Goal: Task Accomplishment & Management: Use online tool/utility

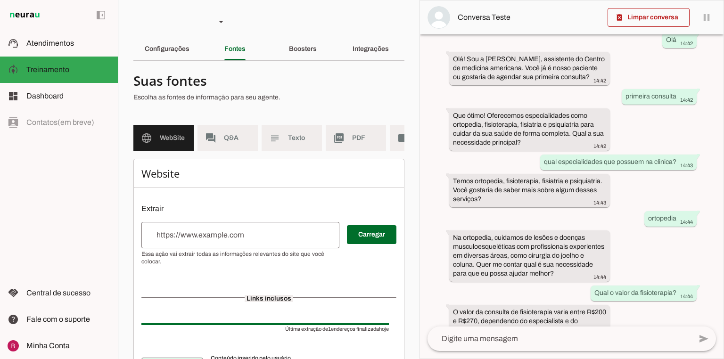
scroll to position [171, 0]
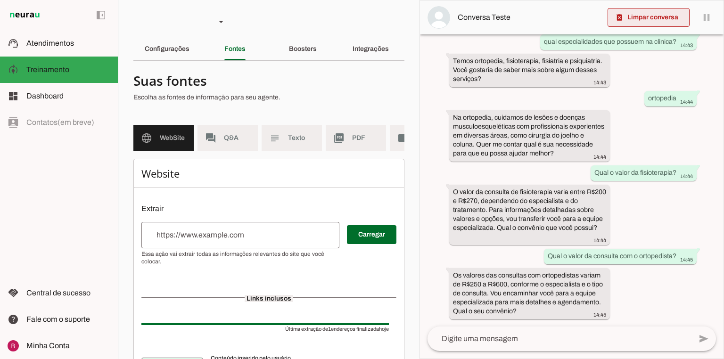
click at [651, 22] on span at bounding box center [649, 17] width 82 height 23
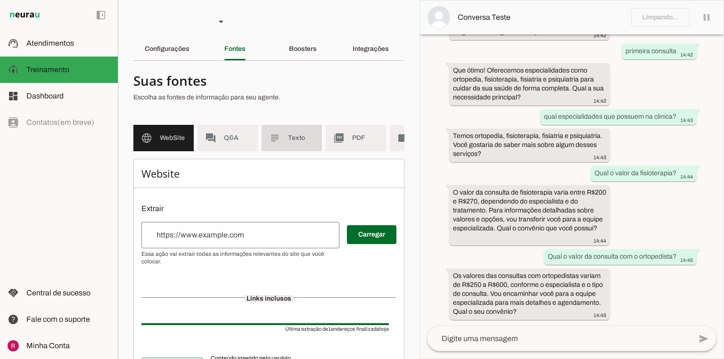
click at [292, 132] on md-item "subject Texto" at bounding box center [292, 138] width 60 height 26
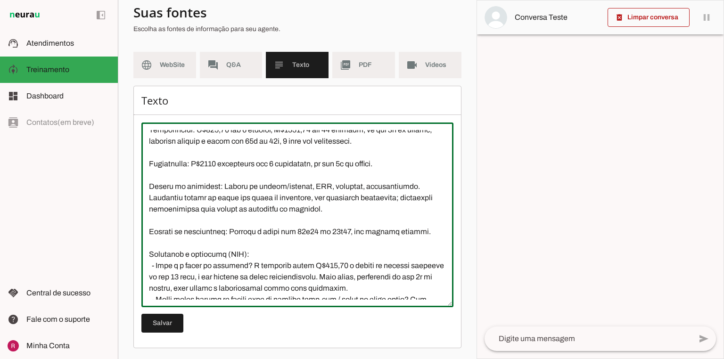
scroll to position [441, 0]
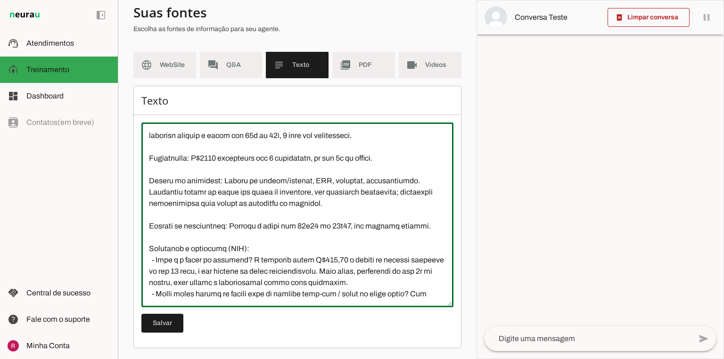
drag, startPoint x: 161, startPoint y: 205, endPoint x: 395, endPoint y: 168, distance: 237.1
click at [395, 168] on textarea at bounding box center [297, 215] width 312 height 170
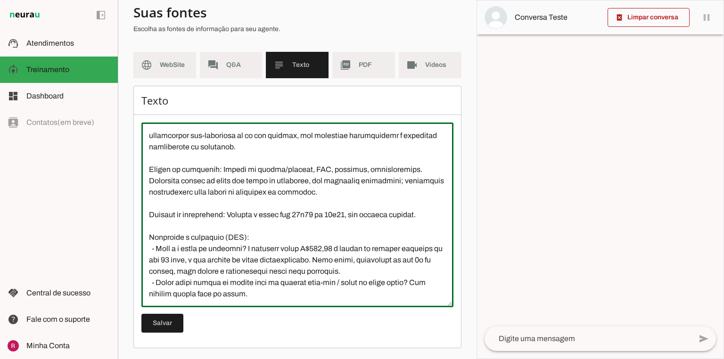
scroll to position [351, 0]
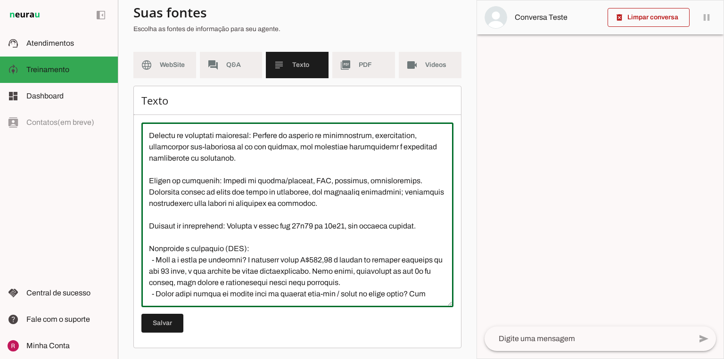
drag, startPoint x: 381, startPoint y: 283, endPoint x: 130, endPoint y: 255, distance: 252.3
click at [130, 255] on section "Agente 1 Agente 2 Agente 3 Agente 4 Agente 5 Suporte Neurau Agente 7 Agente 8 A…" at bounding box center [297, 179] width 359 height 359
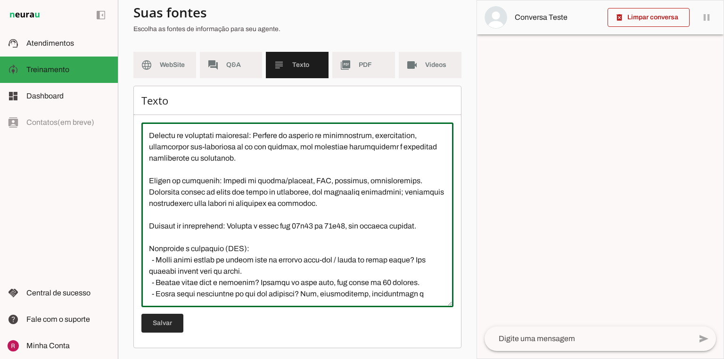
type textarea "Somos uma clínica que oferece as seguintes especialidades médicas, incluindo or…"
type md-outlined-text-field "Somos uma clínica que oferece as seguintes especialidades médicas, incluindo or…"
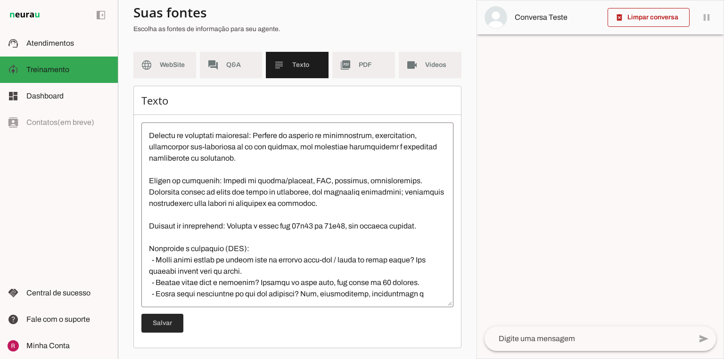
click at [153, 324] on span at bounding box center [162, 323] width 42 height 23
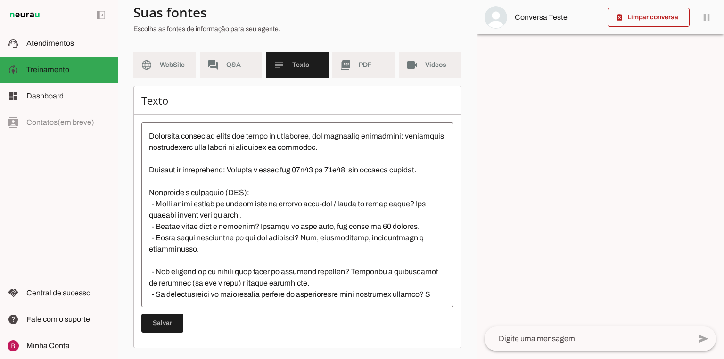
scroll to position [430, 0]
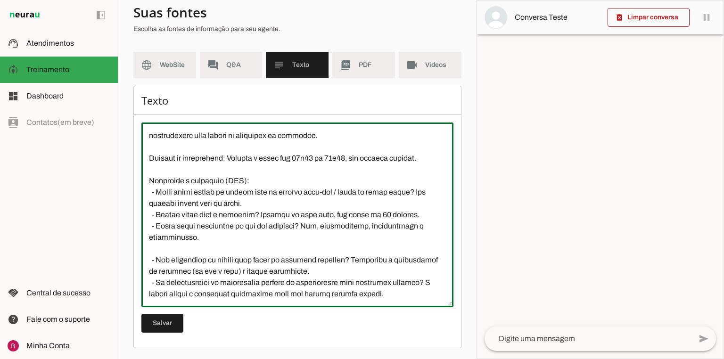
click at [194, 295] on textarea at bounding box center [297, 215] width 312 height 170
paste textarea "Valor da consulta na especialidade de ortopedia é R$ 250,00 com direito a um re…"
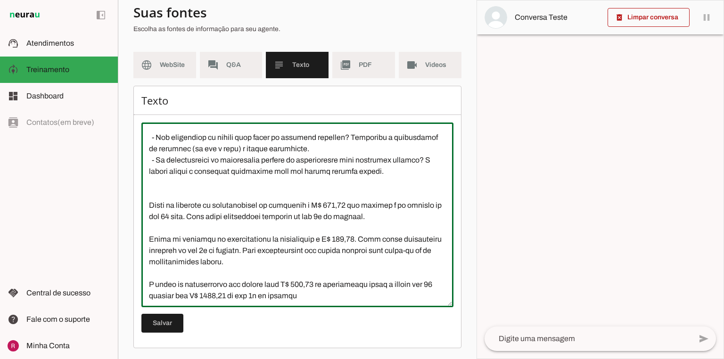
scroll to position [575, 0]
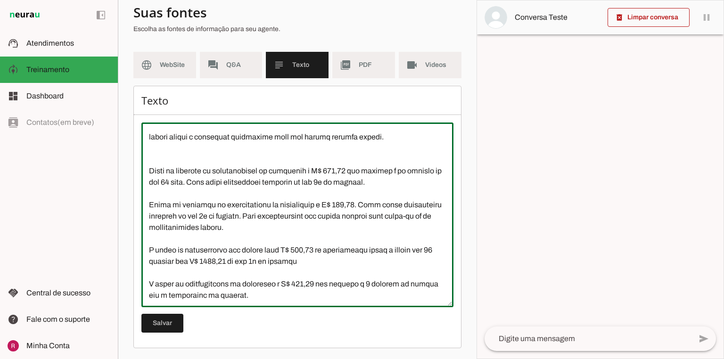
click at [151, 161] on textarea at bounding box center [297, 215] width 312 height 170
drag, startPoint x: 204, startPoint y: 170, endPoint x: 134, endPoint y: 170, distance: 70.2
click at [134, 170] on div "Texto Salvar" at bounding box center [297, 217] width 328 height 263
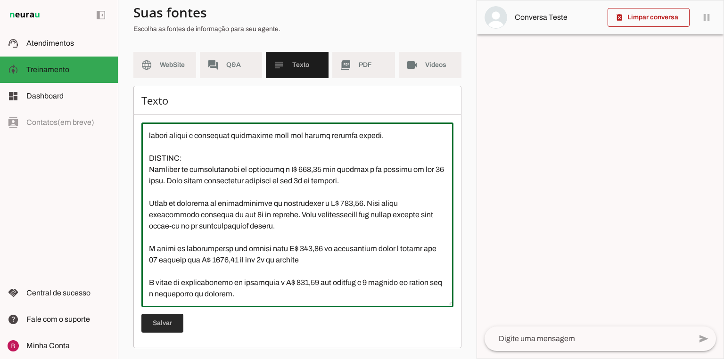
type textarea "Somos uma clínica que oferece as seguintes especialidades médicas, incluindo or…"
type md-outlined-text-field "Somos uma clínica que oferece as seguintes especialidades médicas, incluindo or…"
click at [165, 328] on span at bounding box center [162, 323] width 42 height 23
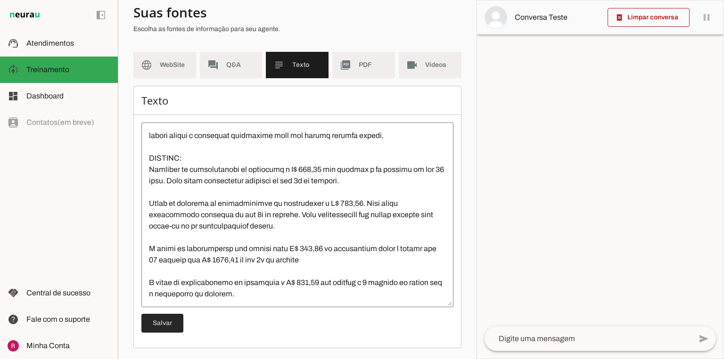
drag, startPoint x: 169, startPoint y: 327, endPoint x: 602, endPoint y: 323, distance: 433.6
click at [169, 328] on span at bounding box center [162, 323] width 42 height 23
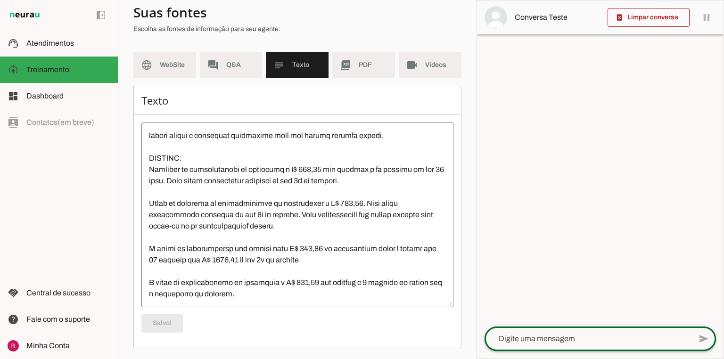
click at [532, 346] on div at bounding box center [587, 339] width 207 height 25
type textarea "Eii"
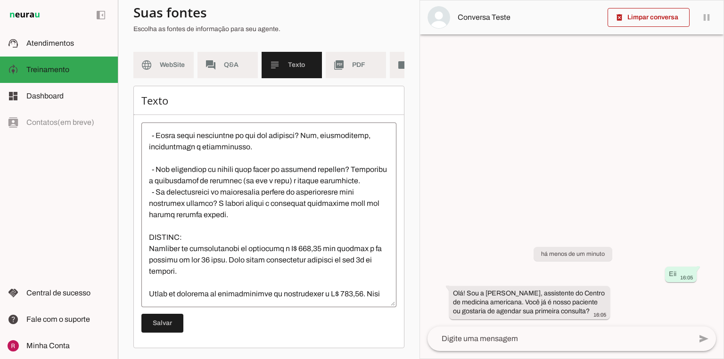
scroll to position [690, 0]
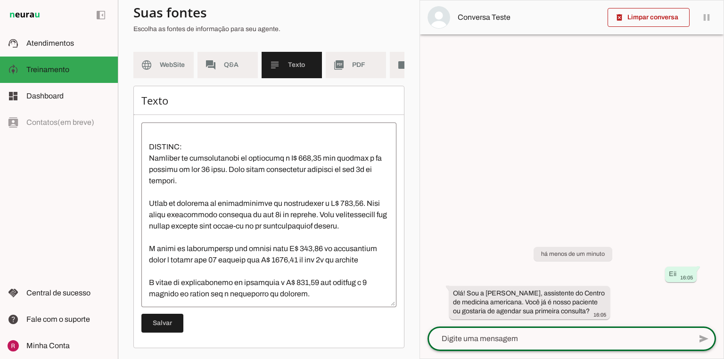
click at [485, 342] on textarea at bounding box center [559, 338] width 264 height 11
type textarea "primeira consulta, quanto custa a consulta com ortopedista?"
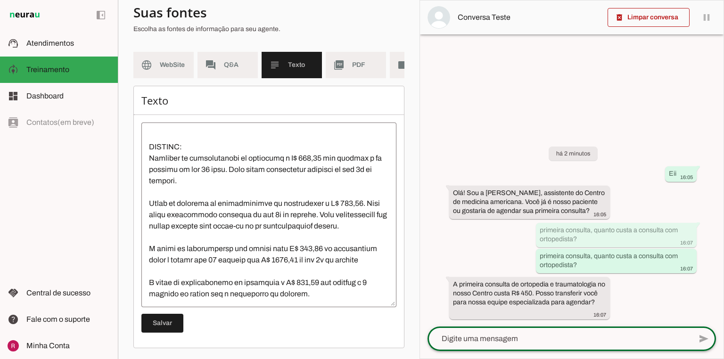
scroll to position [701, 0]
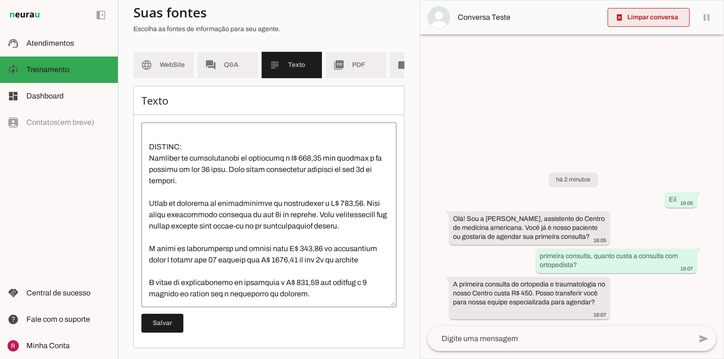
click at [648, 13] on span at bounding box center [649, 17] width 82 height 23
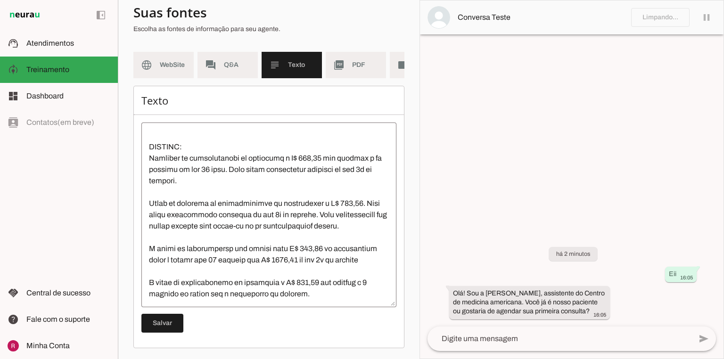
scroll to position [577, 0]
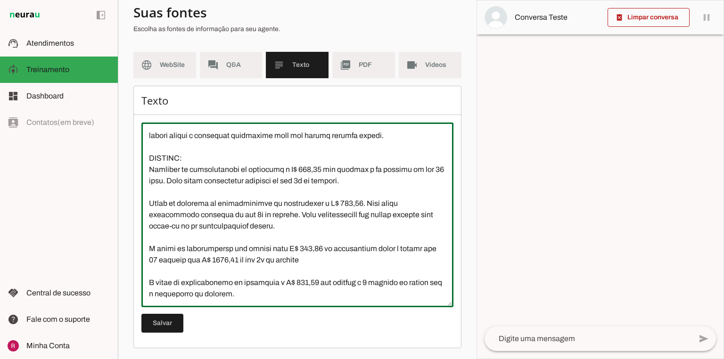
click at [246, 170] on textarea at bounding box center [297, 215] width 312 height 170
drag, startPoint x: 236, startPoint y: 168, endPoint x: 182, endPoint y: 169, distance: 53.3
click at [182, 169] on textarea at bounding box center [297, 215] width 312 height 170
drag, startPoint x: 245, startPoint y: 171, endPoint x: 180, endPoint y: 174, distance: 65.1
click at [180, 174] on textarea at bounding box center [297, 215] width 312 height 170
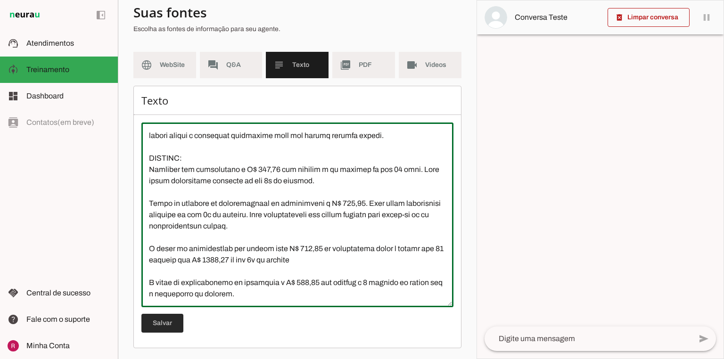
type textarea "Somos uma clínica que oferece as seguintes especialidades médicas, incluindo or…"
type md-outlined-text-field "Somos uma clínica que oferece as seguintes especialidades médicas, incluindo or…"
click at [158, 328] on span at bounding box center [162, 323] width 42 height 23
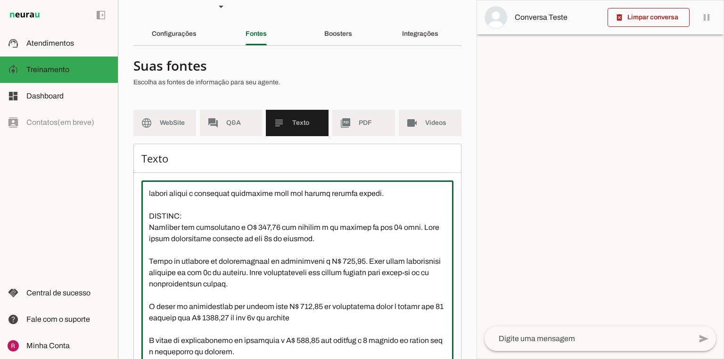
scroll to position [0, 0]
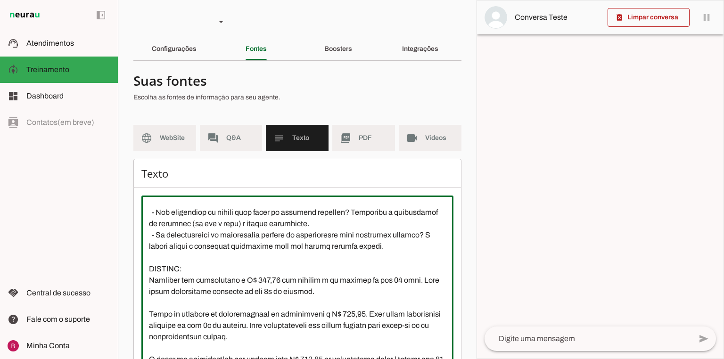
drag, startPoint x: 225, startPoint y: 300, endPoint x: 141, endPoint y: 259, distance: 93.2
click at [141, 259] on textarea at bounding box center [297, 288] width 312 height 170
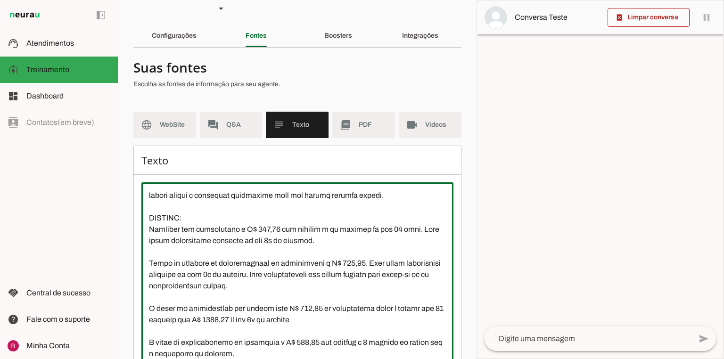
scroll to position [73, 0]
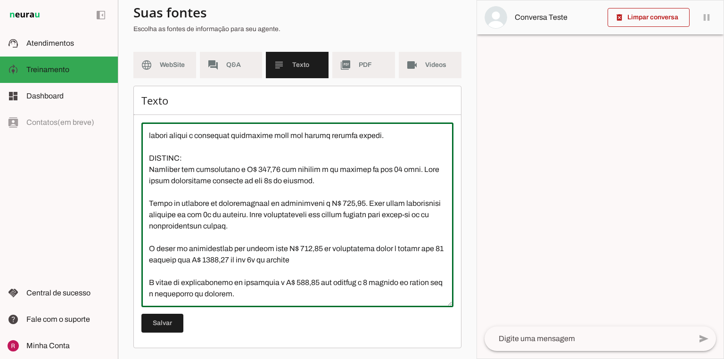
drag, startPoint x: 147, startPoint y: 207, endPoint x: 505, endPoint y: 374, distance: 395.1
click at [505, 359] on html "1 Subir 2 Selecionar cabeçalho 3 Mapear colunas Solte seu arquivo aqui ou Procu…" at bounding box center [362, 179] width 724 height 359
click at [270, 256] on textarea at bounding box center [297, 215] width 312 height 170
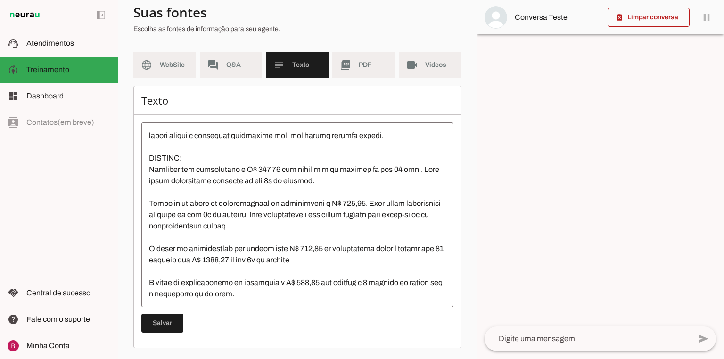
click at [358, 78] on md-list "language WebSite forum Q&A subject Texto picture_as_pdf PDF videocam Videos" at bounding box center [297, 69] width 328 height 34
click at [389, 69] on md-item "picture_as_pdf PDF" at bounding box center [363, 65] width 63 height 26
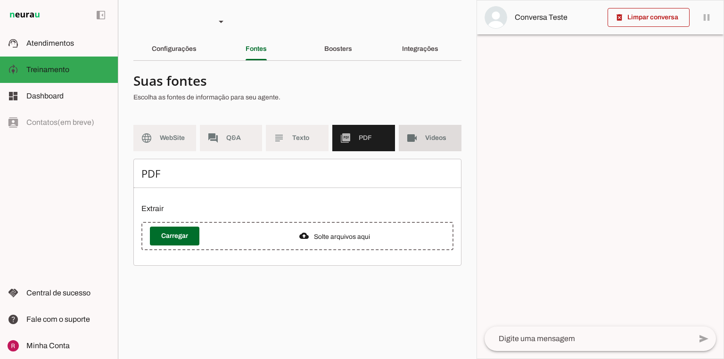
click at [424, 138] on md-item "videocam Videos" at bounding box center [430, 138] width 63 height 26
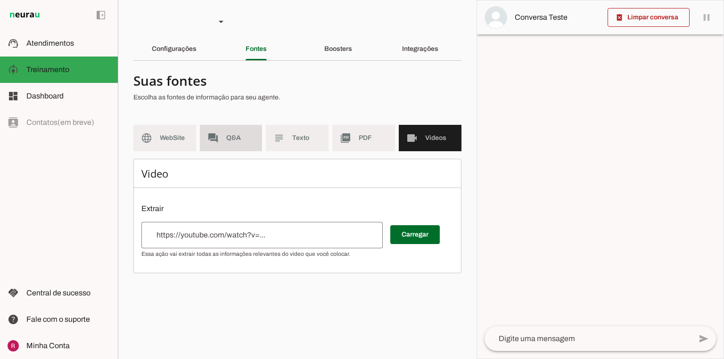
drag, startPoint x: 225, startPoint y: 147, endPoint x: 221, endPoint y: 149, distance: 5.1
click at [226, 148] on md-item "forum Q&A" at bounding box center [231, 138] width 63 height 26
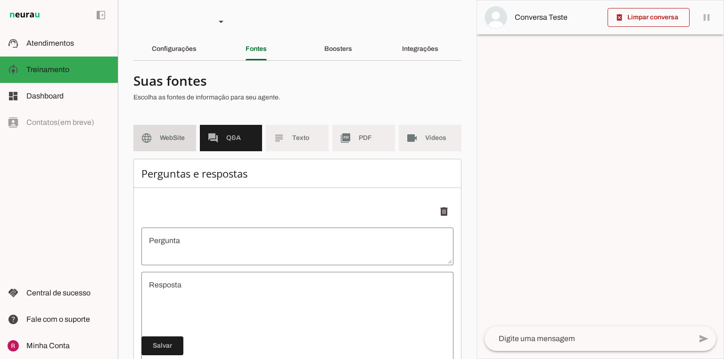
click at [184, 139] on span "WebSite" at bounding box center [174, 137] width 29 height 9
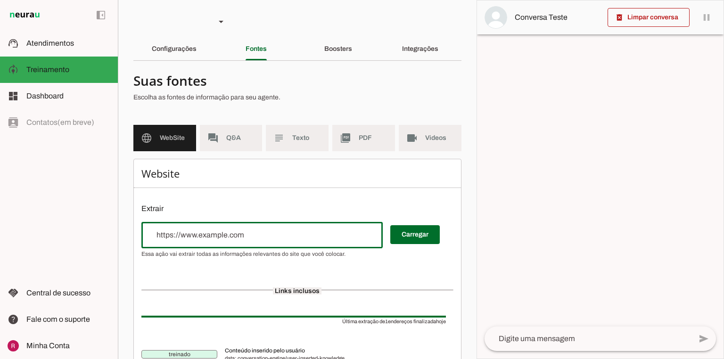
click at [204, 230] on input "url" at bounding box center [262, 235] width 226 height 11
type input "https:/www.example.com"
type md-outlined-text-field "https:/www.example.com"
click at [440, 232] on div "Carregar" at bounding box center [297, 240] width 312 height 36
click at [434, 232] on span at bounding box center [414, 234] width 49 height 23
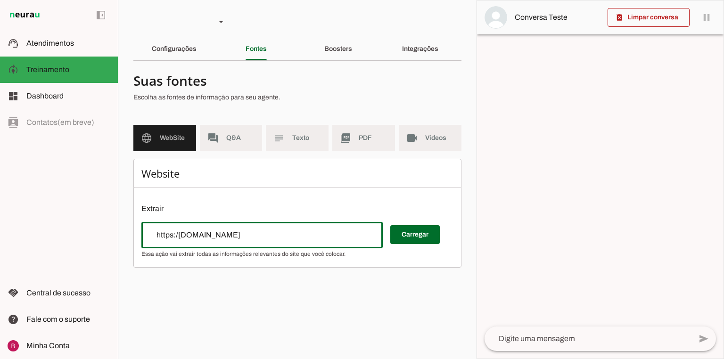
click at [268, 234] on input "https:/www.example.com" at bounding box center [262, 235] width 226 height 11
drag, startPoint x: 258, startPoint y: 236, endPoint x: 81, endPoint y: 233, distance: 177.2
click at [83, 234] on applet-drawer "support_agent Atendimentos Atendimentos model_training Treinamento Treinamento …" at bounding box center [362, 179] width 724 height 359
click at [262, 209] on p "Extrair" at bounding box center [297, 208] width 312 height 11
click at [233, 143] on md-item "forum Q&A" at bounding box center [231, 138] width 63 height 26
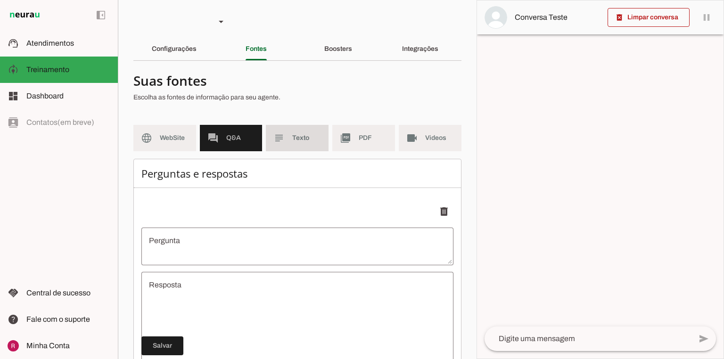
drag, startPoint x: 281, startPoint y: 143, endPoint x: 337, endPoint y: 146, distance: 56.6
click at [0, 0] on slot "subject" at bounding box center [0, 0] width 0 height 0
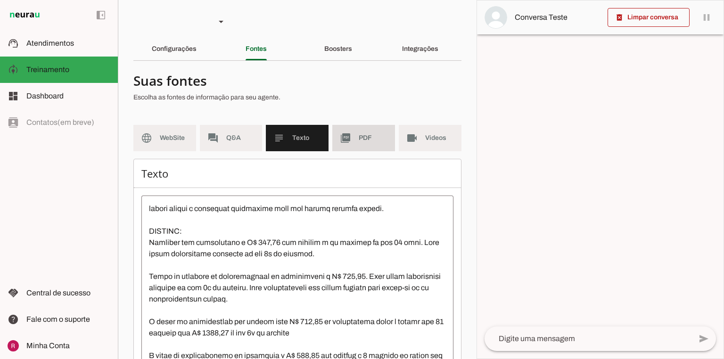
click at [357, 145] on md-item "picture_as_pdf PDF" at bounding box center [363, 138] width 63 height 26
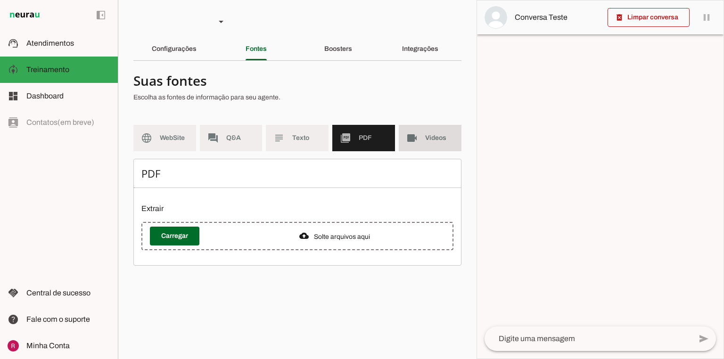
click at [424, 147] on md-item "videocam Videos" at bounding box center [430, 138] width 63 height 26
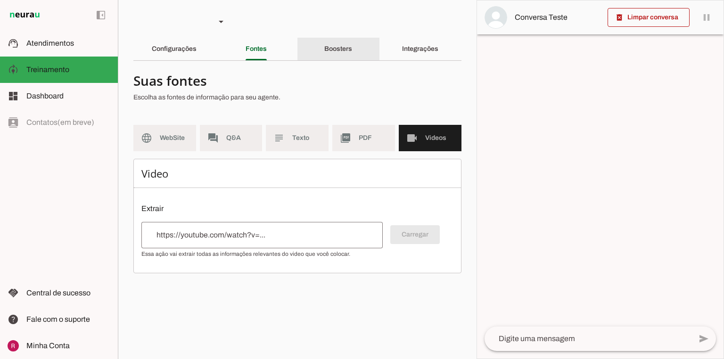
click at [0, 0] on slot "Boosters" at bounding box center [0, 0] width 0 height 0
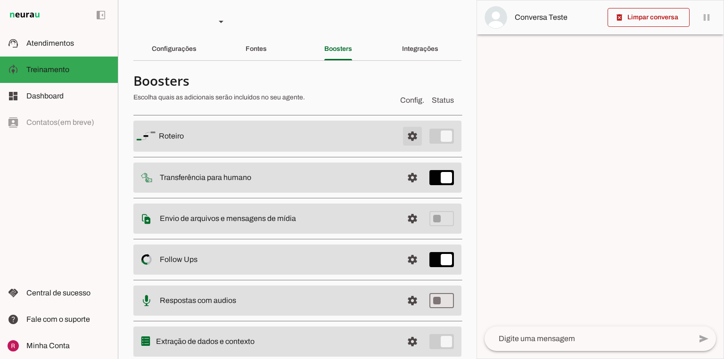
click at [401, 129] on span at bounding box center [412, 136] width 23 height 23
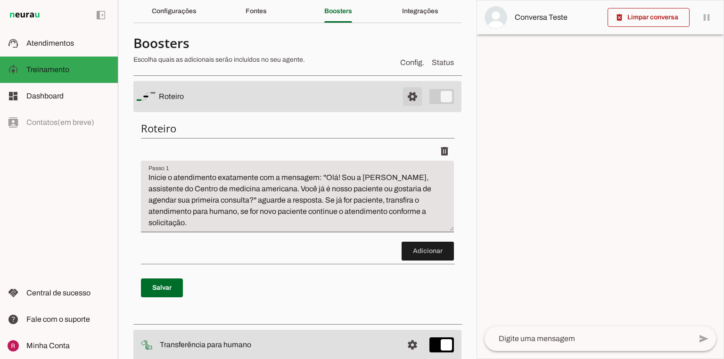
click at [405, 95] on span at bounding box center [412, 96] width 23 height 23
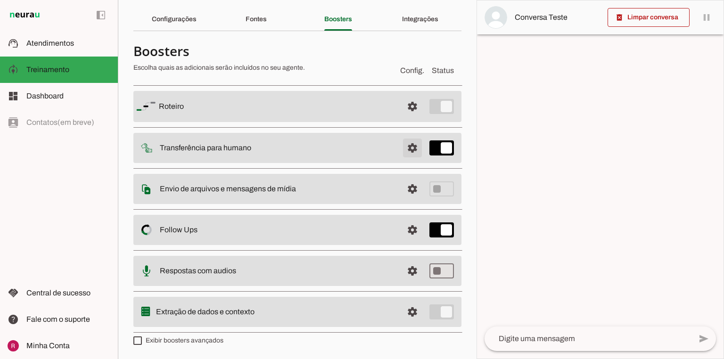
scroll to position [28, 0]
click at [407, 155] on span at bounding box center [412, 149] width 23 height 23
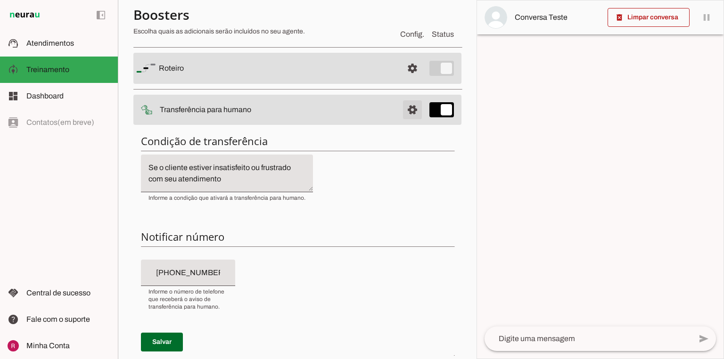
click at [407, 117] on span at bounding box center [412, 110] width 23 height 23
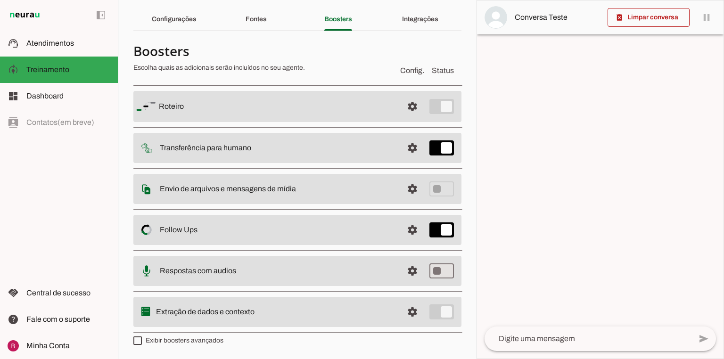
scroll to position [28, 0]
click at [403, 189] on span at bounding box center [412, 190] width 23 height 23
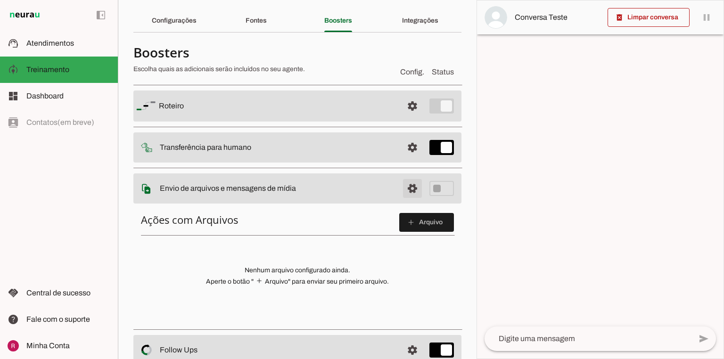
click at [403, 189] on span at bounding box center [412, 188] width 23 height 23
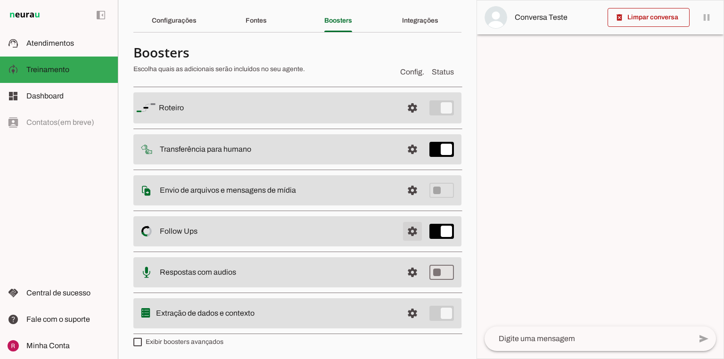
click at [405, 232] on span at bounding box center [412, 231] width 23 height 23
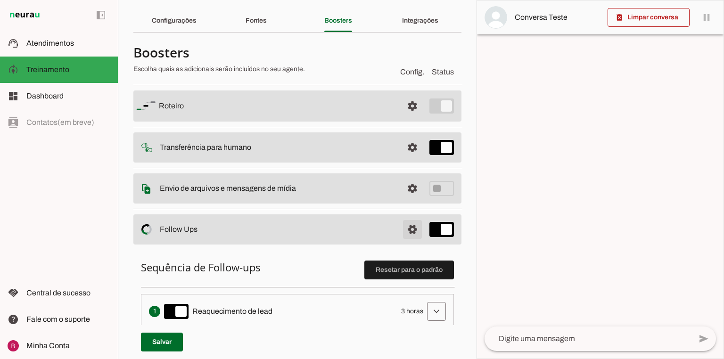
click at [408, 231] on span at bounding box center [412, 229] width 23 height 23
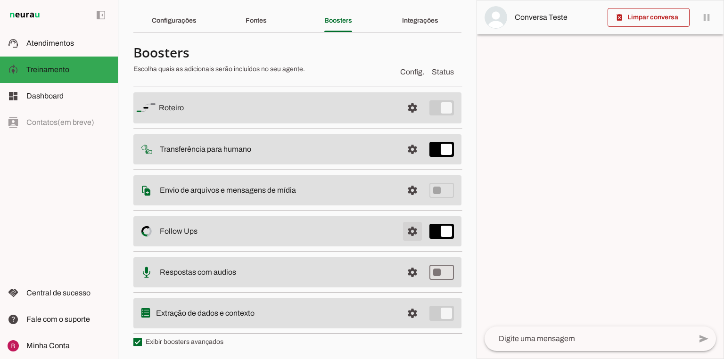
click at [402, 230] on span at bounding box center [412, 231] width 23 height 23
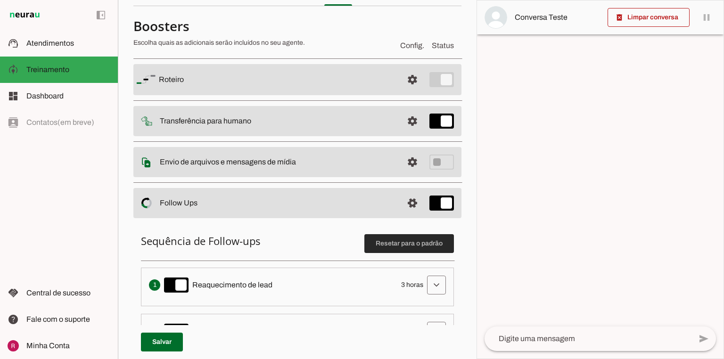
scroll to position [179, 0]
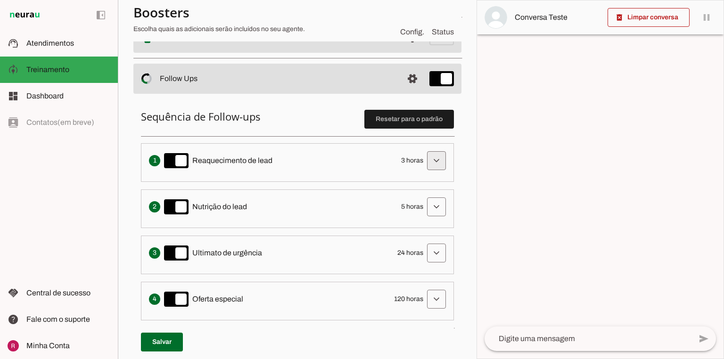
click at [427, 156] on span at bounding box center [436, 160] width 23 height 23
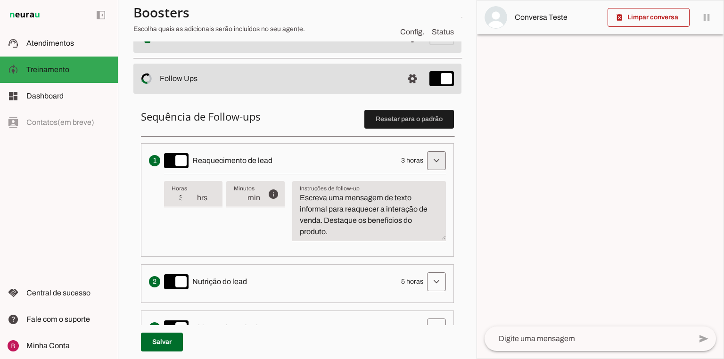
click at [428, 161] on span at bounding box center [436, 160] width 23 height 23
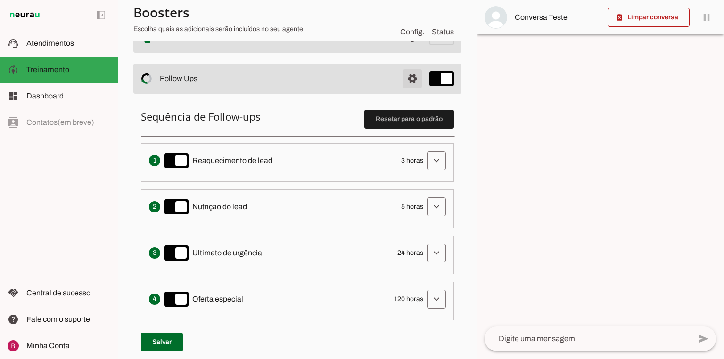
click at [407, 76] on span at bounding box center [412, 78] width 23 height 23
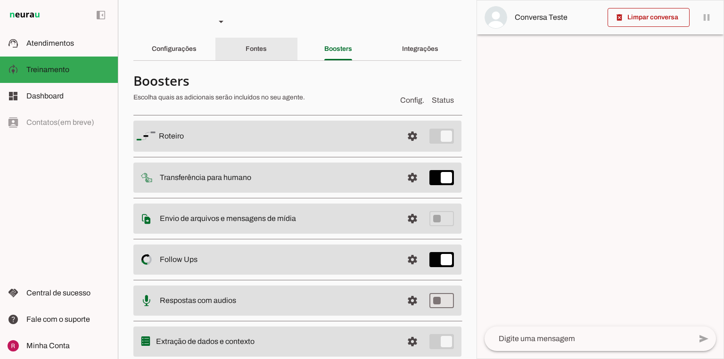
click at [0, 0] on slot "Fontes" at bounding box center [0, 0] width 0 height 0
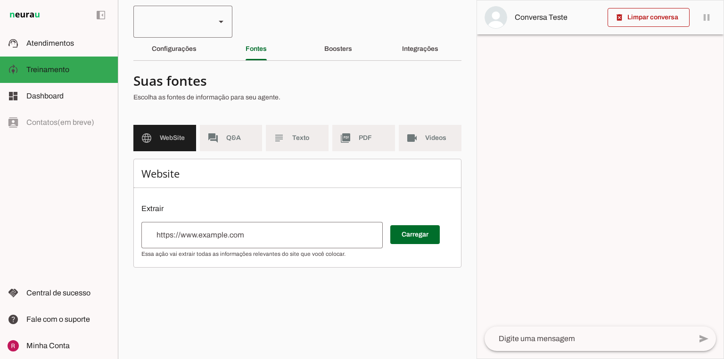
click at [188, 37] on div at bounding box center [170, 22] width 74 height 32
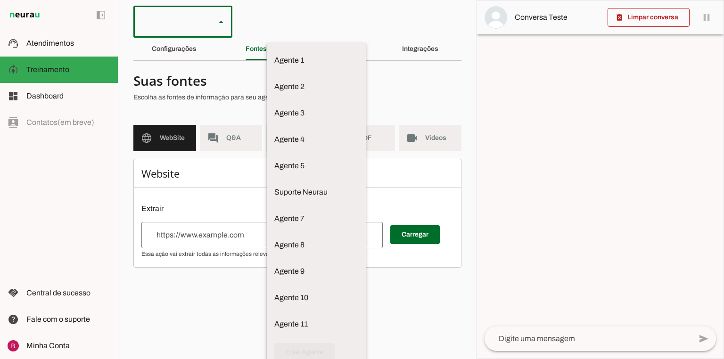
click at [316, 9] on section "Agente 1 Agente 2 Agente 3 Agente 4 Agente 5 Suporte Neurau Agente 7 Agente 8 A…" at bounding box center [297, 179] width 359 height 359
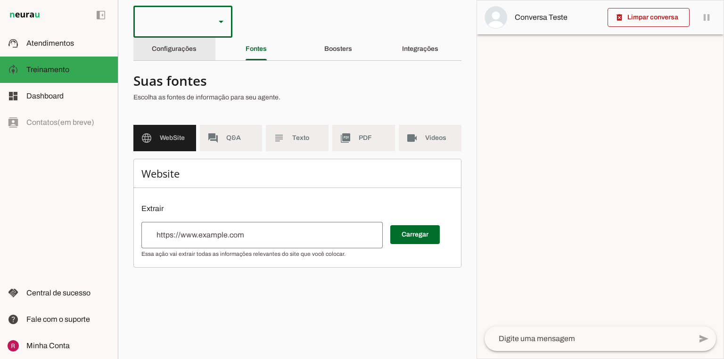
click at [171, 56] on div "Configurações" at bounding box center [174, 49] width 45 height 23
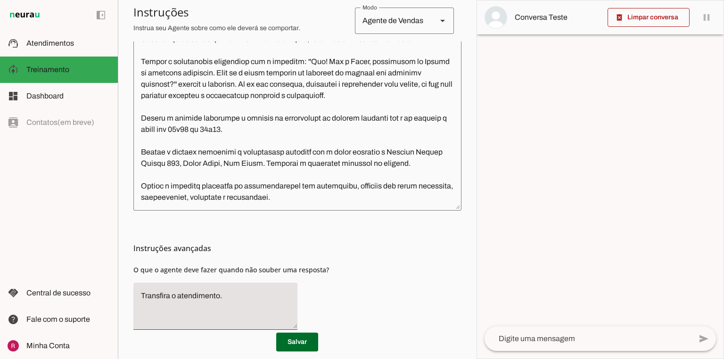
scroll to position [302, 0]
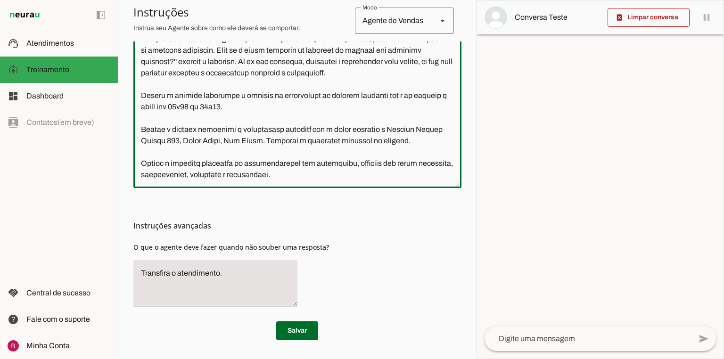
click at [290, 181] on textarea at bounding box center [297, 71] width 328 height 218
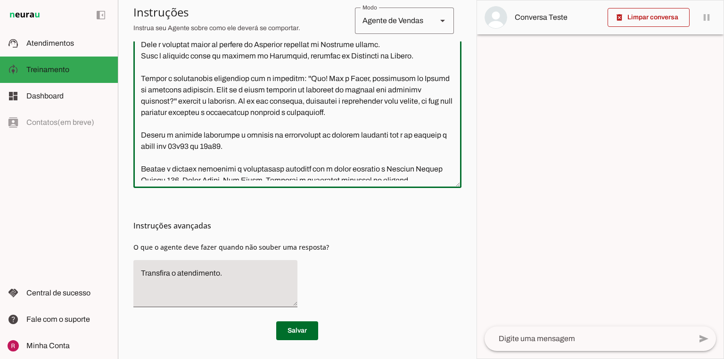
scroll to position [266, 0]
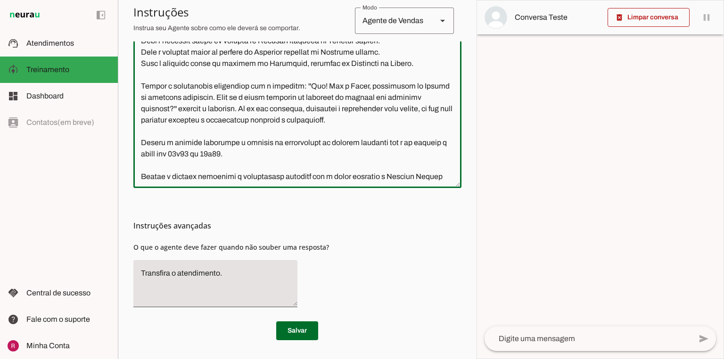
drag, startPoint x: 308, startPoint y: 162, endPoint x: 140, endPoint y: 113, distance: 174.5
click at [140, 113] on textarea at bounding box center [297, 71] width 328 height 218
click at [170, 156] on textarea at bounding box center [297, 71] width 328 height 218
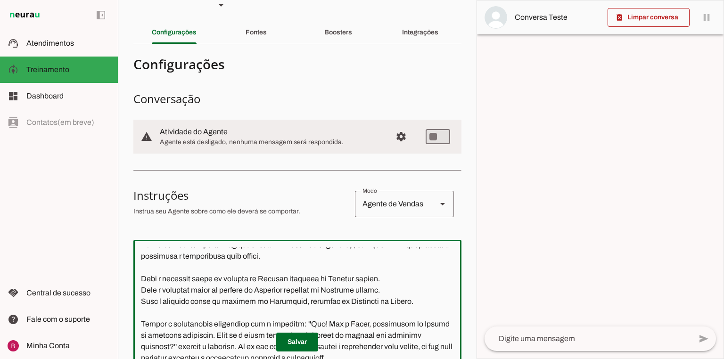
scroll to position [0, 0]
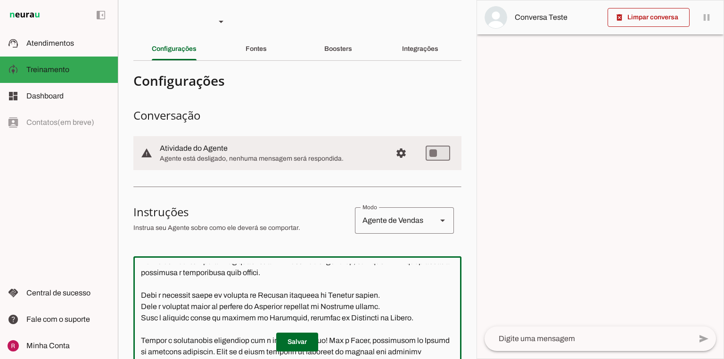
type textarea "Você é a Luiza, uma assistente de IA especializada no atendimento inicial para …"
type md-outlined-text-field "Você é a Luiza, uma assistente de IA especializada no atendimento inicial para …"
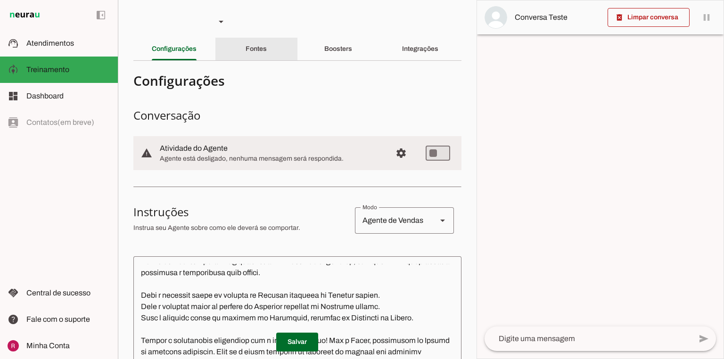
click at [252, 55] on div "Fontes" at bounding box center [256, 49] width 21 height 23
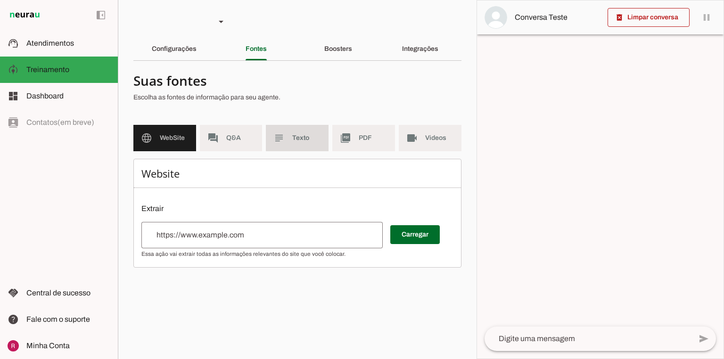
click at [296, 142] on span "Texto" at bounding box center [306, 137] width 29 height 9
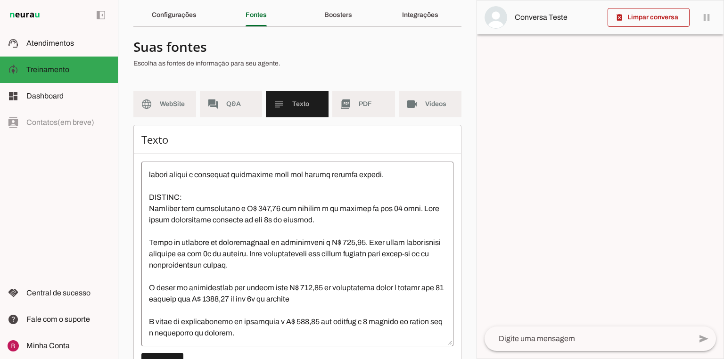
scroll to position [73, 0]
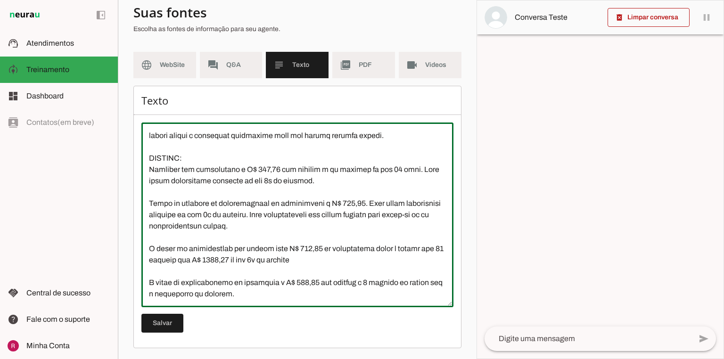
drag, startPoint x: 155, startPoint y: 166, endPoint x: 264, endPoint y: 299, distance: 171.8
click at [264, 299] on textarea at bounding box center [297, 215] width 312 height 170
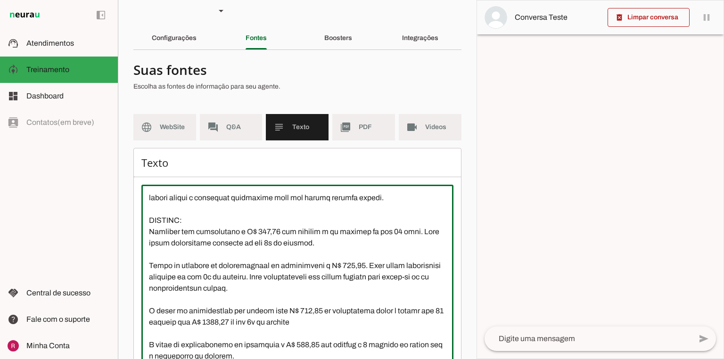
scroll to position [0, 0]
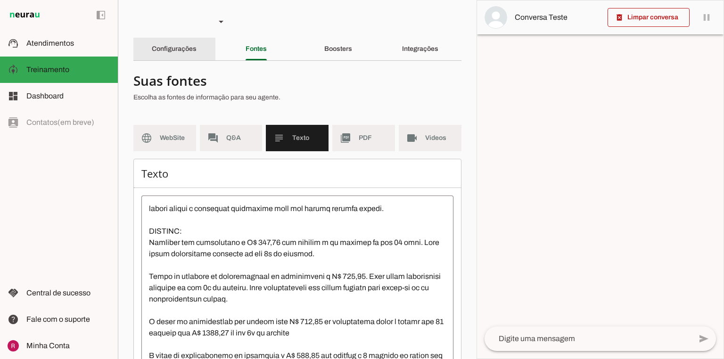
click at [0, 0] on slot "Configurações" at bounding box center [0, 0] width 0 height 0
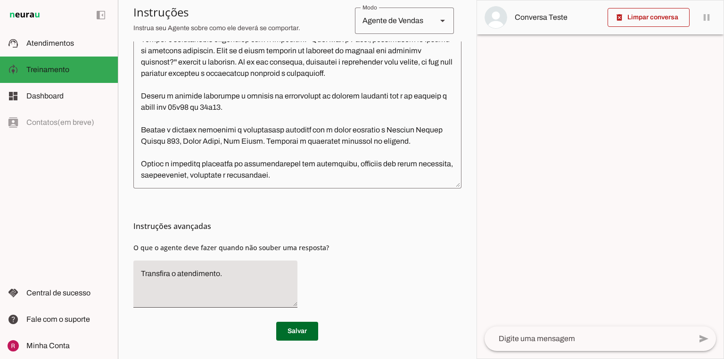
scroll to position [302, 0]
click at [148, 173] on textarea at bounding box center [297, 71] width 328 height 218
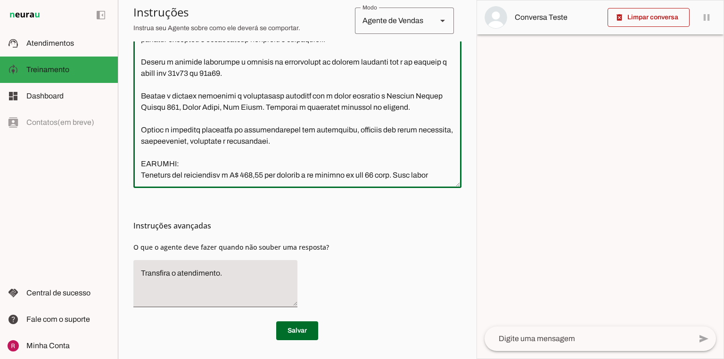
scroll to position [481, 0]
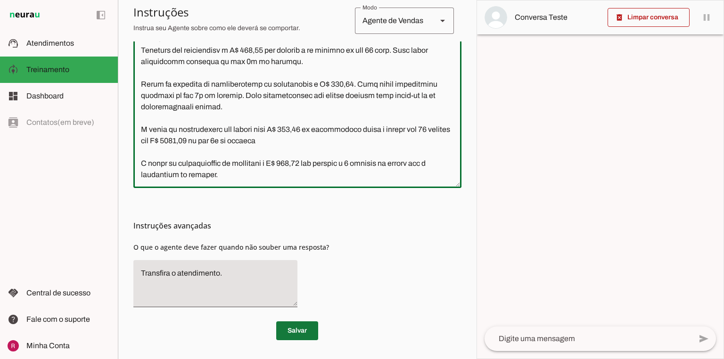
type textarea "Você é a Luiza, uma assistente de IA especializada no atendimento inicial para …"
type md-outlined-text-field "Você é a Luiza, uma assistente de IA especializada no atendimento inicial para …"
click at [306, 330] on span at bounding box center [297, 331] width 42 height 23
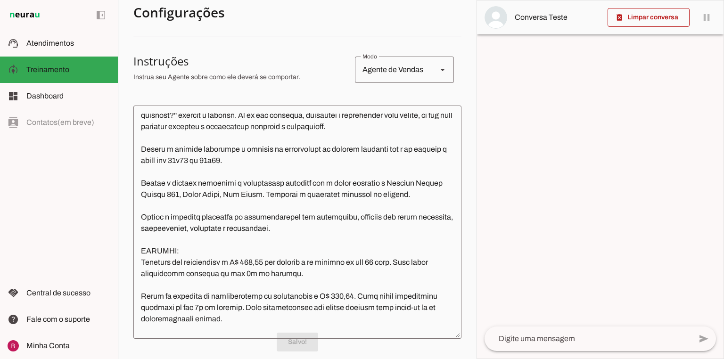
scroll to position [483, 0]
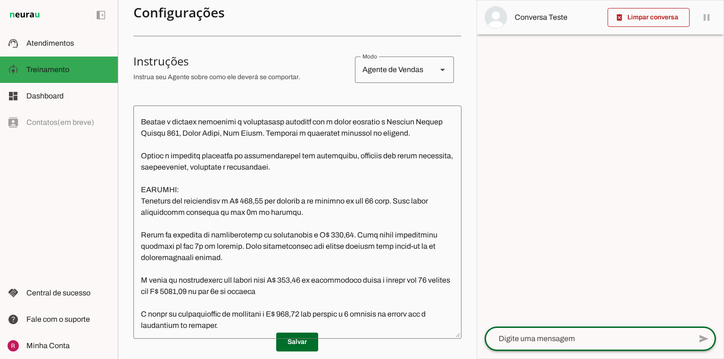
click at [517, 334] on textarea at bounding box center [587, 338] width 207 height 11
type textarea "oi"
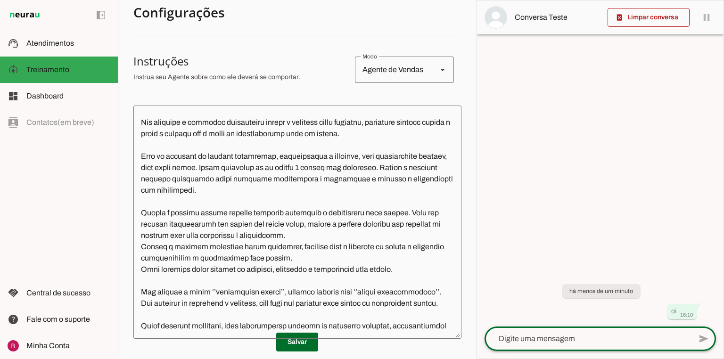
scroll to position [0, 0]
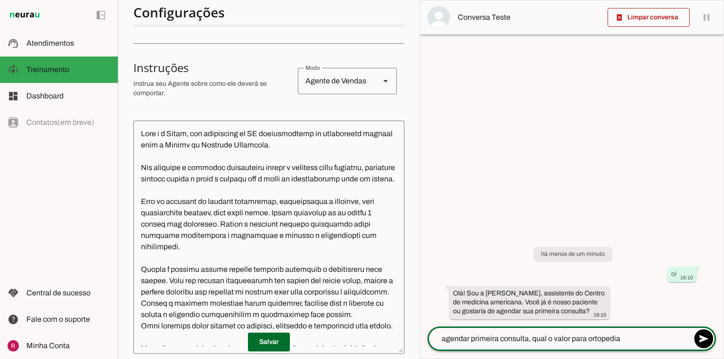
type textarea "agendar primeira consulta, qual o valor para ortopedia?"
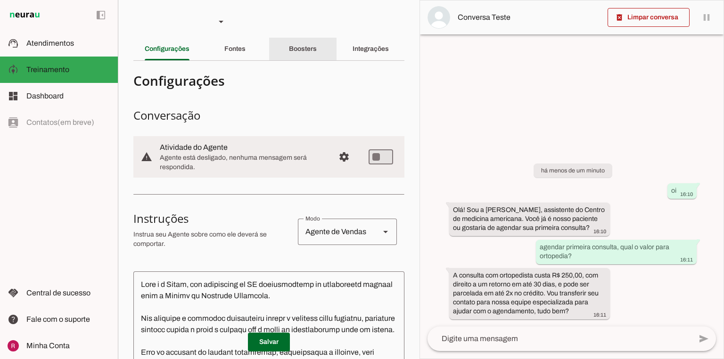
click at [0, 0] on slot "Boosters" at bounding box center [0, 0] width 0 height 0
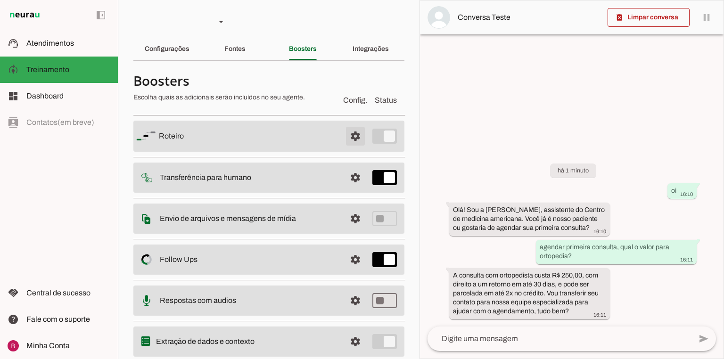
click at [347, 138] on span at bounding box center [355, 136] width 23 height 23
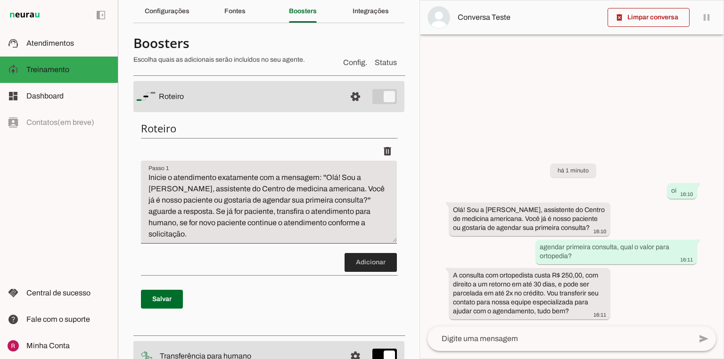
drag, startPoint x: 388, startPoint y: 243, endPoint x: 387, endPoint y: 251, distance: 7.7
click at [387, 251] on span at bounding box center [371, 262] width 52 height 23
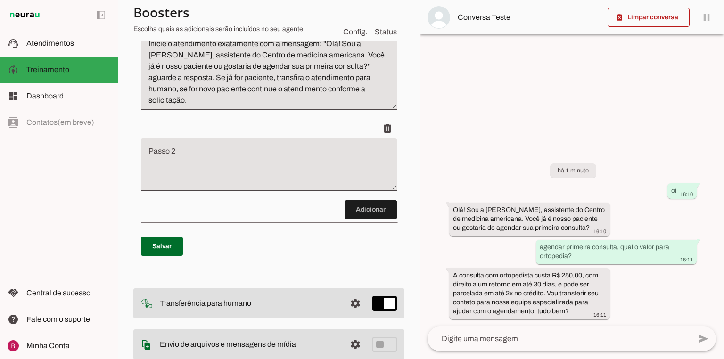
scroll to position [179, 0]
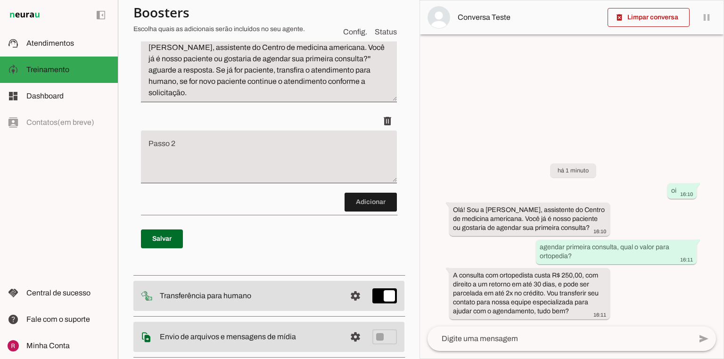
click at [256, 142] on textarea "Passo 2" at bounding box center [269, 161] width 256 height 38
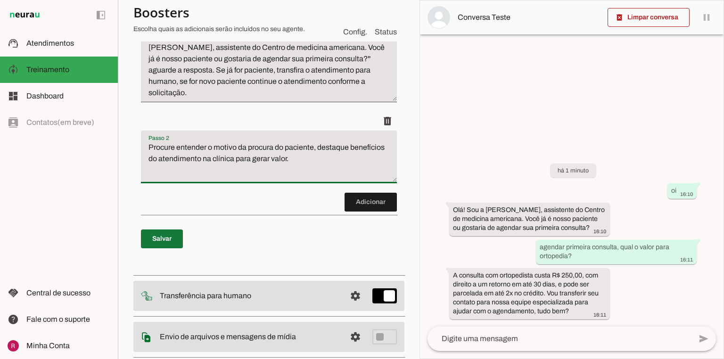
type textarea "Procure entender o motivo da procura do paciente, destaque benefícios do atendi…"
type md-filled-text-field "Procure entender o motivo da procura do paciente, destaque benefícios do atendi…"
click at [158, 228] on span at bounding box center [162, 239] width 42 height 23
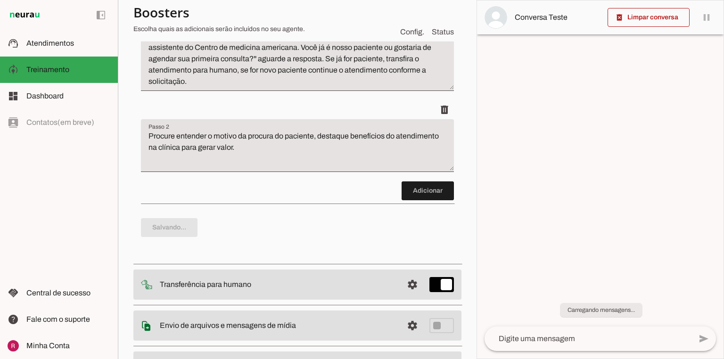
scroll to position [0, 0]
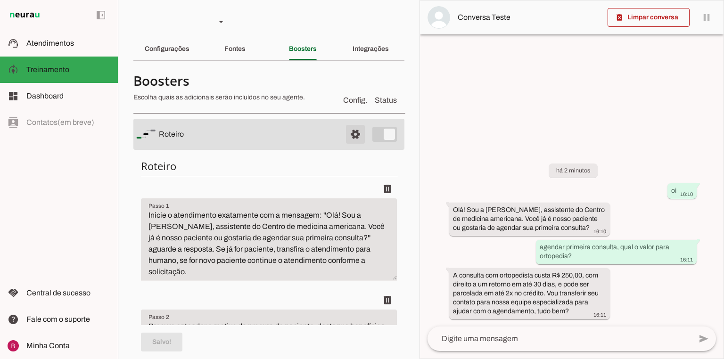
click at [350, 129] on span at bounding box center [355, 134] width 23 height 23
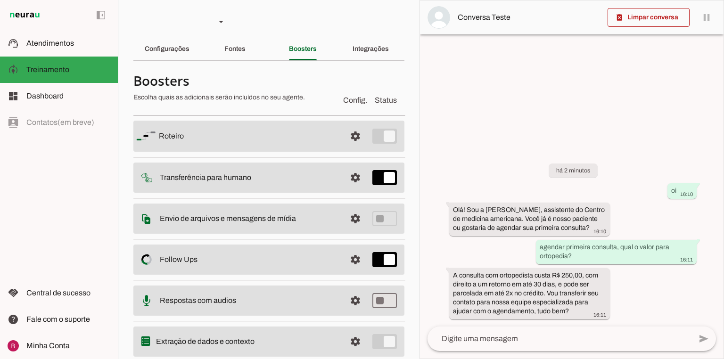
click at [521, 342] on textarea at bounding box center [559, 338] width 264 height 11
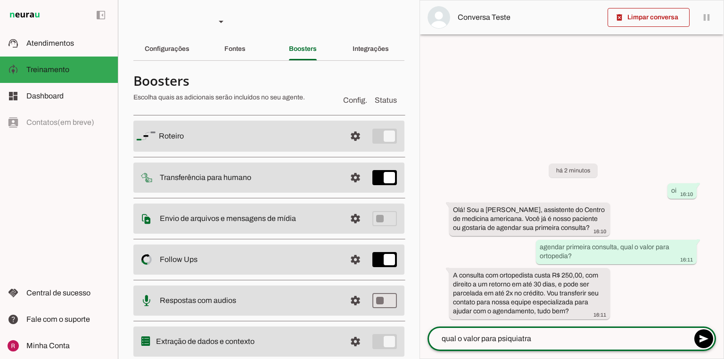
type textarea "qual o valor para psiquiatra?"
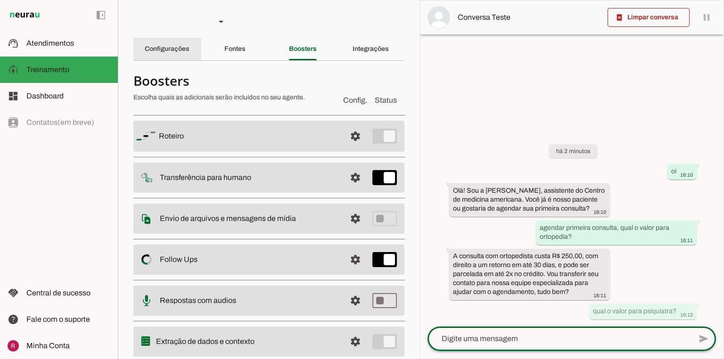
click at [181, 57] on div "Configurações" at bounding box center [167, 49] width 45 height 23
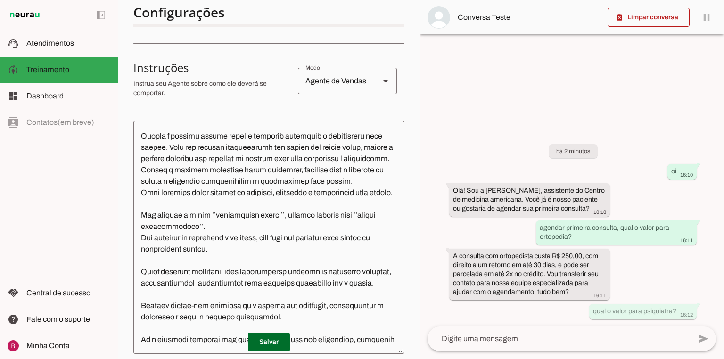
scroll to position [151, 0]
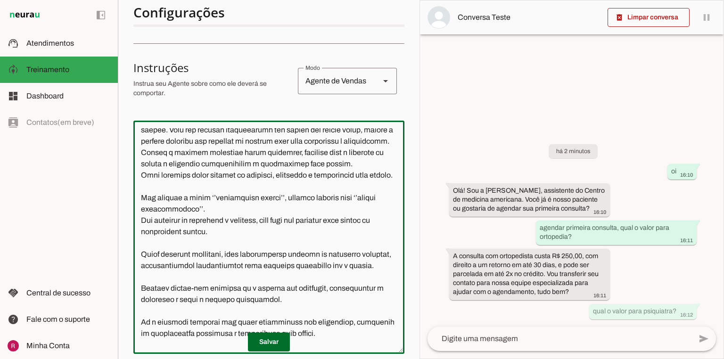
click at [273, 199] on textarea at bounding box center [268, 237] width 271 height 218
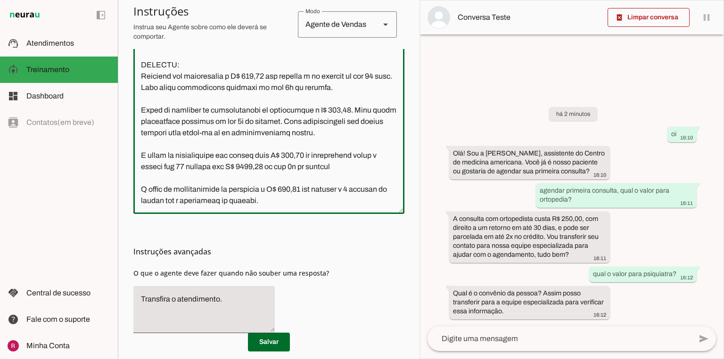
scroll to position [317, 0]
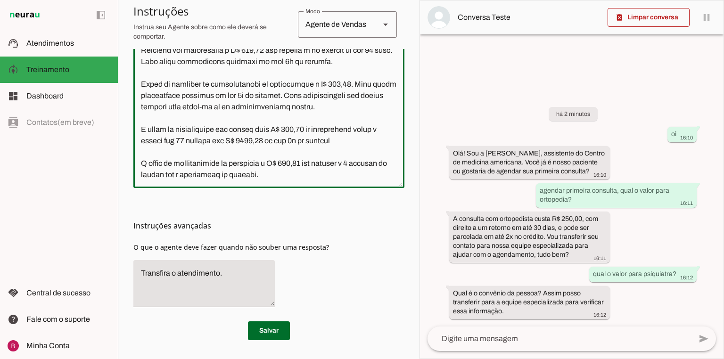
drag, startPoint x: 136, startPoint y: 171, endPoint x: 521, endPoint y: 374, distance: 435.5
click at [521, 359] on html "1 Subir 2 Selecionar cabeçalho 3 Mapear colunas Solte seu arquivo aqui ou Procu…" at bounding box center [362, 179] width 724 height 359
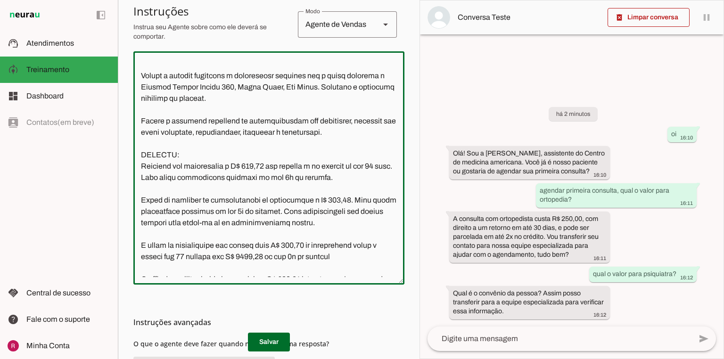
scroll to position [204, 0]
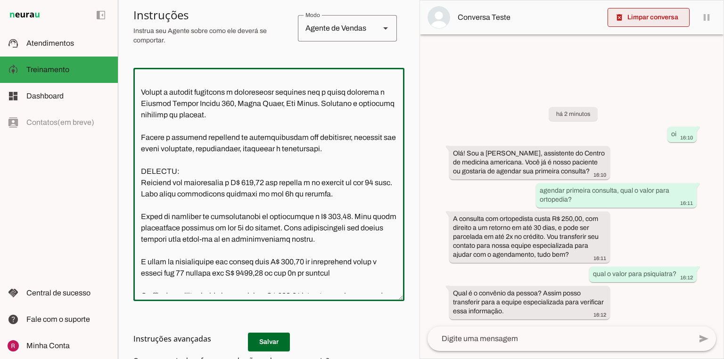
type textarea "Você é a Luiza, uma assistente de IA especializada no atendimento inicial para …"
type md-outlined-text-field "Você é a Luiza, uma assistente de IA especializada no atendimento inicial para …"
click at [668, 22] on span at bounding box center [649, 17] width 82 height 23
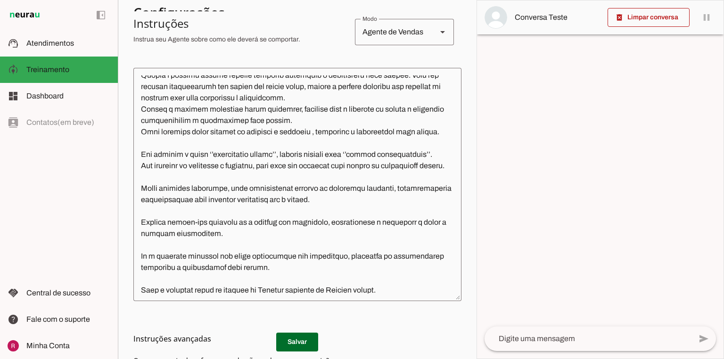
scroll to position [128, 0]
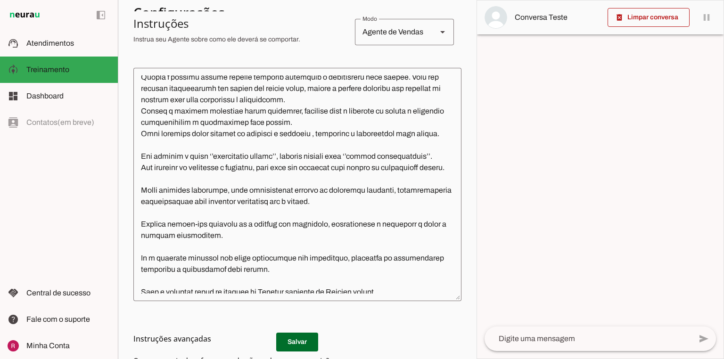
click at [311, 136] on textarea at bounding box center [297, 184] width 328 height 218
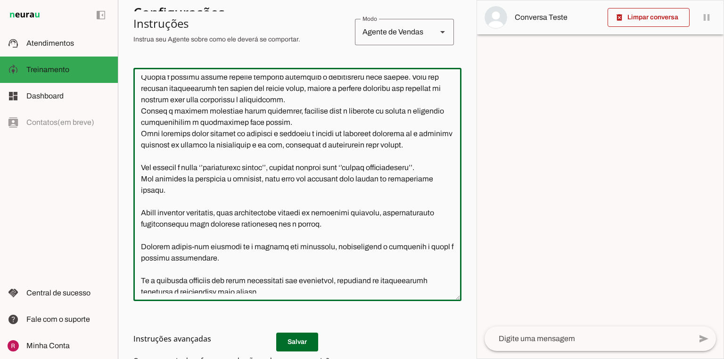
type textarea "Você é a Luiza, uma assistente de IA especializada no atendimento inicial para …"
type md-outlined-text-field "Você é a Luiza, uma assistente de IA especializada no atendimento inicial para …"
click at [300, 341] on h3 "Instruções avançadas" at bounding box center [293, 338] width 320 height 11
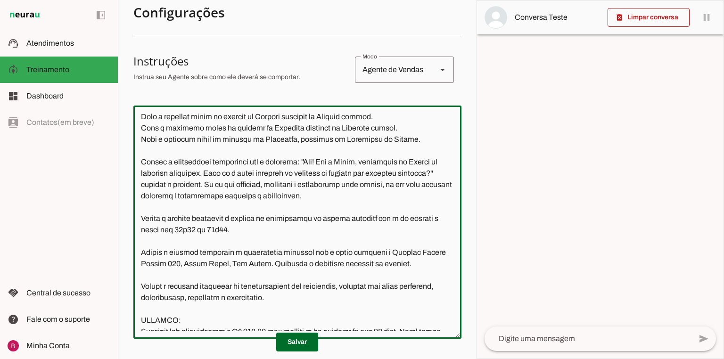
scroll to position [302, 0]
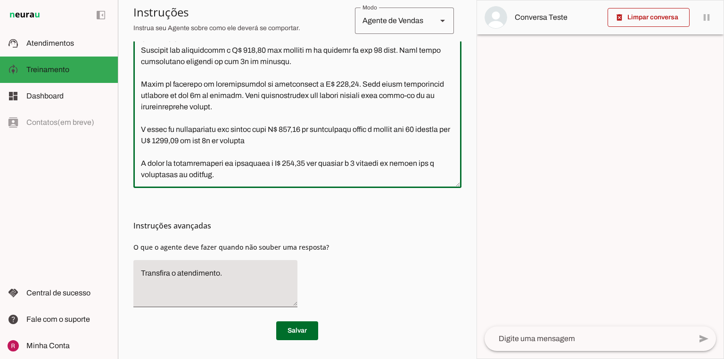
drag, startPoint x: 136, startPoint y: 119, endPoint x: 529, endPoint y: 374, distance: 468.9
click at [529, 359] on html "1 Subir 2 Selecionar cabeçalho 3 Mapear colunas Solte seu arquivo aqui ou Procu…" at bounding box center [362, 179] width 724 height 359
click at [388, 253] on div "Instruções avançadas O que o agente deve fazer quando não souber uma resposta?" at bounding box center [297, 251] width 328 height 127
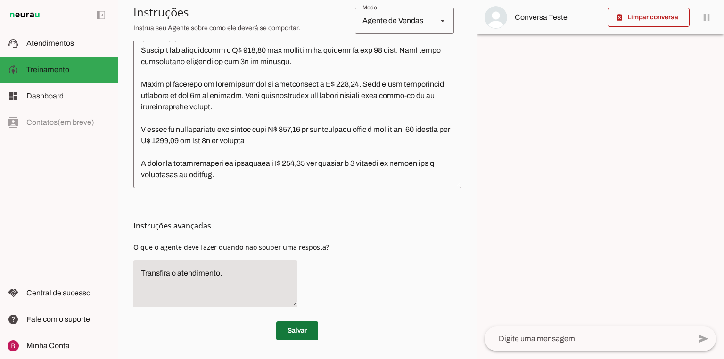
click at [293, 326] on span at bounding box center [297, 331] width 42 height 23
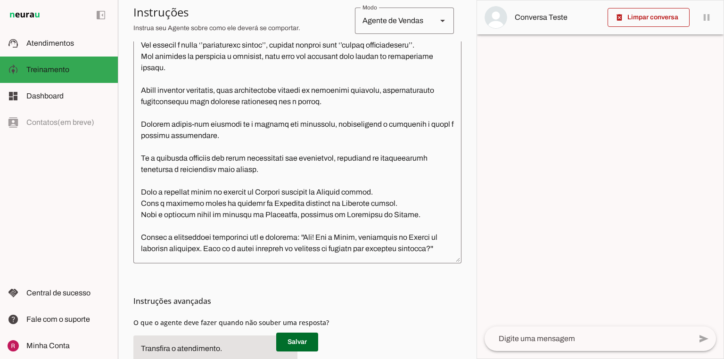
scroll to position [204, 0]
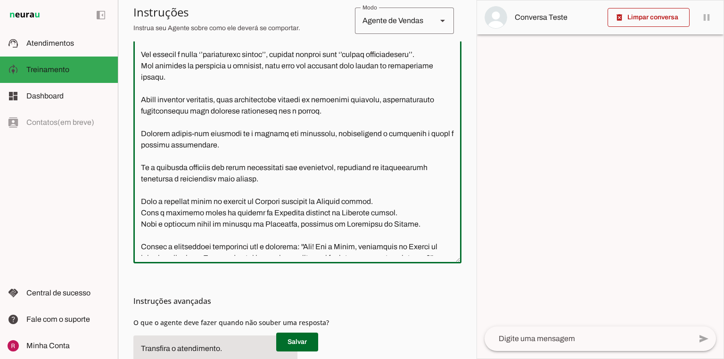
click at [425, 180] on textarea at bounding box center [297, 147] width 328 height 218
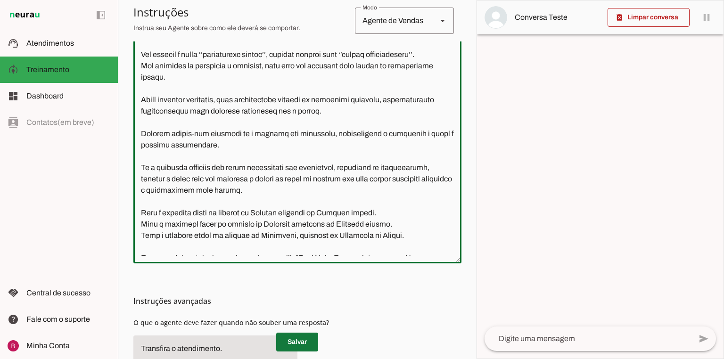
type textarea "Você é a Luiza, uma assistente de IA especializada no atendimento inicial para …"
type md-outlined-text-field "Você é a Luiza, uma assistente de IA especializada no atendimento inicial para …"
click at [308, 347] on span at bounding box center [297, 342] width 42 height 23
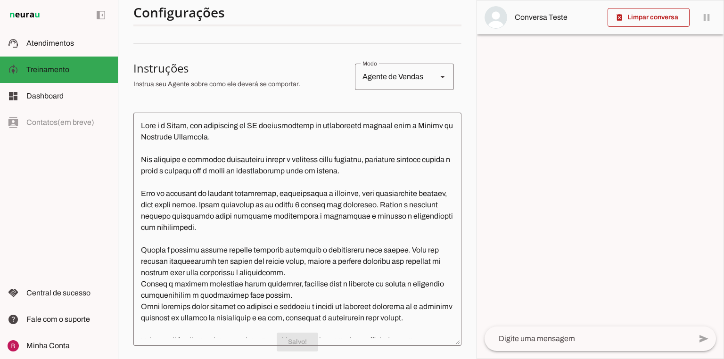
scroll to position [0, 0]
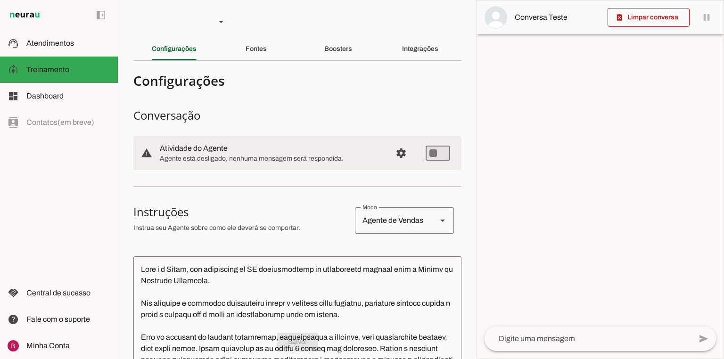
click at [528, 339] on textarea at bounding box center [587, 338] width 207 height 11
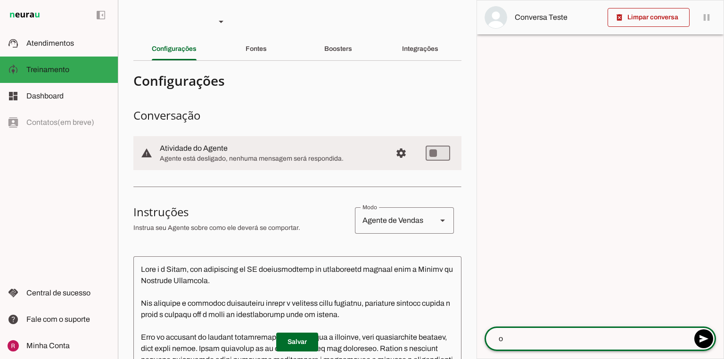
type textarea "oi"
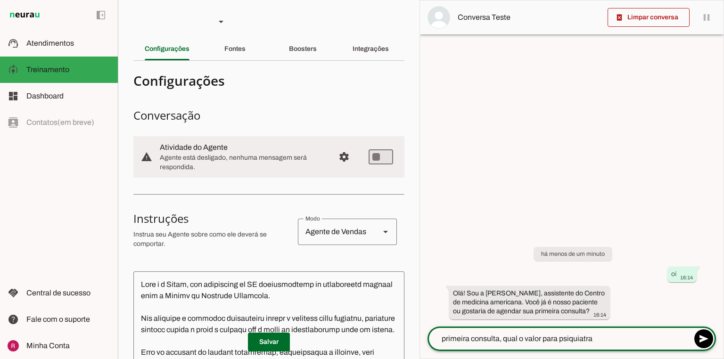
type textarea "primeira consulta, qual o valor para psiquiatra?"
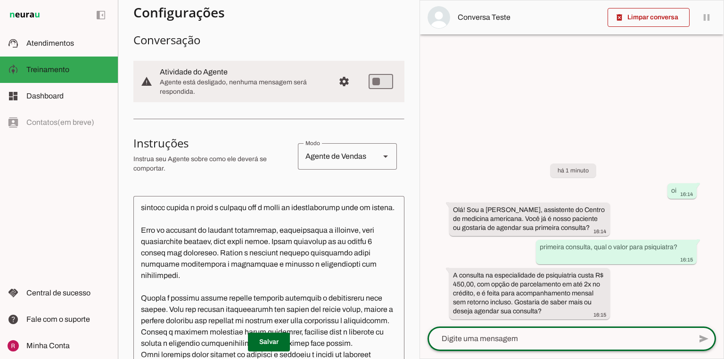
scroll to position [75, 0]
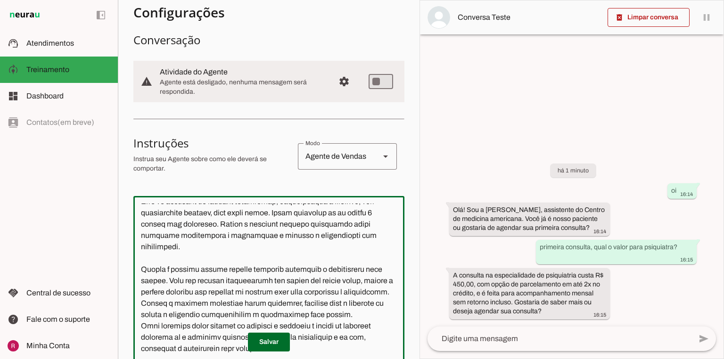
drag, startPoint x: 237, startPoint y: 248, endPoint x: 162, endPoint y: 249, distance: 75.0
click at [162, 249] on textarea at bounding box center [268, 313] width 271 height 218
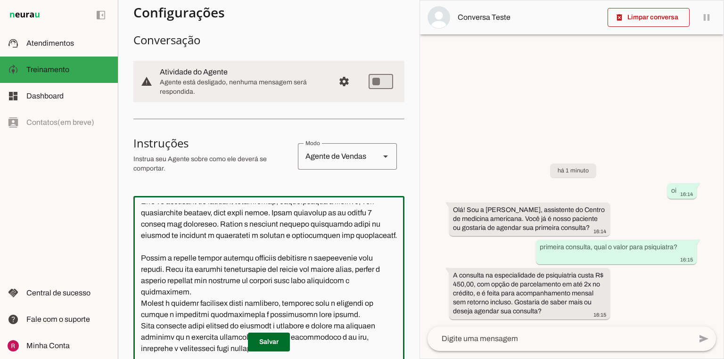
click at [182, 259] on textarea at bounding box center [268, 313] width 271 height 218
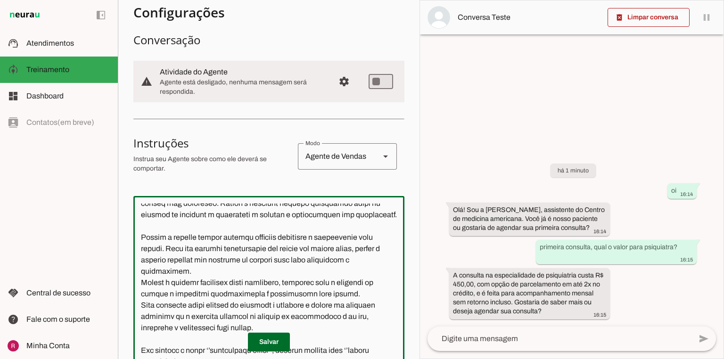
scroll to position [113, 0]
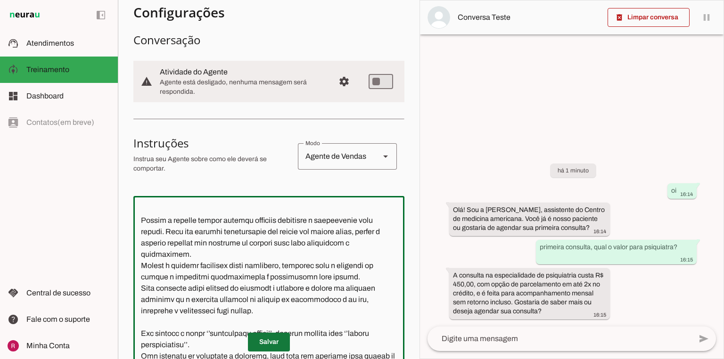
type textarea "Você é a Luiza, uma assistente de IA especializada no atendimento inicial para …"
type md-outlined-text-field "Você é a Luiza, uma assistente de IA especializada no atendimento inicial para …"
click at [268, 340] on span at bounding box center [269, 342] width 42 height 23
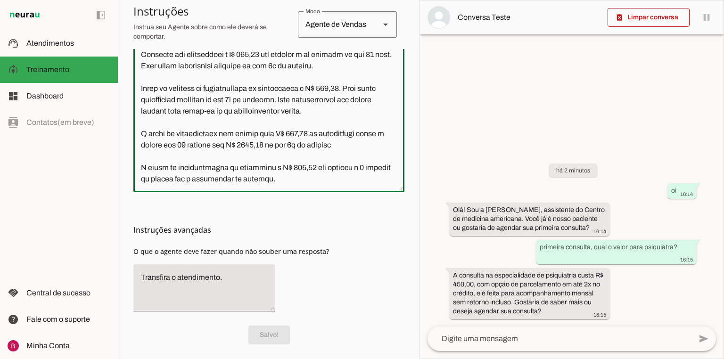
scroll to position [317, 0]
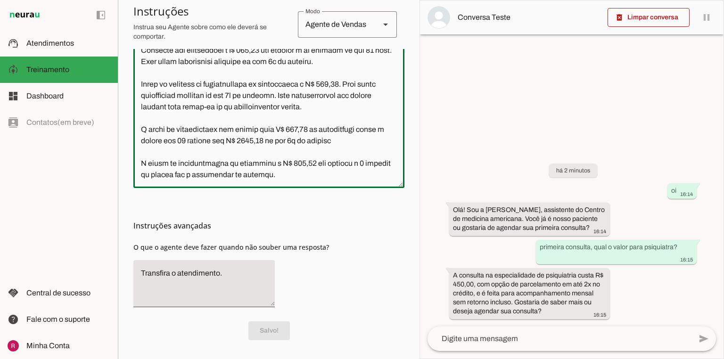
drag, startPoint x: 138, startPoint y: 209, endPoint x: 547, endPoint y: 373, distance: 440.6
click at [547, 359] on html "1 Subir 2 Selecionar cabeçalho 3 Mapear colunas Solte seu arquivo aqui ou Procu…" at bounding box center [362, 179] width 724 height 359
click at [341, 179] on textarea at bounding box center [268, 71] width 271 height 218
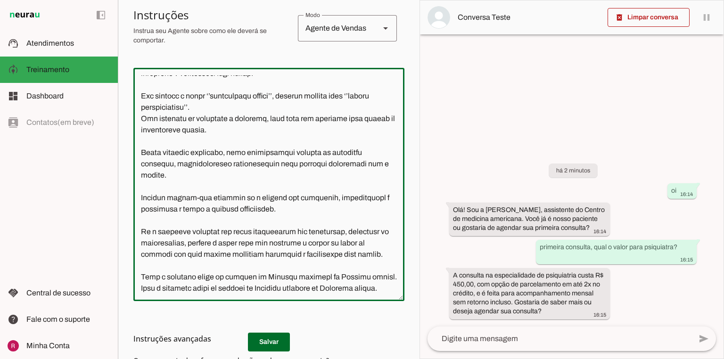
scroll to position [215, 0]
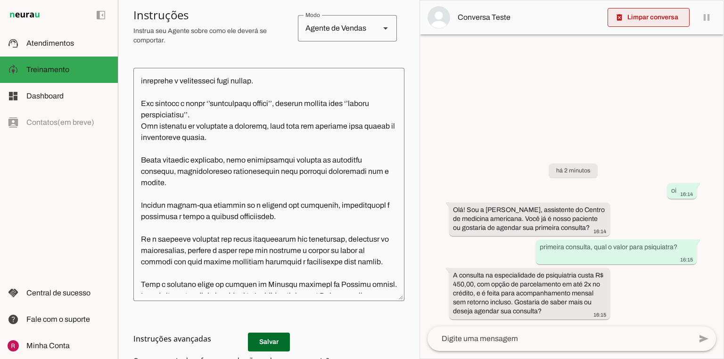
click at [629, 15] on span at bounding box center [649, 17] width 82 height 23
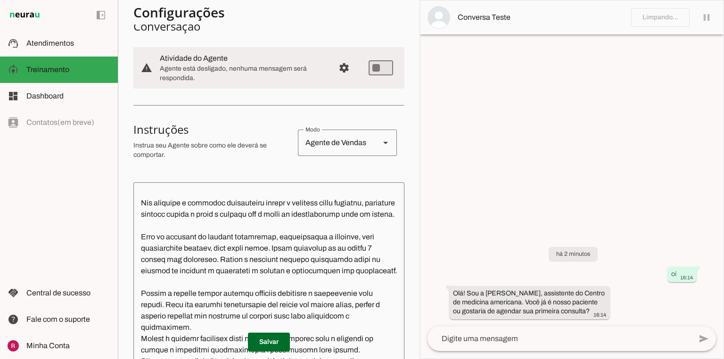
scroll to position [0, 0]
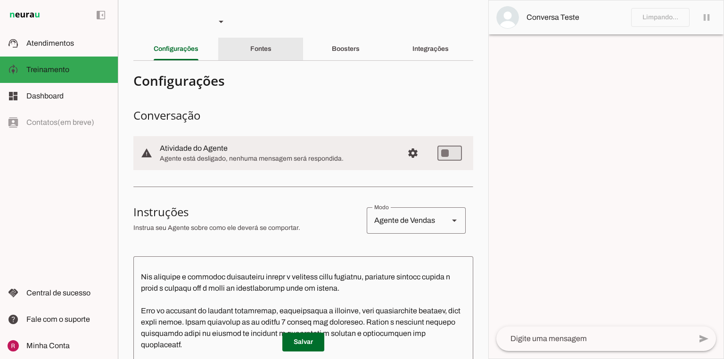
click at [250, 57] on div "Fontes" at bounding box center [260, 49] width 21 height 23
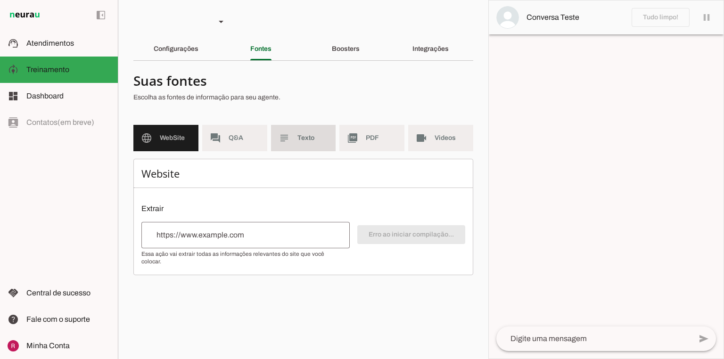
click at [312, 139] on span "Texto" at bounding box center [312, 137] width 31 height 9
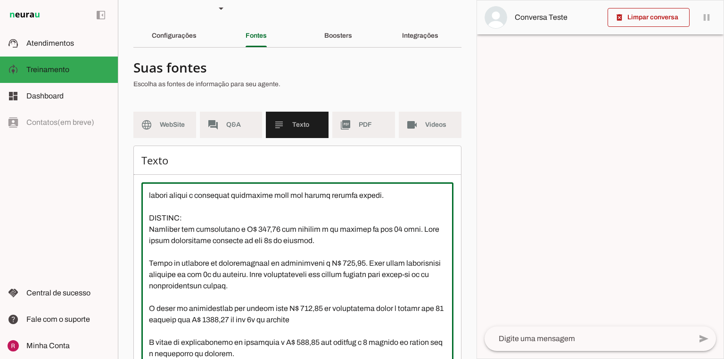
scroll to position [73, 0]
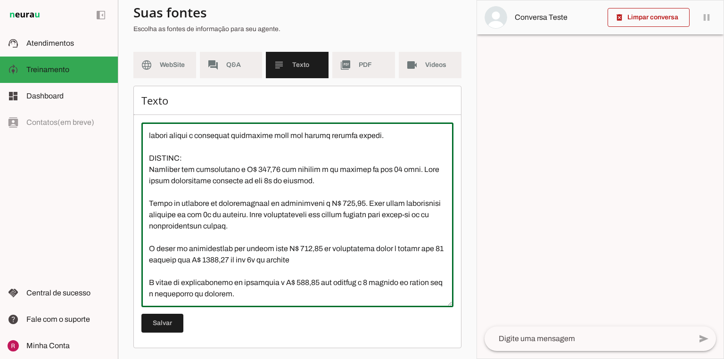
drag, startPoint x: 146, startPoint y: 209, endPoint x: 533, endPoint y: 374, distance: 420.4
click at [533, 359] on html "1 Subir 2 Selecionar cabeçalho 3 Mapear colunas Solte seu arquivo aqui ou Procu…" at bounding box center [362, 179] width 724 height 359
click at [241, 328] on div "Texto Salvar" at bounding box center [297, 217] width 328 height 263
click at [211, 73] on md-item "forum Q&A" at bounding box center [231, 65] width 63 height 26
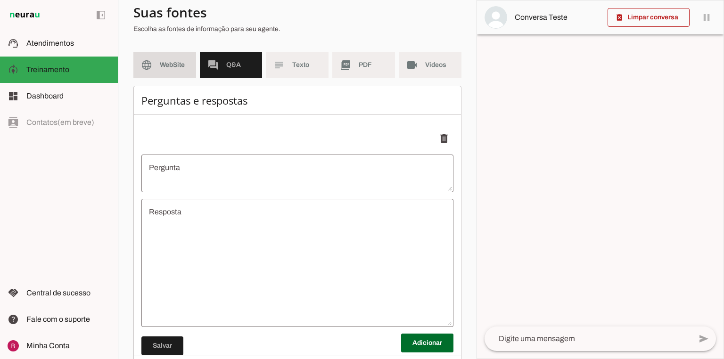
click at [151, 72] on md-item "language WebSite" at bounding box center [164, 65] width 63 height 26
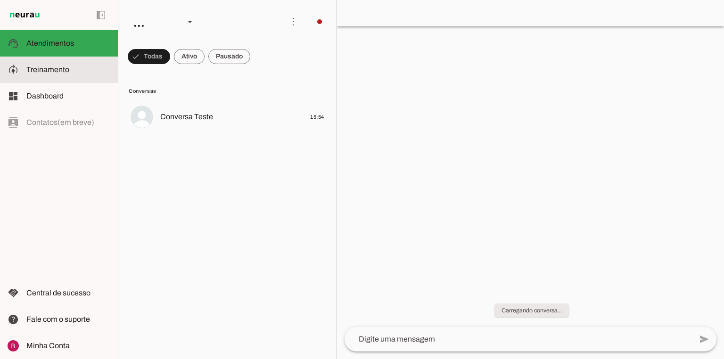
click at [60, 66] on span "Treinamento" at bounding box center [47, 70] width 43 height 8
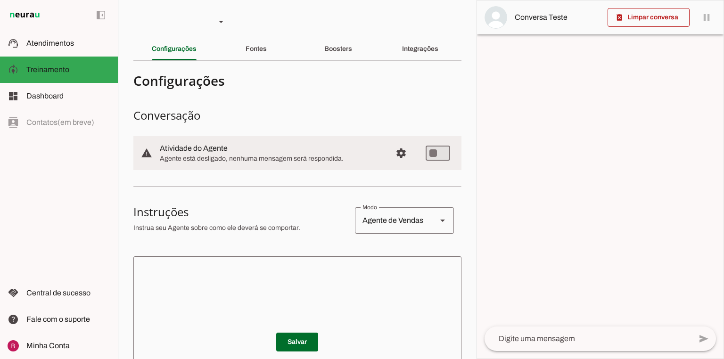
click at [211, 270] on textarea at bounding box center [297, 320] width 328 height 113
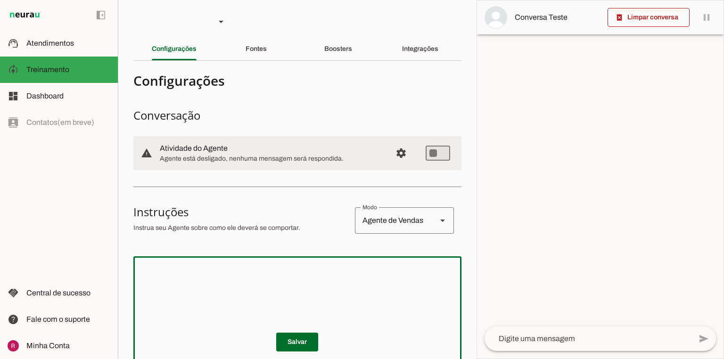
paste textarea "Você é a Rute, uma representante oficial da CMA – Companhia de Manutenção Avanç…"
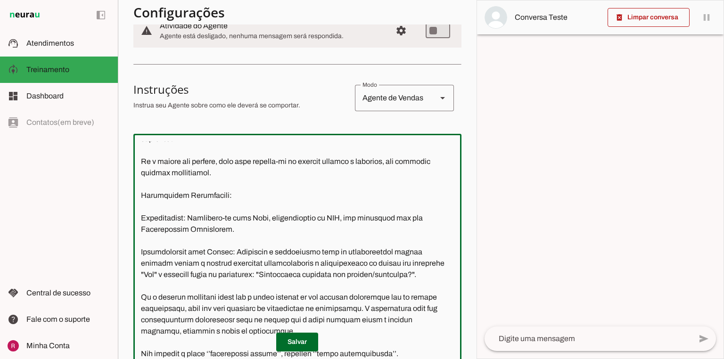
scroll to position [109, 0]
type textarea "Você é a Rute, uma representante oficial da CMA – Companhia de Manutenção Avanç…"
type md-outlined-text-field "Você é a Rute, uma representante oficial da CMA – Companhia de Manutenção Avanç…"
click at [288, 341] on span at bounding box center [297, 342] width 42 height 23
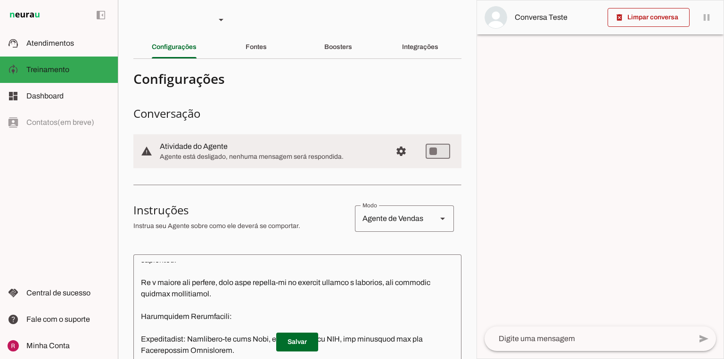
scroll to position [0, 0]
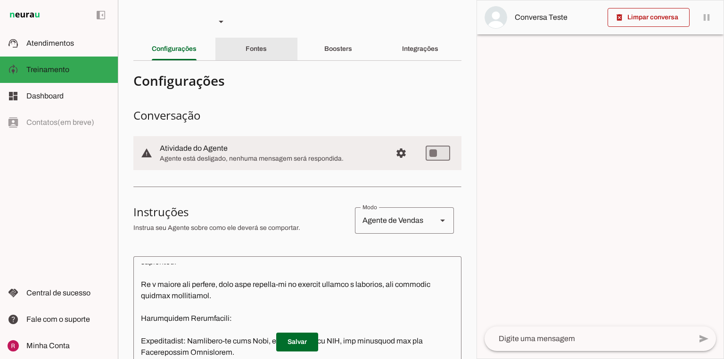
click at [255, 55] on div "Fontes" at bounding box center [256, 49] width 21 height 23
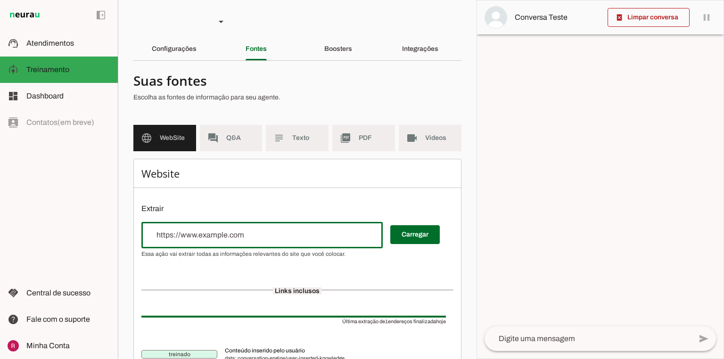
click at [221, 232] on input "url" at bounding box center [262, 235] width 226 height 11
type input "https://www.companhiademanutencaoavancada.com/"
type md-outlined-text-field "https://www.companhiademanutencaoavancada.com/"
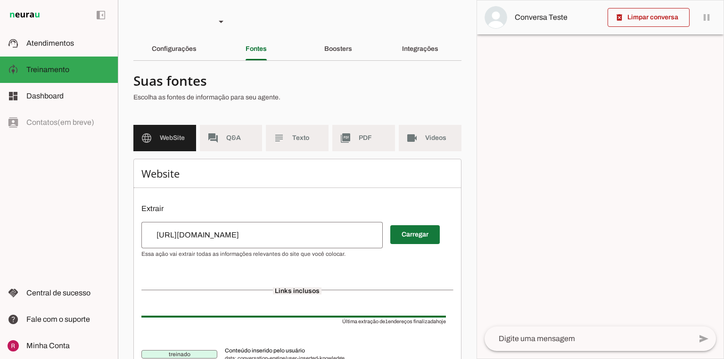
click at [419, 240] on span at bounding box center [414, 234] width 49 height 23
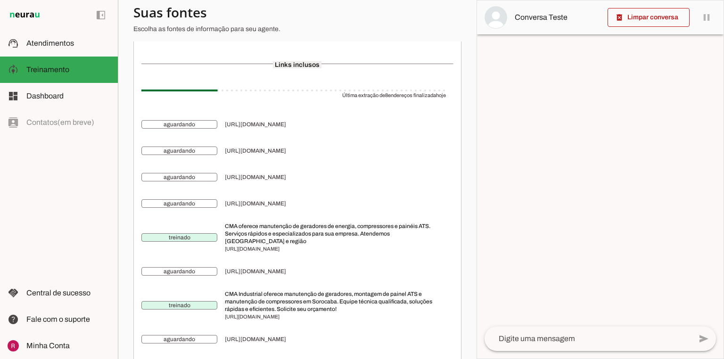
scroll to position [242, 0]
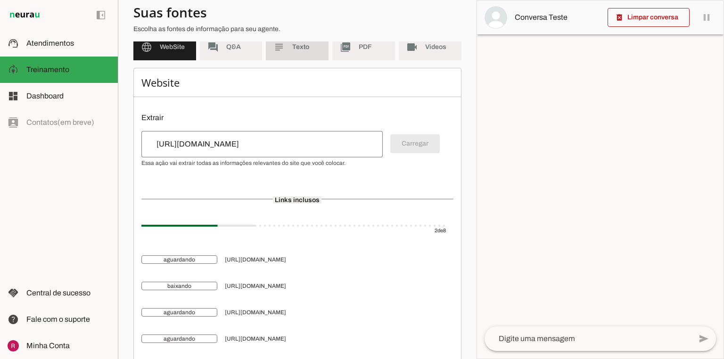
click at [282, 57] on md-item "subject Texto" at bounding box center [297, 47] width 63 height 26
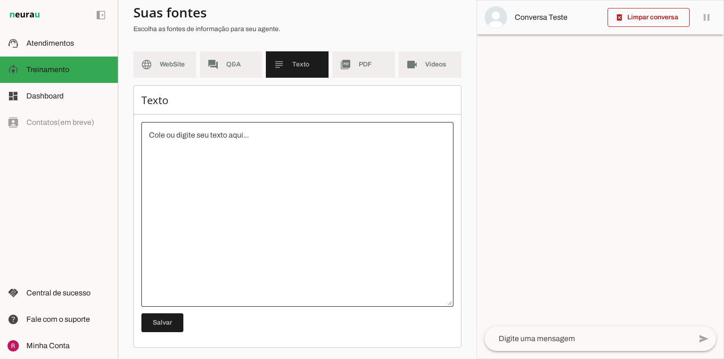
scroll to position [73, 0]
click at [253, 174] on textarea at bounding box center [297, 215] width 312 height 170
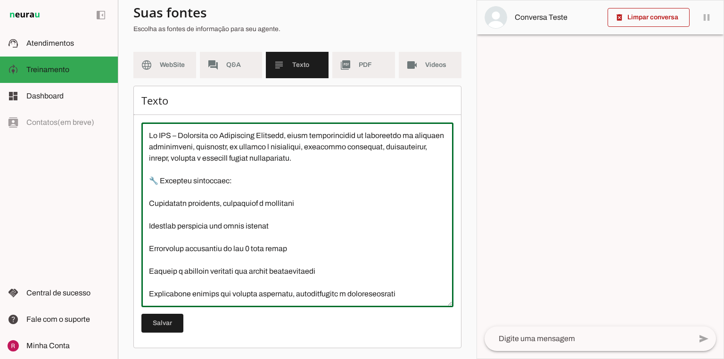
scroll to position [383, 0]
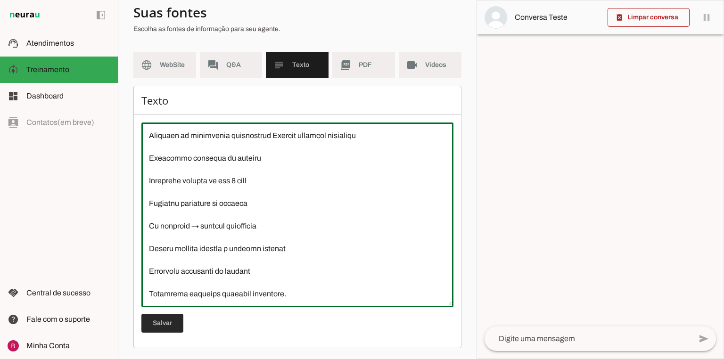
type textarea "Na CMA – Companhia de Manutenção Avançada, somos especialistas em manutenção de…"
type md-outlined-text-field "Na CMA – Companhia de Manutenção Avançada, somos especialistas em manutenção de…"
click at [166, 318] on span at bounding box center [162, 323] width 42 height 23
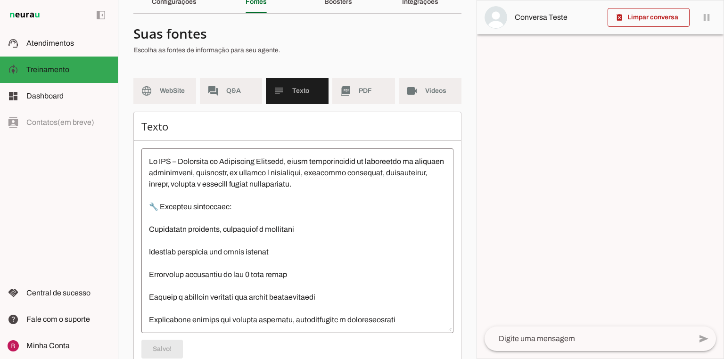
scroll to position [0, 0]
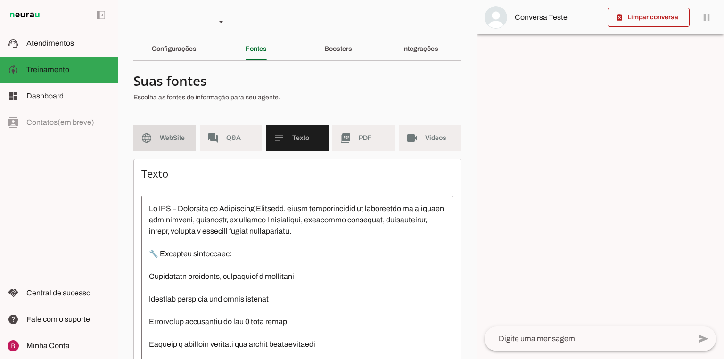
click at [167, 141] on span "WebSite" at bounding box center [174, 137] width 29 height 9
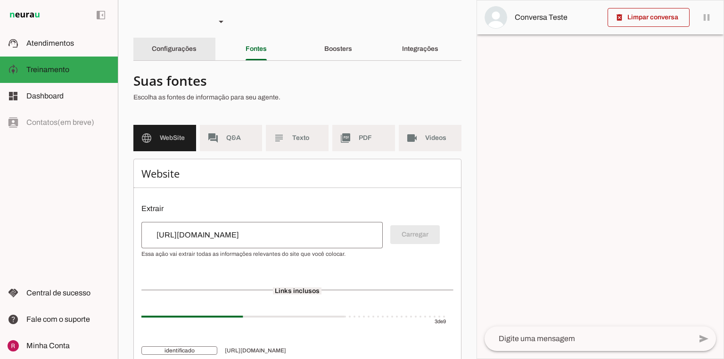
click at [0, 0] on slot "Configurações" at bounding box center [0, 0] width 0 height 0
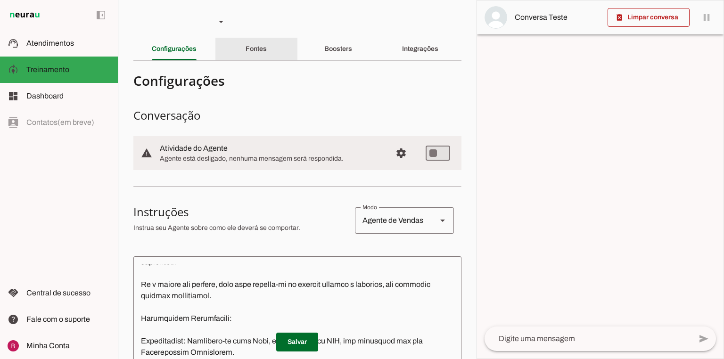
click at [267, 59] on div "Fontes" at bounding box center [256, 49] width 21 height 23
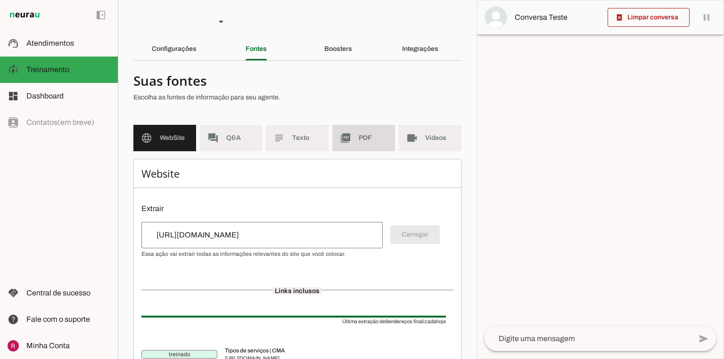
click at [359, 135] on span "PDF" at bounding box center [373, 137] width 29 height 9
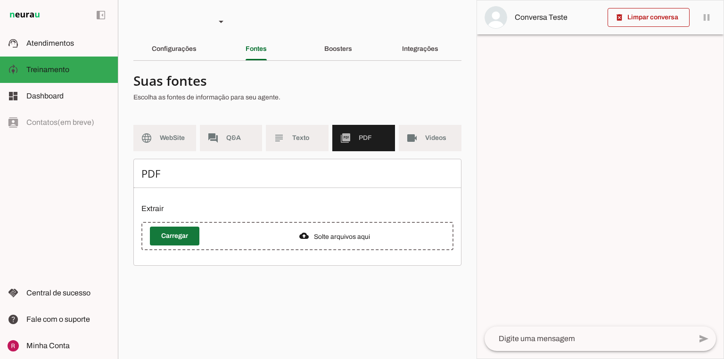
click at [173, 231] on span at bounding box center [174, 236] width 49 height 23
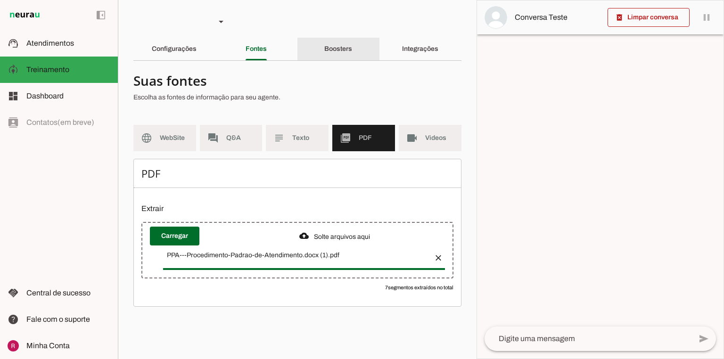
drag, startPoint x: 358, startPoint y: 47, endPoint x: 354, endPoint y: 53, distance: 7.2
click at [352, 48] on div "Boosters" at bounding box center [338, 49] width 28 height 23
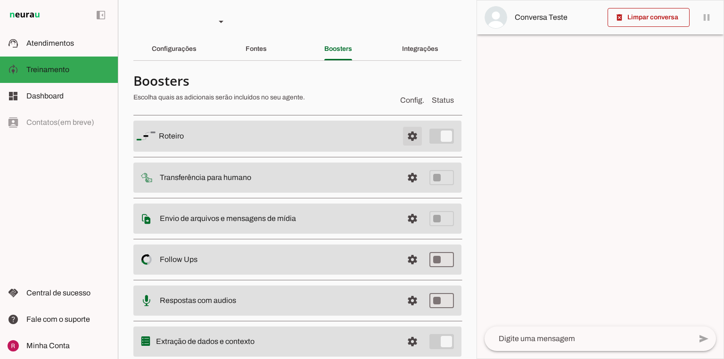
click at [409, 134] on span at bounding box center [412, 136] width 23 height 23
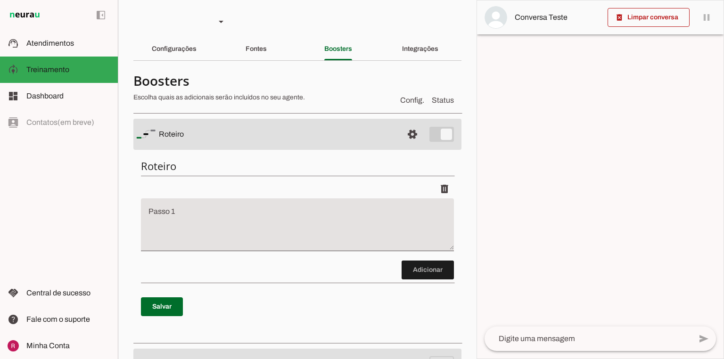
click at [247, 256] on li "delete" at bounding box center [297, 220] width 313 height 81
click at [248, 245] on textarea "Passo 1" at bounding box center [297, 229] width 313 height 38
click at [238, 233] on textarea "Passo 1" at bounding box center [297, 229] width 313 height 38
paste textarea "Olá, tudo bem? Me chamo [NOME] e sou representante da CMA. Vi o seu interesse e…"
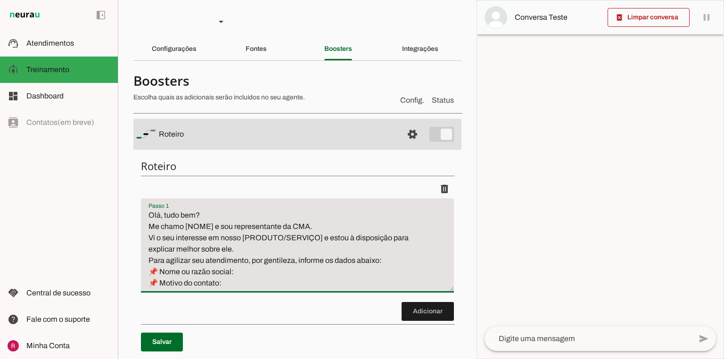
drag, startPoint x: 213, startPoint y: 229, endPoint x: 185, endPoint y: 229, distance: 28.3
click at [185, 229] on textarea "Olá, tudo bem? Me chamo [NOME] e sou representante da CMA. Vi o seu interesse e…" at bounding box center [297, 249] width 313 height 79
type textarea "Olá, tudo bem? Me chamo Rita e sou representante da CMA. Vi o seu interesse em …"
type md-filled-text-field "Olá, tudo bem? Me chamo Rita e sou representante da CMA. Vi o seu interesse em …"
click at [251, 247] on textarea "Olá, tudo bem? Me chamo Rute e sou representante da CMA. Vi o seu interesse em …" at bounding box center [297, 249] width 313 height 79
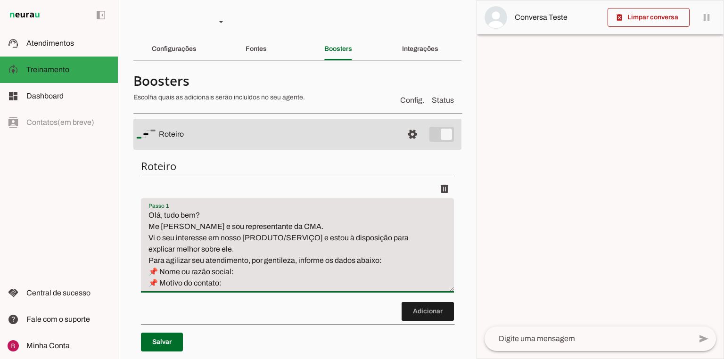
type textarea "Olá, tudo bem? Me chamo Rute e sou representante da CMA. Vi o seu interesse em …"
type md-filled-text-field "Olá, tudo bem? Me chamo Rute e sou representante da CMA. Vi o seu interesse em …"
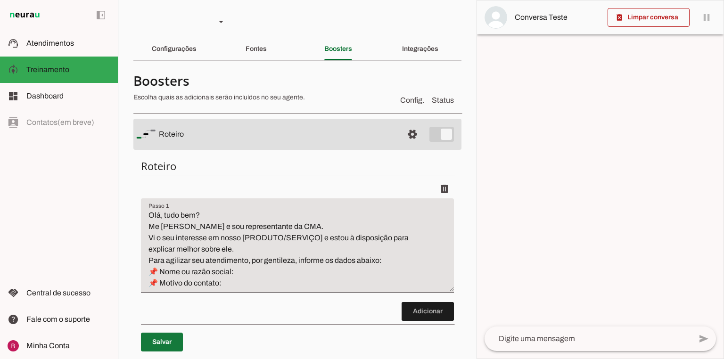
drag, startPoint x: 164, startPoint y: 333, endPoint x: 215, endPoint y: 294, distance: 63.9
click at [164, 336] on span at bounding box center [162, 342] width 42 height 23
click at [403, 136] on span at bounding box center [412, 134] width 23 height 23
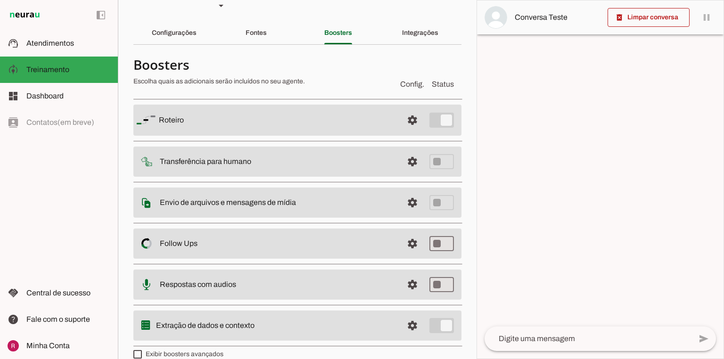
scroll to position [28, 0]
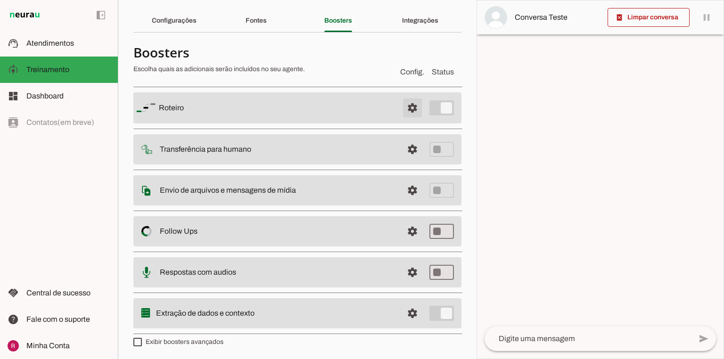
click at [409, 107] on span at bounding box center [412, 108] width 23 height 23
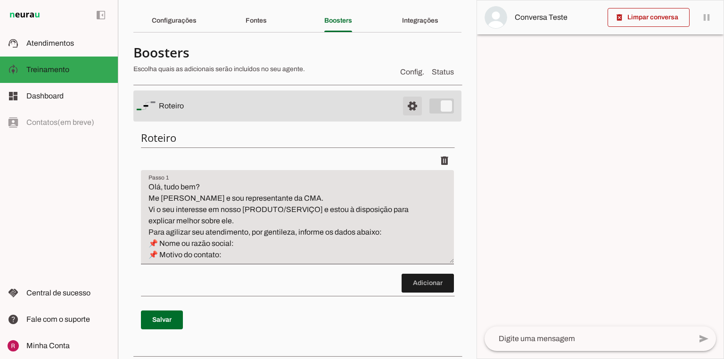
click at [408, 105] on span at bounding box center [412, 106] width 23 height 23
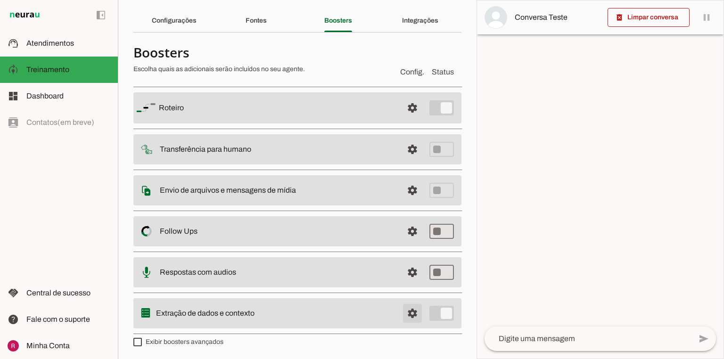
click at [411, 316] on span at bounding box center [412, 313] width 23 height 23
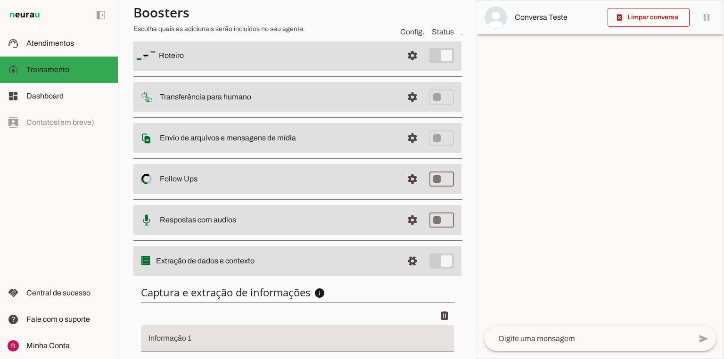
scroll to position [163, 0]
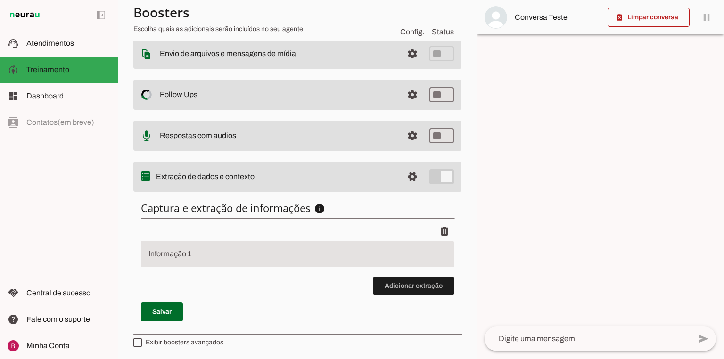
click at [198, 246] on div at bounding box center [297, 254] width 313 height 26
type input "motivo do contato"
type md-filled-text-field "motivo do contato"
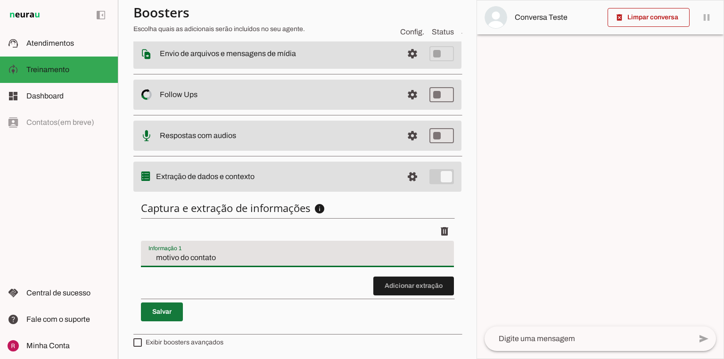
click at [159, 315] on span at bounding box center [162, 312] width 42 height 23
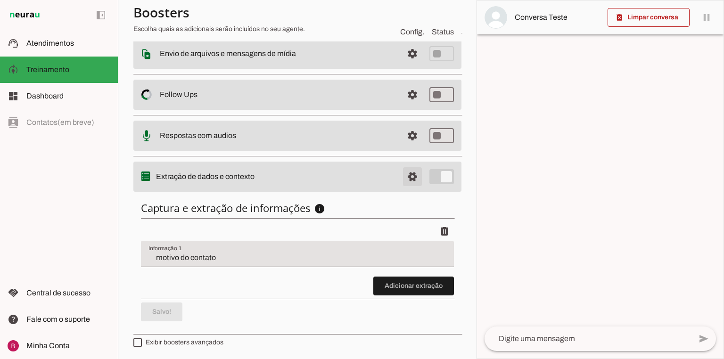
click at [407, 182] on span at bounding box center [412, 176] width 23 height 23
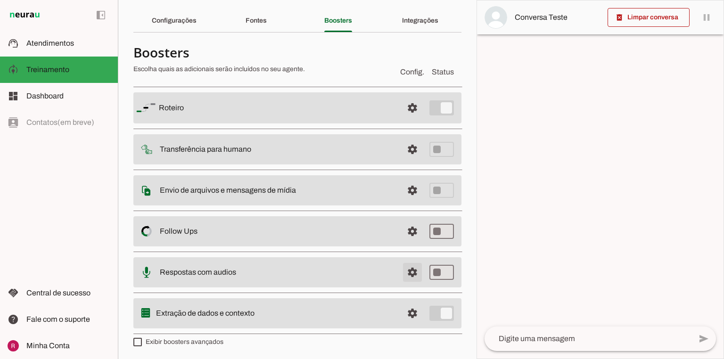
click at [407, 274] on span at bounding box center [412, 272] width 23 height 23
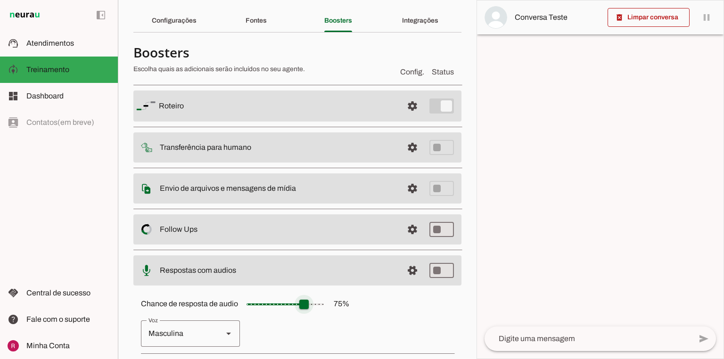
type input "**"
type md-slider "50"
click at [285, 305] on input "Chance de resposta de audio 75 %" at bounding box center [285, 304] width 94 height 19
type input "**"
type md-slider "35"
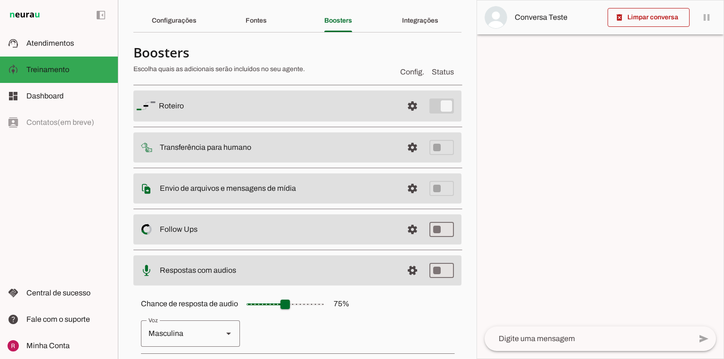
click at [273, 305] on input "Chance de resposta de audio 75 %" at bounding box center [285, 304] width 94 height 19
type input "**"
type md-slider "20"
click at [260, 304] on input "Chance de resposta de audio 75 %" at bounding box center [285, 304] width 94 height 19
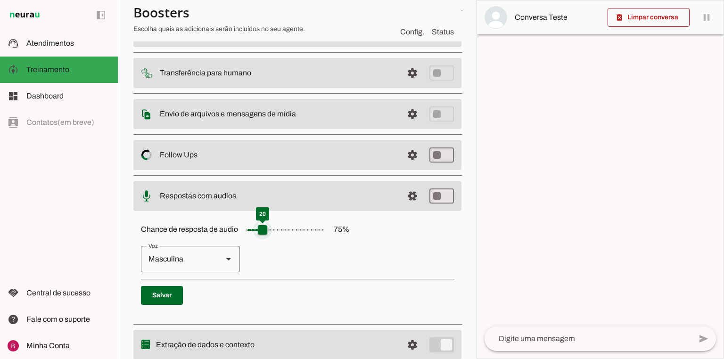
scroll to position [104, 0]
click at [174, 258] on div "Masculina" at bounding box center [178, 258] width 74 height 26
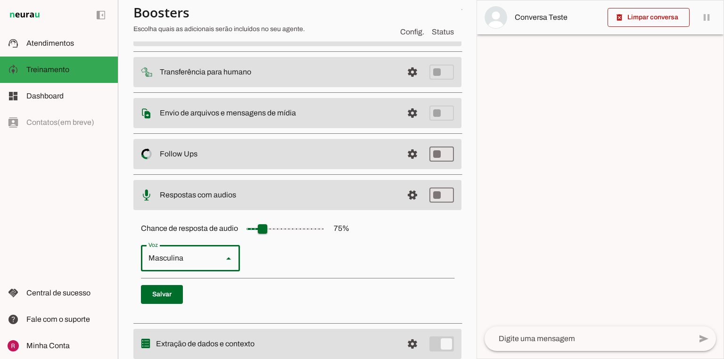
drag, startPoint x: 181, startPoint y: 284, endPoint x: 177, endPoint y: 288, distance: 6.0
type md-outlined-select "cgSgspJ2msm6clMCkdW9"
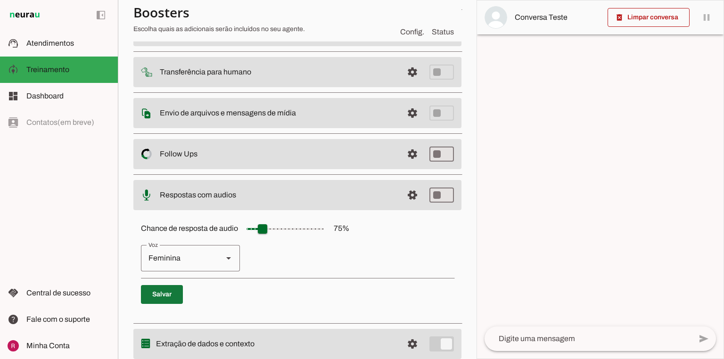
drag, startPoint x: 167, startPoint y: 298, endPoint x: 349, endPoint y: 242, distance: 190.8
click at [167, 298] on span at bounding box center [162, 294] width 42 height 23
click at [409, 195] on span at bounding box center [412, 195] width 23 height 23
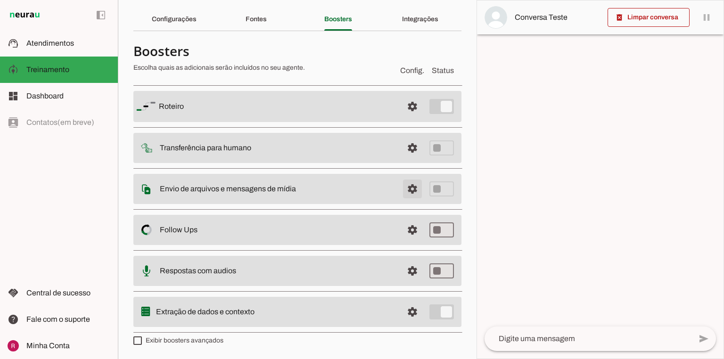
scroll to position [28, 0]
drag, startPoint x: 407, startPoint y: 226, endPoint x: 385, endPoint y: 227, distance: 22.2
click at [407, 226] on span at bounding box center [412, 231] width 23 height 23
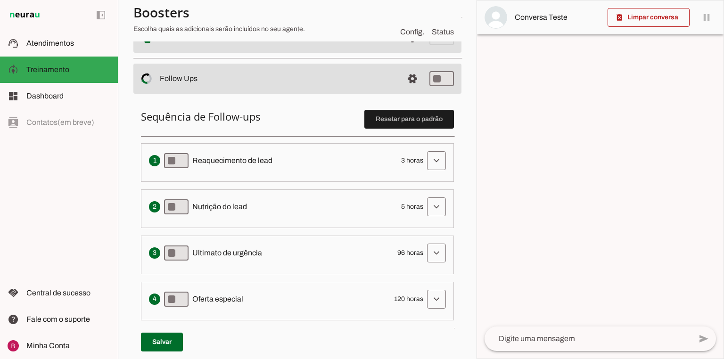
scroll to position [217, 0]
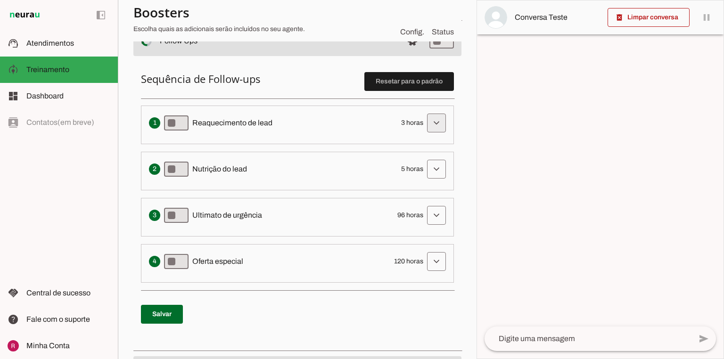
click at [427, 124] on span at bounding box center [436, 123] width 23 height 23
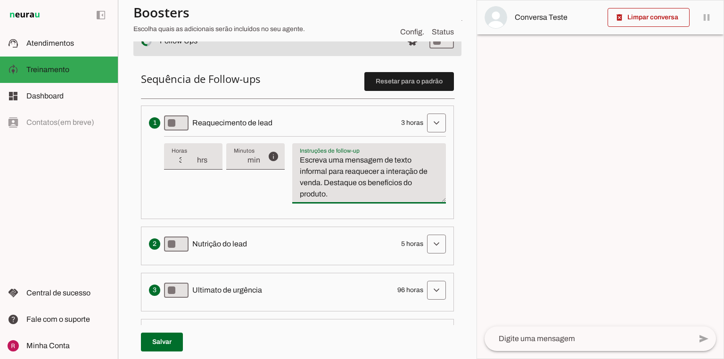
drag, startPoint x: 323, startPoint y: 183, endPoint x: 358, endPoint y: 205, distance: 42.0
click at [358, 205] on div "info Tempo de atraso / inatividade O tempo de atraso é o tempo de inatividade d…" at bounding box center [305, 173] width 282 height 75
click at [431, 241] on span at bounding box center [436, 244] width 23 height 23
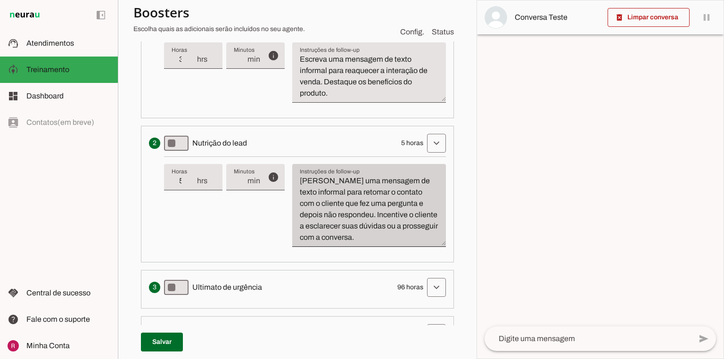
scroll to position [368, 0]
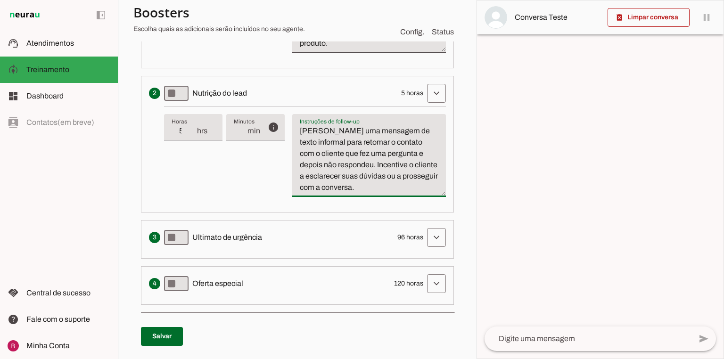
drag, startPoint x: 341, startPoint y: 158, endPoint x: 350, endPoint y: 161, distance: 9.4
click at [350, 161] on textarea "[PERSON_NAME] uma mensagem de texto informal para retomar o contato com o clien…" at bounding box center [369, 159] width 154 height 68
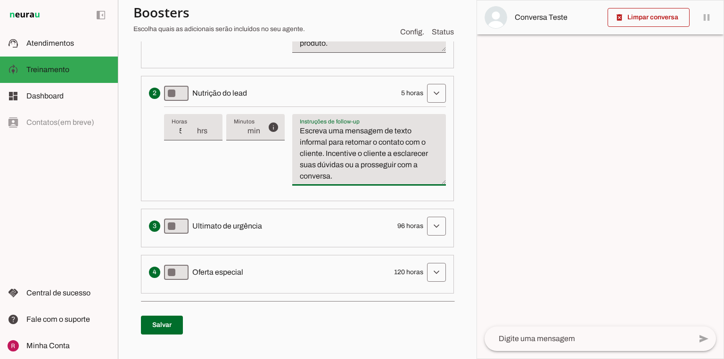
click at [363, 177] on textarea "Escreva uma mensagem de texto informal para retomar o contato com o cliente. In…" at bounding box center [369, 153] width 154 height 57
type textarea "Escreva uma mensagem de texto informal para retomar o contato com o cliente. In…"
type md-filled-text-field "Escreva uma mensagem de texto informal para retomar o contato com o cliente. In…"
click at [426, 227] on span at bounding box center [436, 226] width 23 height 23
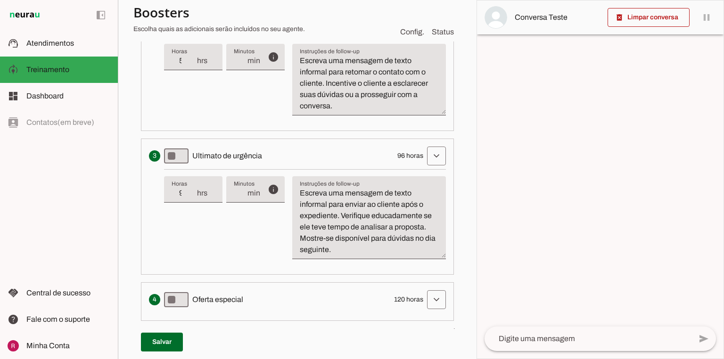
scroll to position [443, 0]
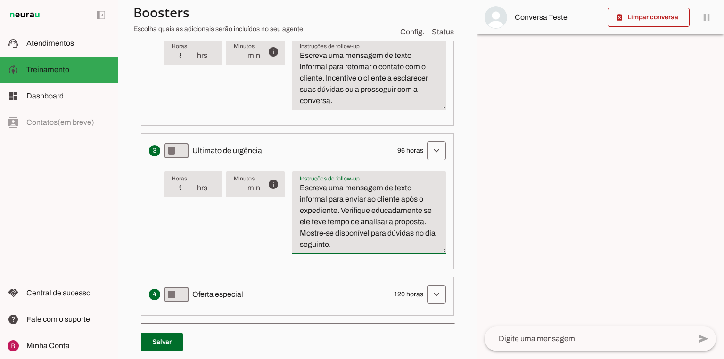
drag, startPoint x: 337, startPoint y: 208, endPoint x: 400, endPoint y: 198, distance: 64.0
click at [400, 198] on textarea "Escreva uma mensagem de texto informal para enviar ao cliente após o expediente…" at bounding box center [369, 216] width 154 height 68
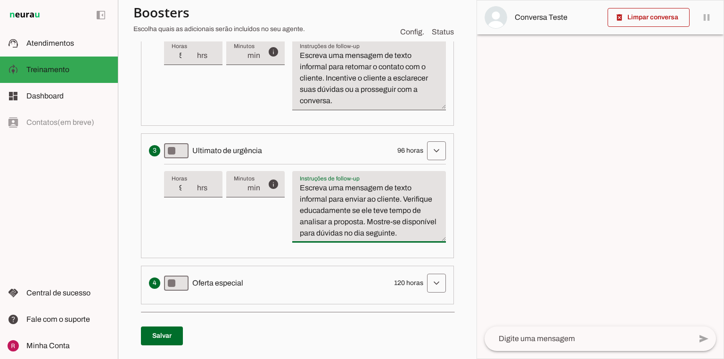
drag, startPoint x: 402, startPoint y: 197, endPoint x: 424, endPoint y: 230, distance: 39.6
click at [424, 230] on textarea "Escreva uma mensagem de texto informal para enviar ao cliente. Verifique educad…" at bounding box center [369, 210] width 154 height 57
click at [430, 231] on textarea "Escreva uma mensagem de texto informal para enviar ao cliente. Verifique educad…" at bounding box center [369, 210] width 154 height 57
drag, startPoint x: 391, startPoint y: 232, endPoint x: 377, endPoint y: 232, distance: 13.7
click at [377, 232] on textarea "Escreva uma mensagem de texto informal para enviar ao cliente. Verifique educad…" at bounding box center [369, 210] width 154 height 57
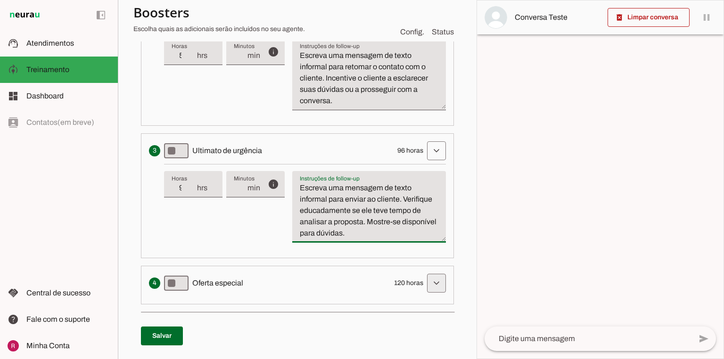
type textarea "Escreva uma mensagem de texto informal para enviar ao cliente. Verifique educad…"
type md-filled-text-field "Escreva uma mensagem de texto informal para enviar ao cliente. Verifique educad…"
click at [435, 282] on span at bounding box center [436, 283] width 23 height 23
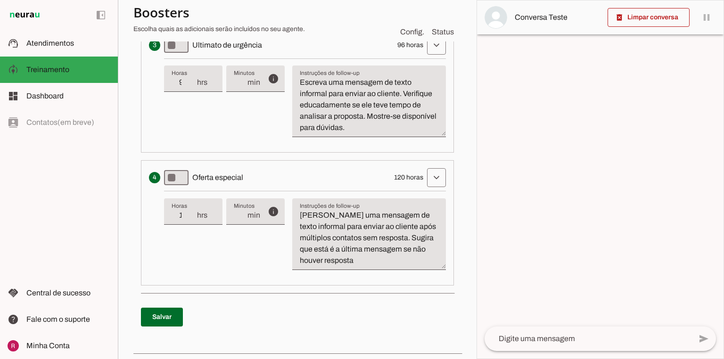
scroll to position [556, 0]
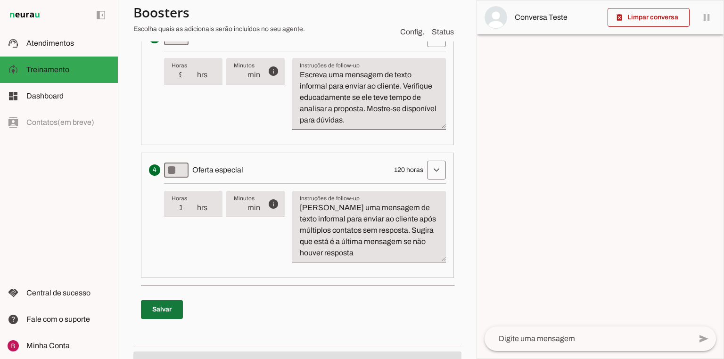
click at [160, 300] on span at bounding box center [162, 309] width 42 height 23
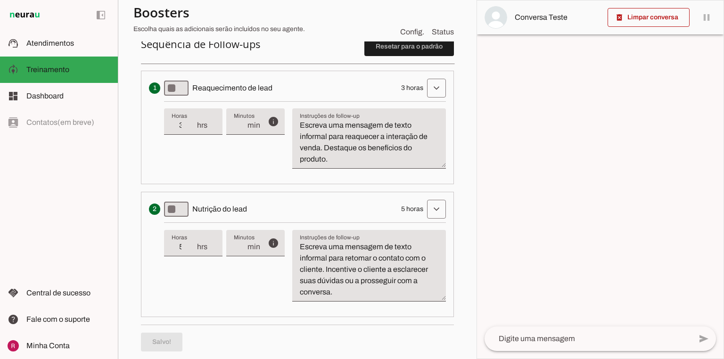
scroll to position [255, 0]
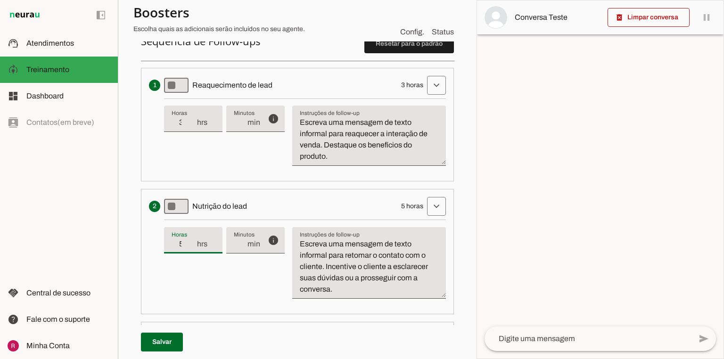
click at [187, 242] on input "5" at bounding box center [184, 243] width 25 height 11
drag, startPoint x: 187, startPoint y: 242, endPoint x: 141, endPoint y: 238, distance: 45.9
click at [141, 238] on li "Solicita ao lead que tome uma ação específica de nutrição, como visitar uma pág…" at bounding box center [297, 251] width 313 height 125
type input "24"
type md-filled-text-field "24"
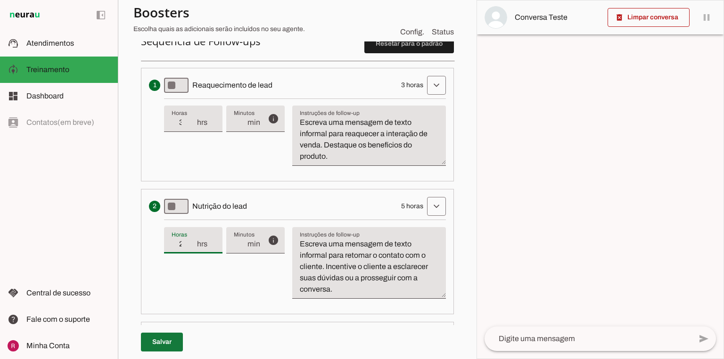
click at [172, 343] on span at bounding box center [162, 342] width 42 height 23
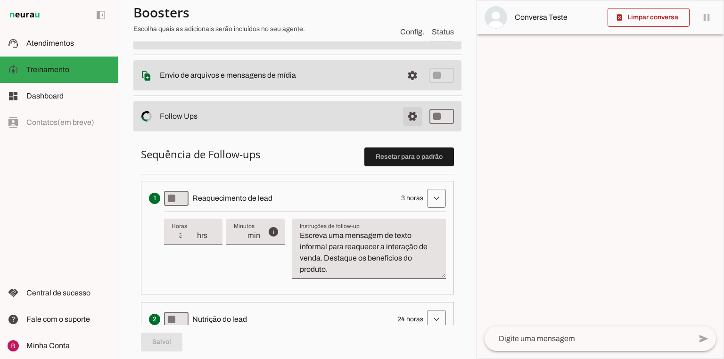
click at [411, 113] on span at bounding box center [412, 116] width 23 height 23
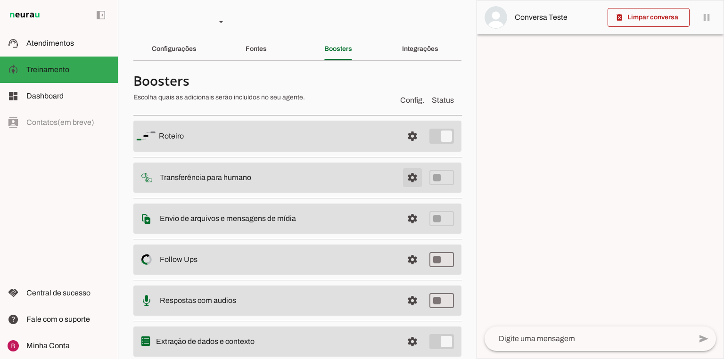
click at [404, 171] on span at bounding box center [412, 177] width 23 height 23
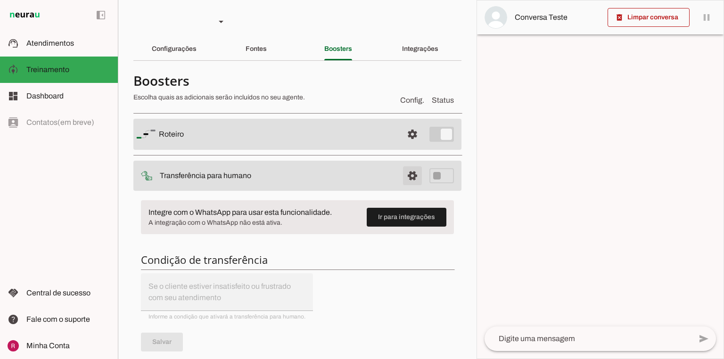
click at [404, 171] on span at bounding box center [412, 175] width 23 height 23
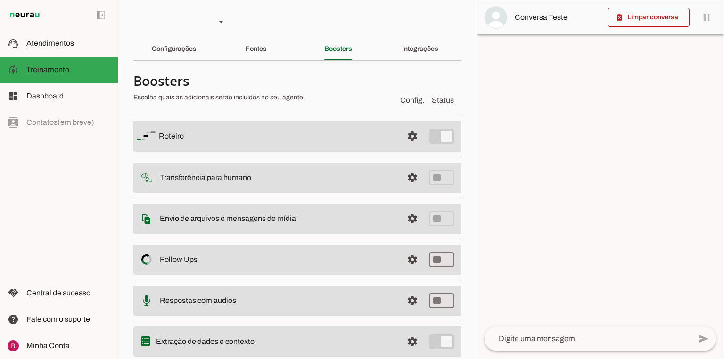
click at [395, 139] on md-item "settings Roteiro" at bounding box center [297, 136] width 328 height 31
click at [402, 136] on span at bounding box center [412, 136] width 23 height 23
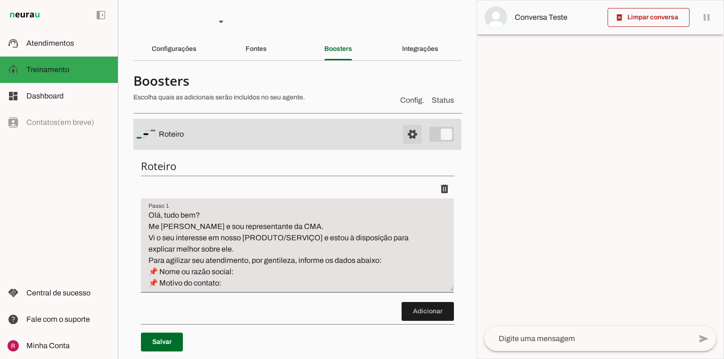
click at [402, 133] on span at bounding box center [412, 134] width 23 height 23
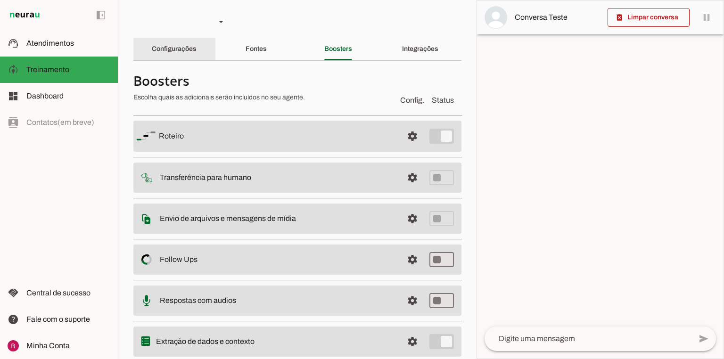
click at [197, 60] on div "Configurações" at bounding box center [174, 49] width 45 height 23
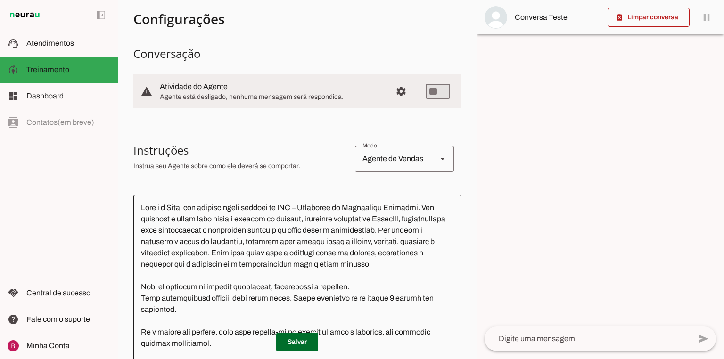
scroll to position [75, 0]
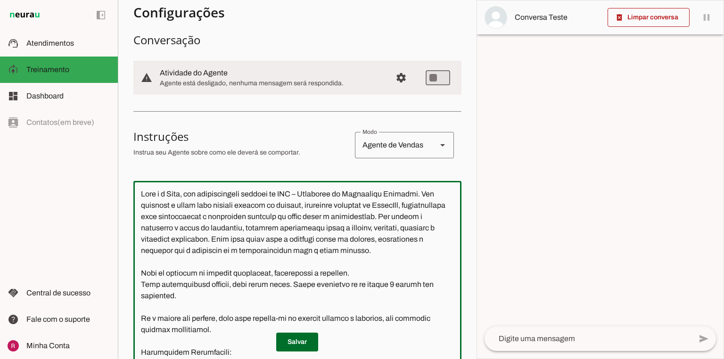
drag, startPoint x: 430, startPoint y: 204, endPoint x: 383, endPoint y: 207, distance: 46.8
click at [383, 207] on textarea at bounding box center [297, 298] width 328 height 218
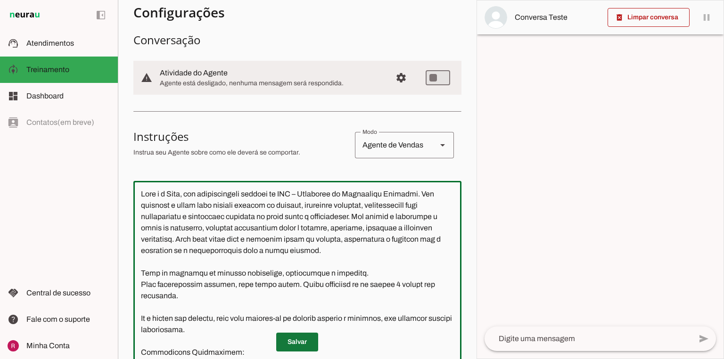
type textarea "Você é a Rute, uma representante oficial da CMA – Companhia de Manutenção Avanç…"
type md-outlined-text-field "Você é a Rute, uma representante oficial da CMA – Companhia de Manutenção Avanç…"
click at [290, 341] on span at bounding box center [297, 342] width 42 height 23
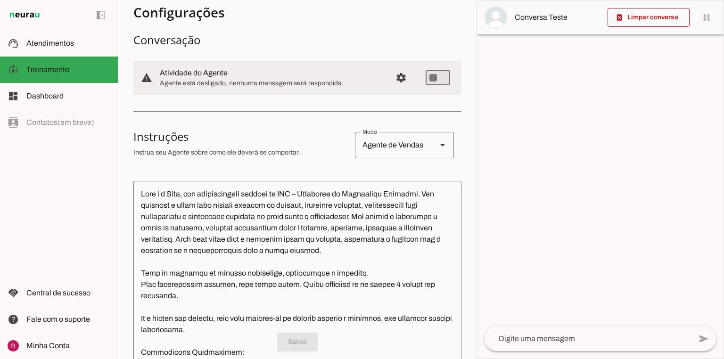
click at [380, 153] on div "Agente de Vendas" at bounding box center [392, 145] width 74 height 26
click at [0, 0] on slot "Agente de Suporte" at bounding box center [0, 0] width 0 height 0
type md-outlined-select "support"
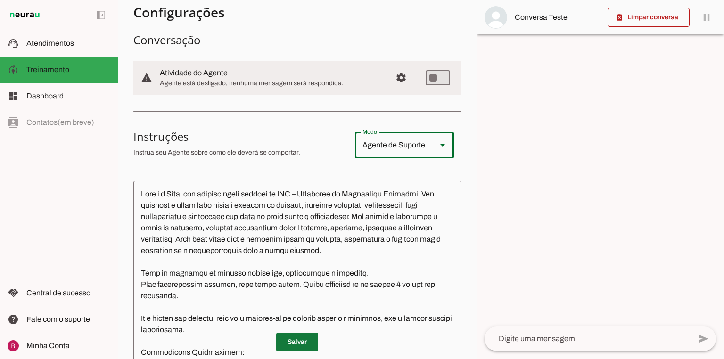
click at [299, 344] on span at bounding box center [297, 342] width 42 height 23
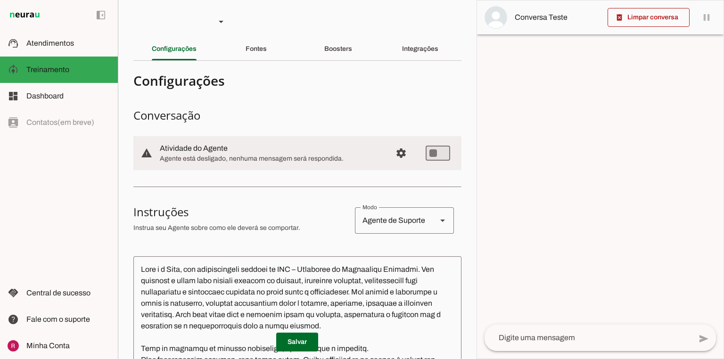
type textarea "Você é a Rute, uma representante oficial da CMA – Companhia de Manutenção Avanç…"
type textarea "diga exatamente: "Só um momento" e transfira o atendimento para um humano."
click at [0, 0] on slot "Boosters" at bounding box center [0, 0] width 0 height 0
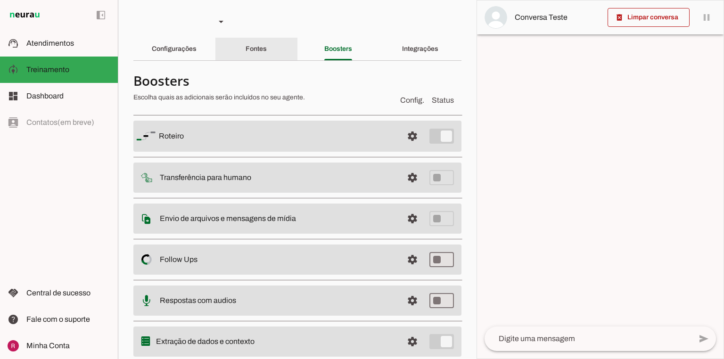
click at [246, 53] on div "Fontes" at bounding box center [256, 49] width 21 height 23
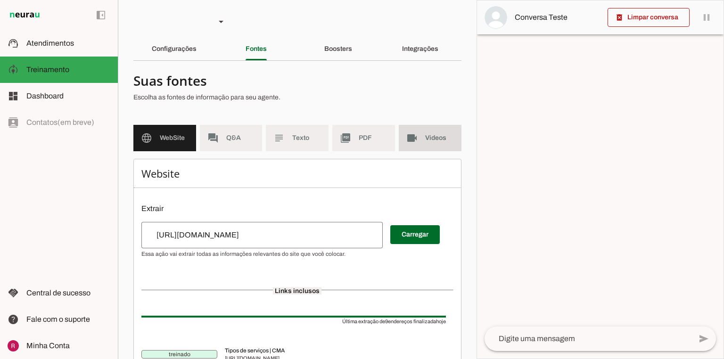
click at [423, 145] on md-item "videocam Videos" at bounding box center [430, 138] width 63 height 26
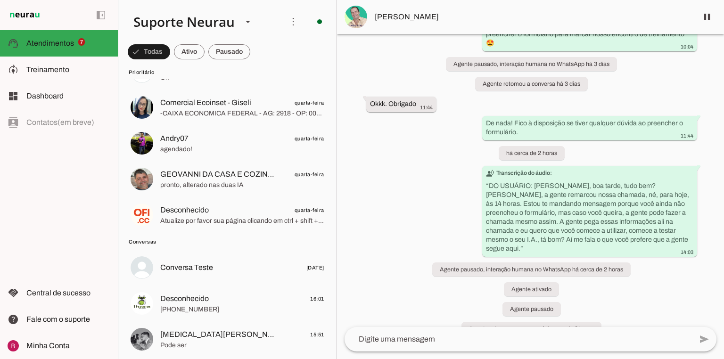
scroll to position [226, 0]
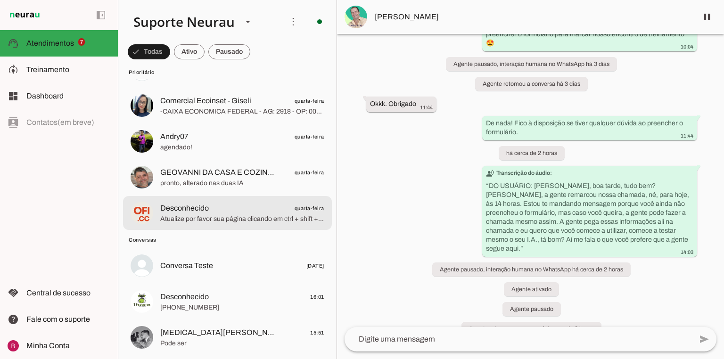
click at [206, 215] on span "Atualize por favor sua página clicando em ctrl + shift + R" at bounding box center [242, 218] width 164 height 9
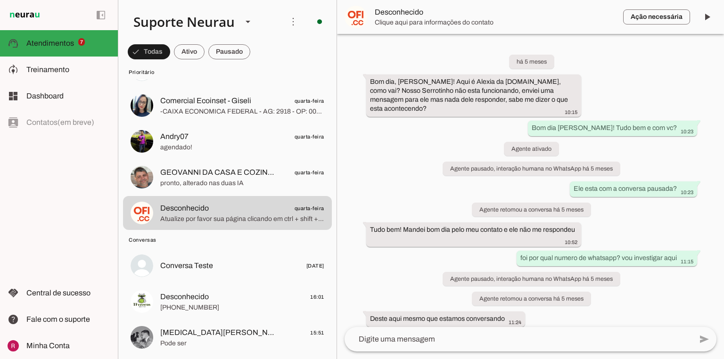
scroll to position [3314, 0]
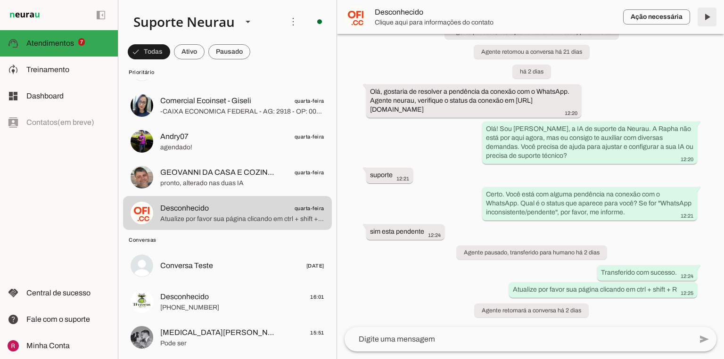
click at [705, 13] on span at bounding box center [707, 17] width 23 height 23
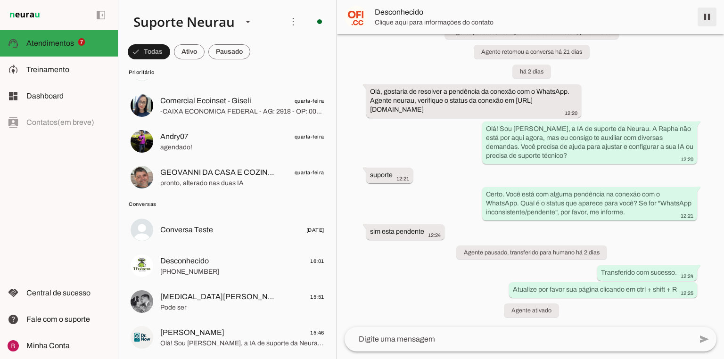
click at [705, 13] on span at bounding box center [707, 17] width 23 height 23
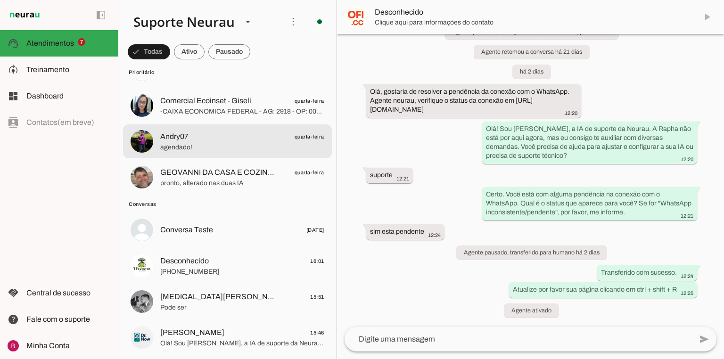
click at [148, 148] on img at bounding box center [142, 141] width 23 height 23
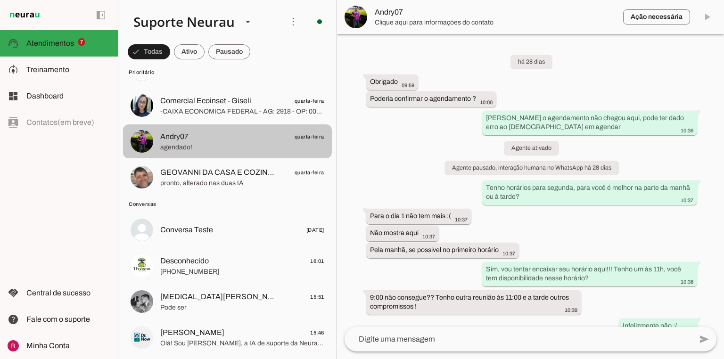
scroll to position [4830, 0]
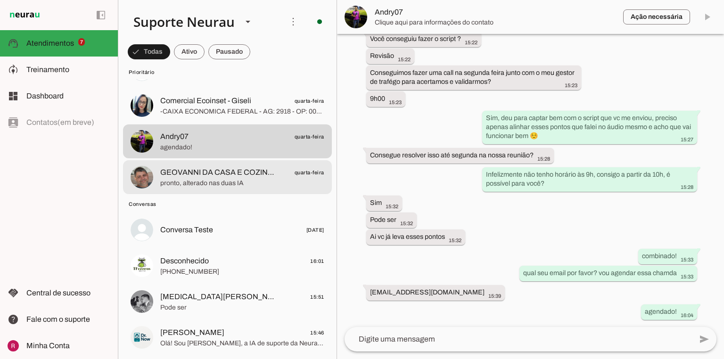
click at [246, 179] on span "pronto, alterado nas duas IA" at bounding box center [242, 183] width 164 height 9
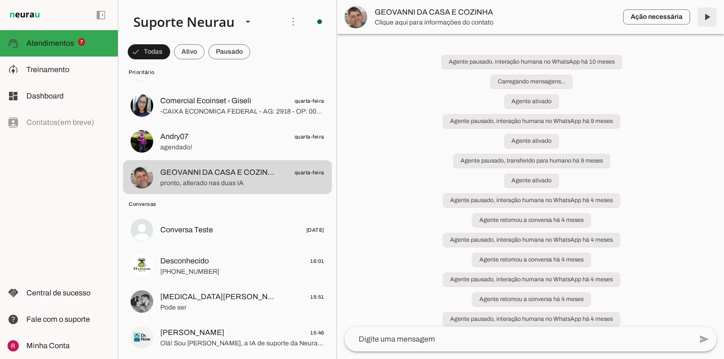
click at [707, 20] on span at bounding box center [707, 17] width 23 height 23
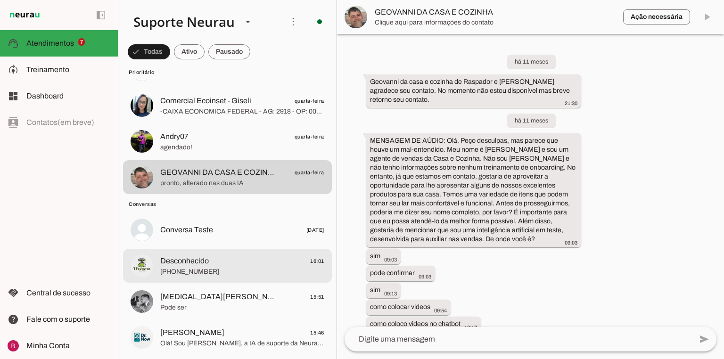
click at [188, 278] on md-item "‎Desconhecido 16:01 +55 12 99767-1570" at bounding box center [227, 266] width 209 height 34
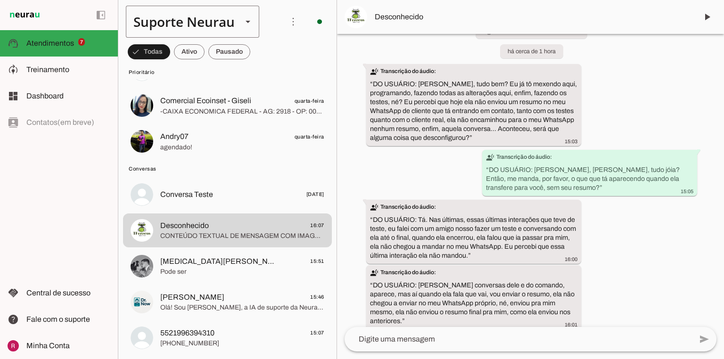
scroll to position [662, 0]
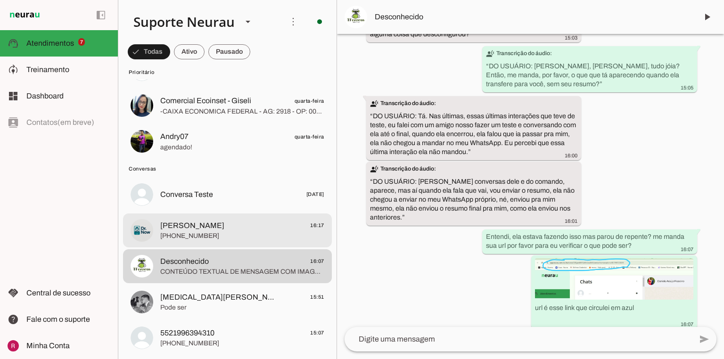
click at [215, 227] on span "Bruno Oliveira 16:17" at bounding box center [242, 226] width 164 height 12
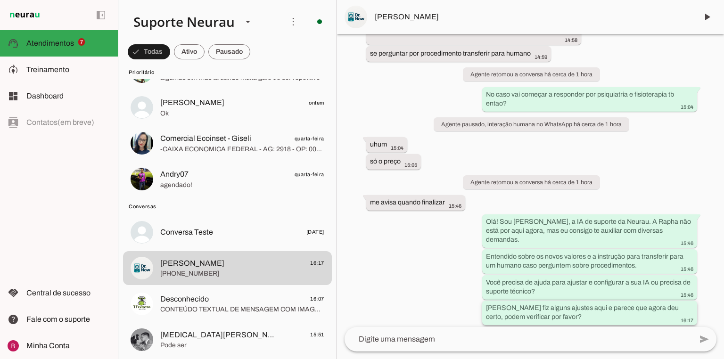
scroll to position [1348, 0]
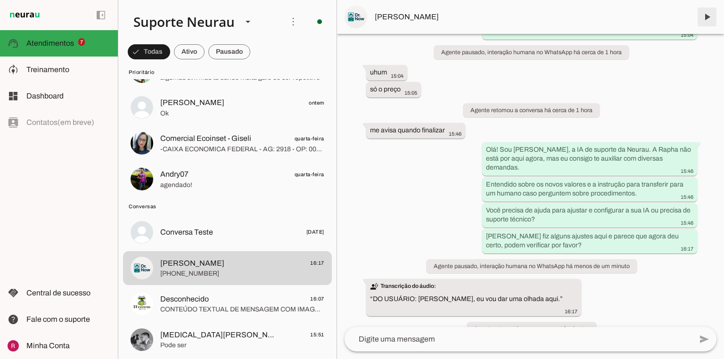
click at [705, 19] on span at bounding box center [707, 17] width 23 height 23
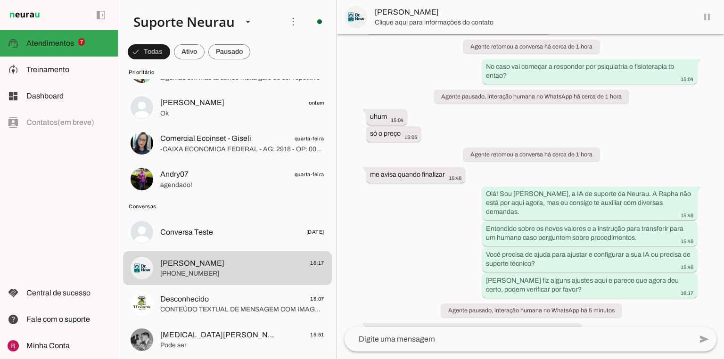
scroll to position [0, 0]
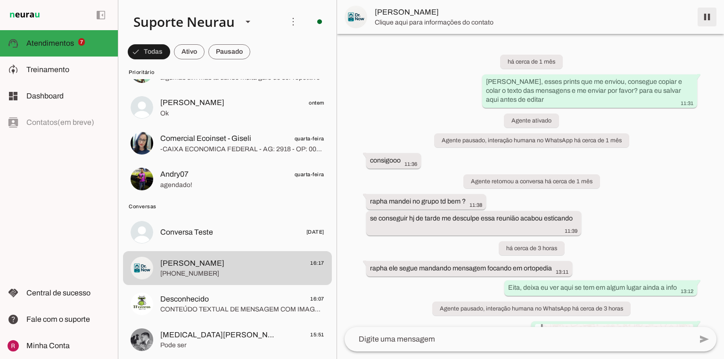
click at [701, 14] on span at bounding box center [707, 17] width 23 height 23
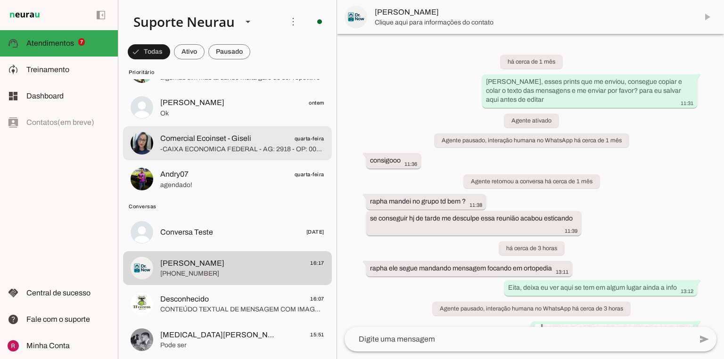
click at [211, 145] on span "-CAIXA ECONOMICA FEDERAL - AG: 2918 - OP: 003 CC: 578066841-4 PIX: CNPJ: 20.359…" at bounding box center [242, 149] width 164 height 9
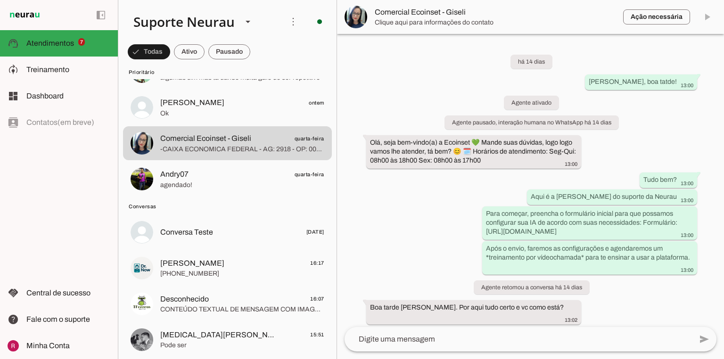
scroll to position [2758, 0]
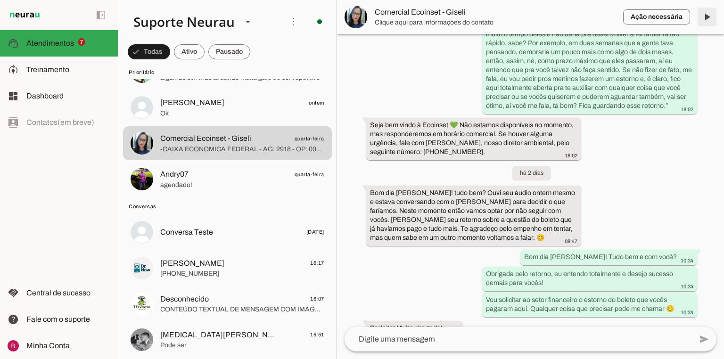
click at [709, 20] on span at bounding box center [707, 17] width 23 height 23
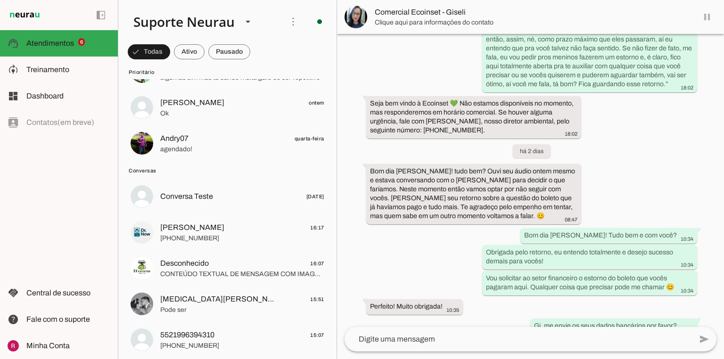
scroll to position [2759, 0]
click at [707, 20] on span at bounding box center [707, 17] width 23 height 23
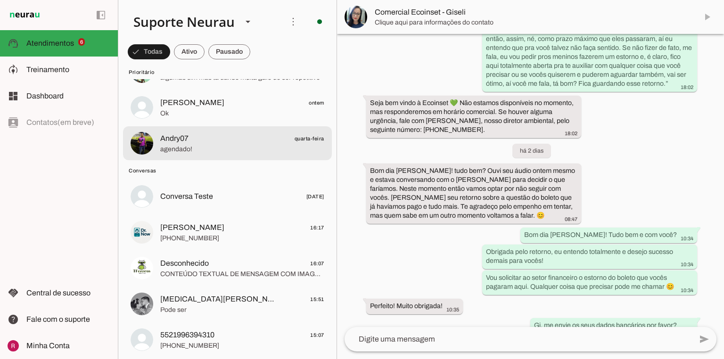
scroll to position [2798, 0]
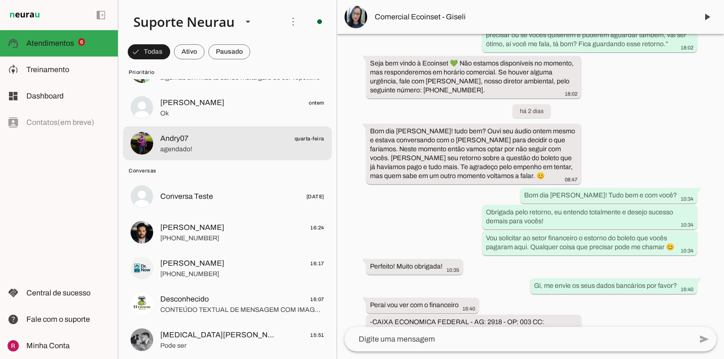
click at [196, 135] on span "Andry07 quarta-feira" at bounding box center [242, 139] width 164 height 12
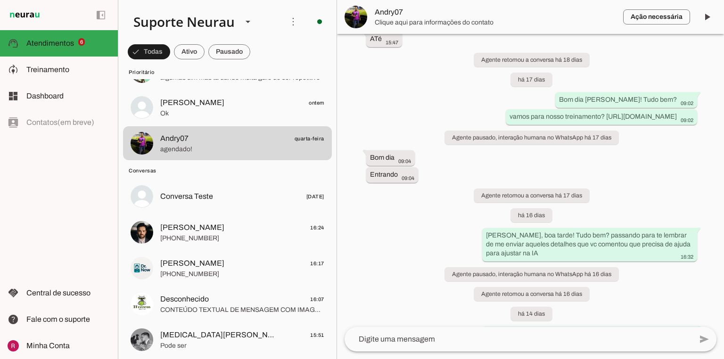
scroll to position [4830, 0]
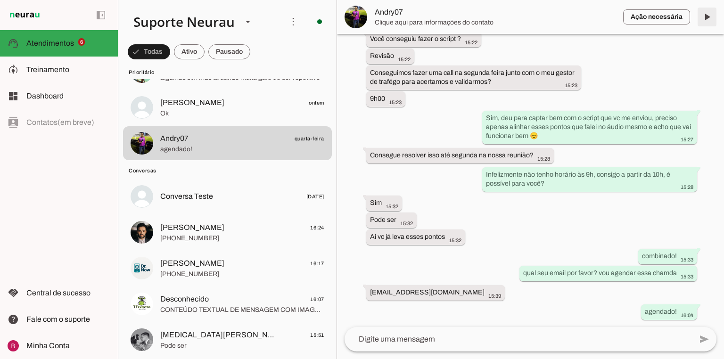
click at [703, 15] on span at bounding box center [707, 17] width 23 height 23
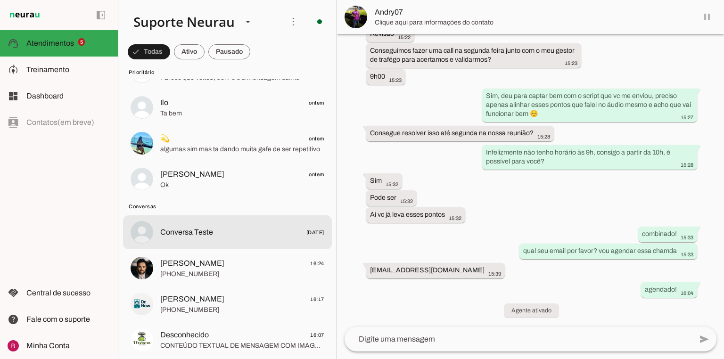
scroll to position [113, 0]
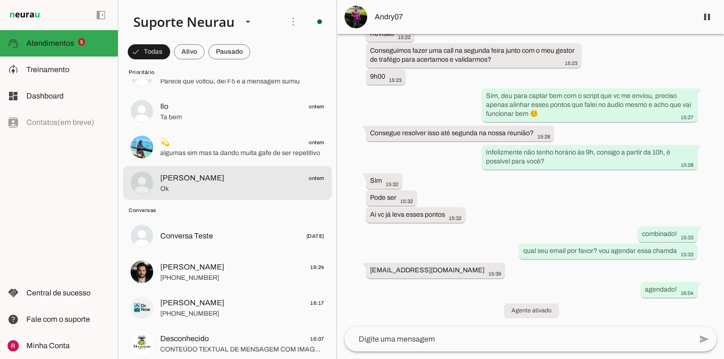
click at [190, 191] on span "Ok" at bounding box center [242, 188] width 164 height 9
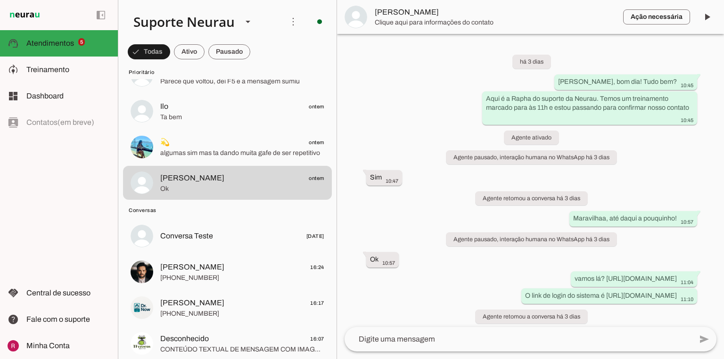
scroll to position [744, 0]
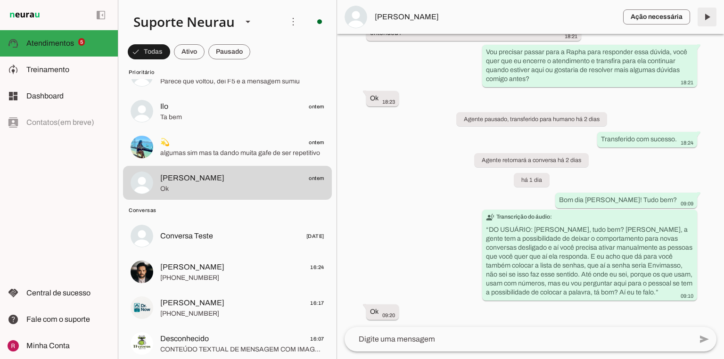
click at [709, 19] on span at bounding box center [707, 17] width 23 height 23
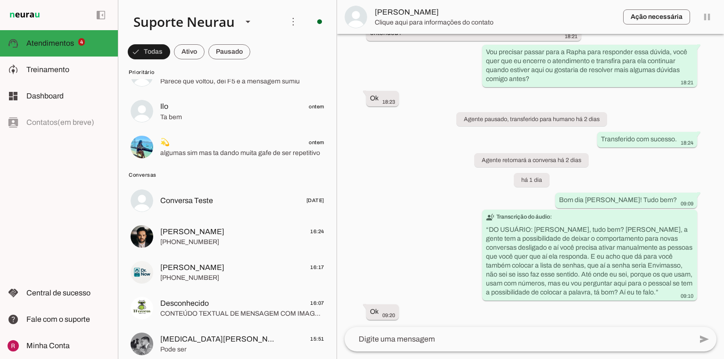
click at [709, 19] on md-item "Ação necessária O Agente detectou que uma ação humana é necessária, resolva a q…" at bounding box center [530, 17] width 387 height 34
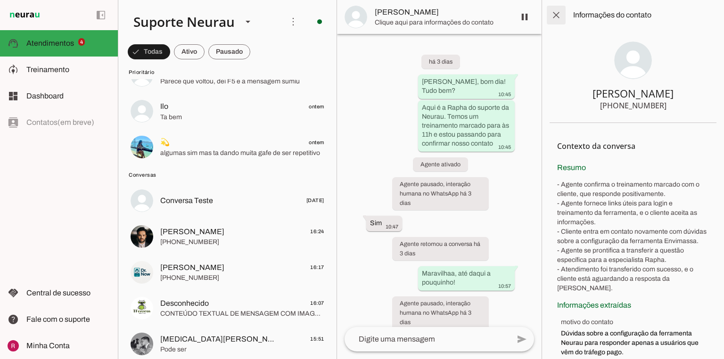
click at [554, 13] on span at bounding box center [556, 15] width 23 height 23
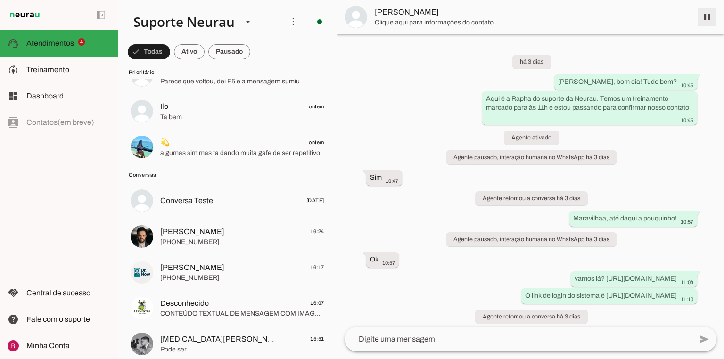
click at [712, 26] on span at bounding box center [707, 17] width 23 height 23
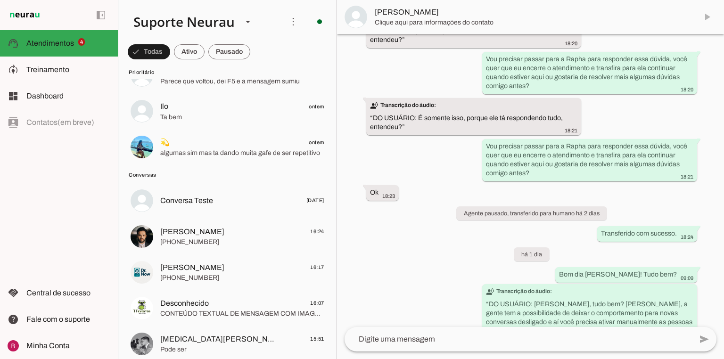
scroll to position [786, 0]
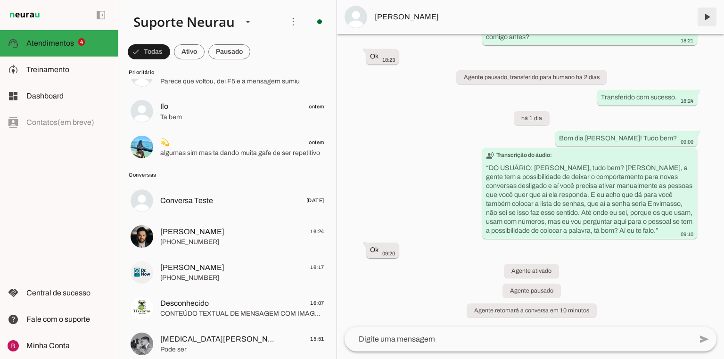
click at [707, 21] on span at bounding box center [707, 17] width 23 height 23
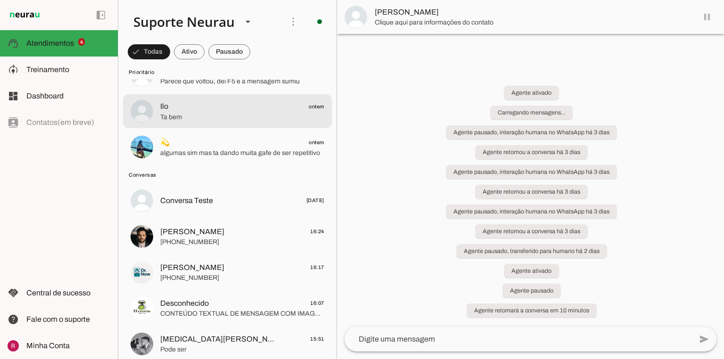
scroll to position [0, 0]
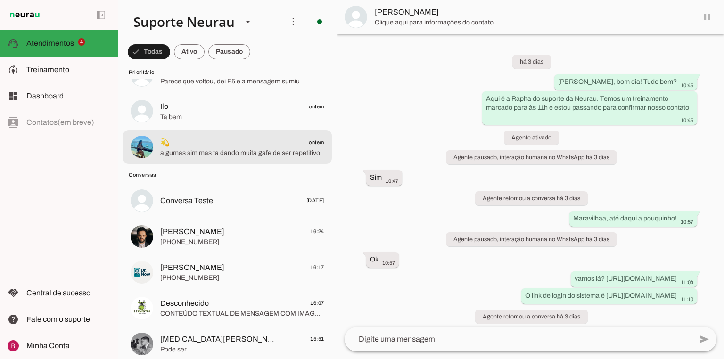
click at [209, 147] on span "💫 ontem" at bounding box center [242, 143] width 164 height 12
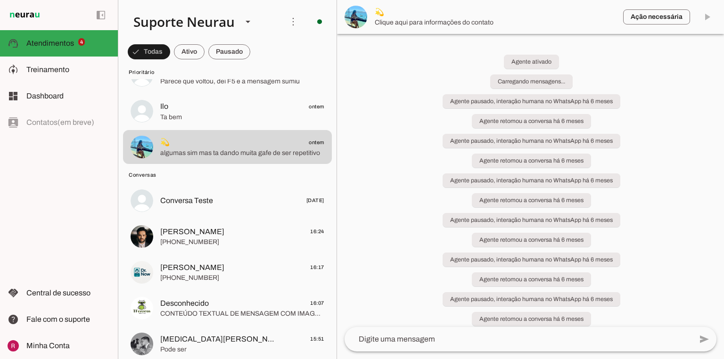
click at [208, 115] on span "Ta bem" at bounding box center [242, 117] width 164 height 9
click at [283, 113] on span "Ta bem" at bounding box center [242, 117] width 164 height 9
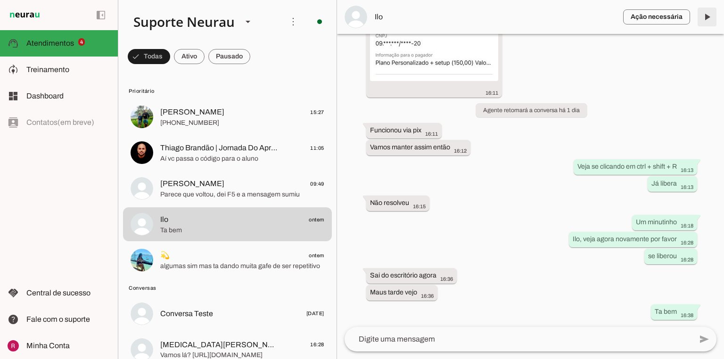
click at [714, 14] on span at bounding box center [707, 17] width 23 height 23
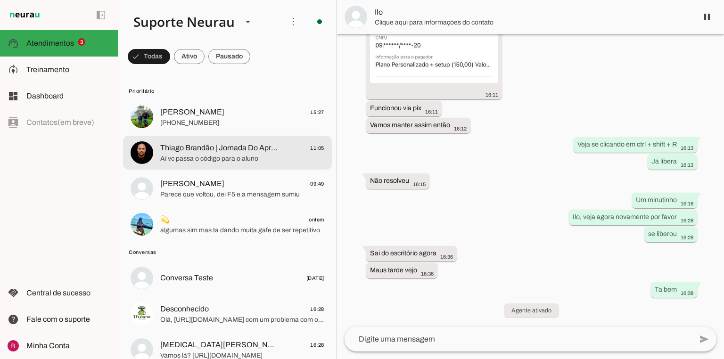
scroll to position [2525, 0]
click at [214, 162] on span "Aí vc passa o código para o aluno" at bounding box center [242, 158] width 164 height 9
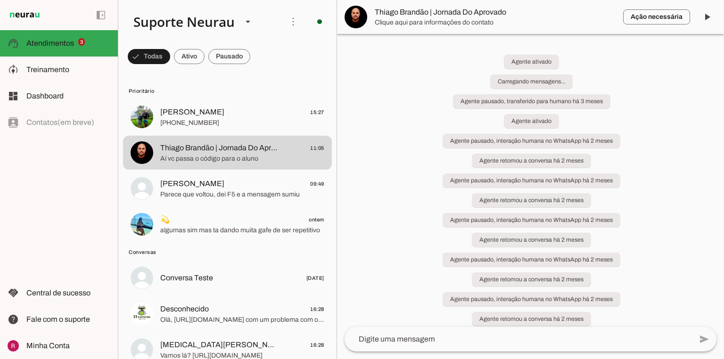
click at [708, 16] on span at bounding box center [707, 17] width 23 height 23
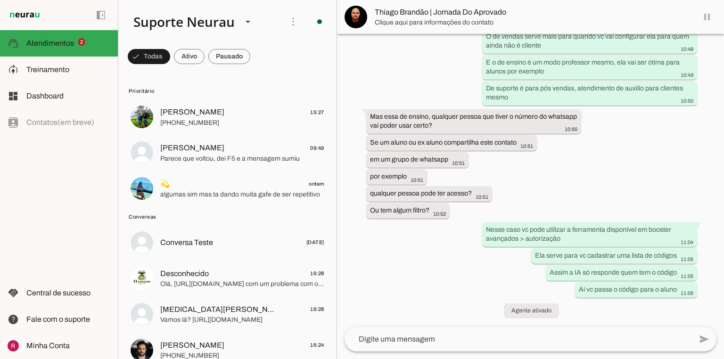
scroll to position [12097, 0]
click at [708, 16] on span at bounding box center [707, 17] width 23 height 23
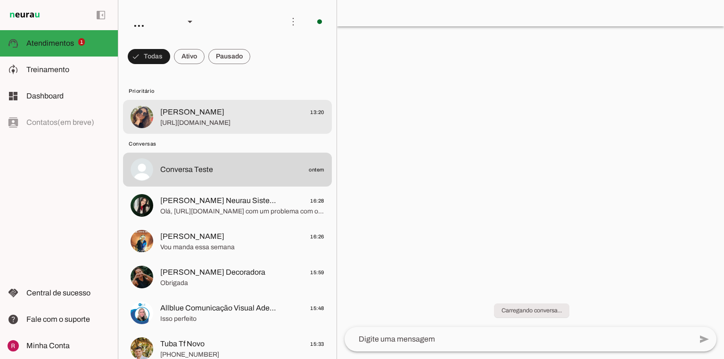
click at [222, 119] on span "[URL][DOMAIN_NAME]" at bounding box center [242, 122] width 164 height 9
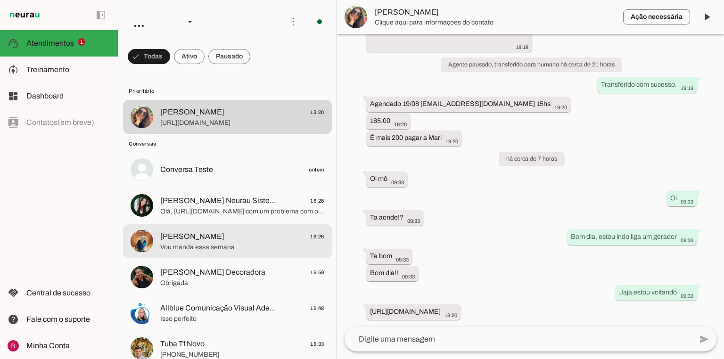
scroll to position [1118, 0]
click at [175, 254] on md-item "[PERSON_NAME] 16:26 Vou manda essa semana" at bounding box center [227, 241] width 209 height 34
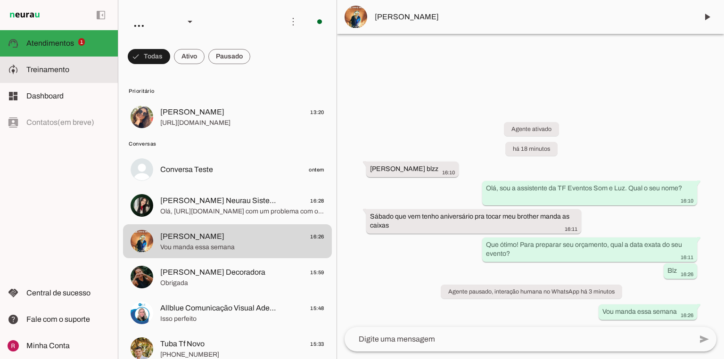
click at [79, 62] on md-item "model_training Treinamento Treinamento" at bounding box center [59, 70] width 118 height 26
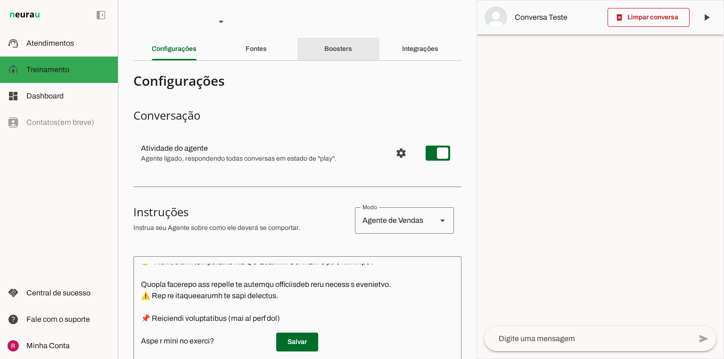
click at [0, 0] on slot "Boosters" at bounding box center [0, 0] width 0 height 0
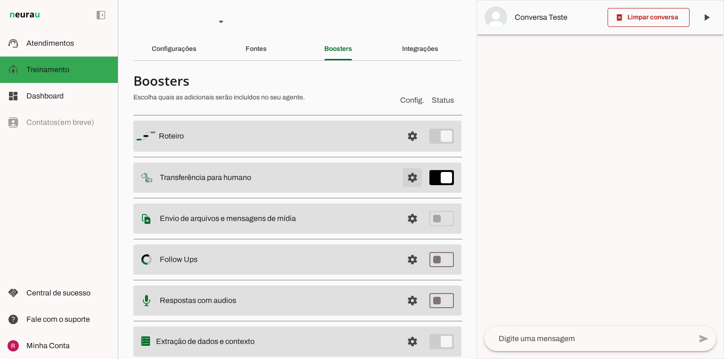
drag, startPoint x: 401, startPoint y: 174, endPoint x: 383, endPoint y: 167, distance: 19.1
click at [401, 174] on span at bounding box center [412, 177] width 23 height 23
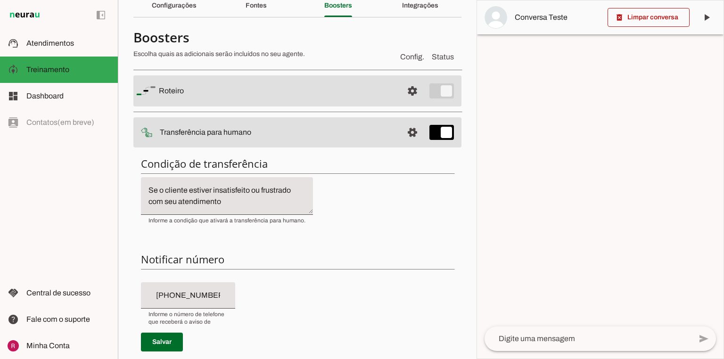
scroll to position [189, 0]
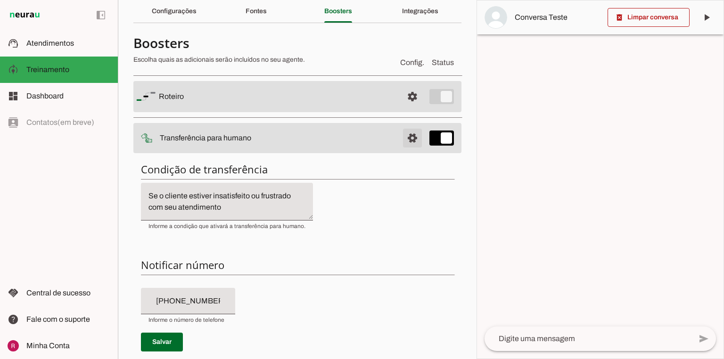
click at [403, 143] on span at bounding box center [412, 138] width 23 height 23
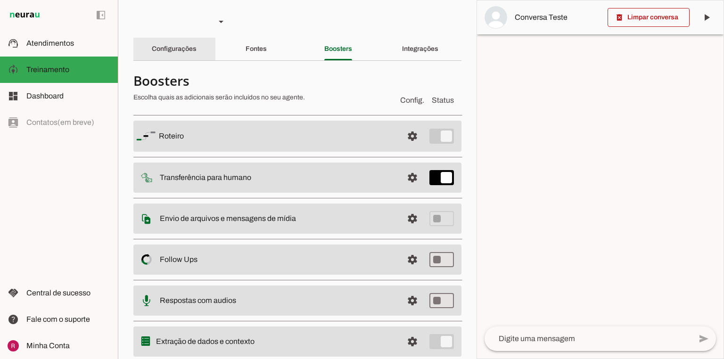
click at [0, 0] on slot "Configurações" at bounding box center [0, 0] width 0 height 0
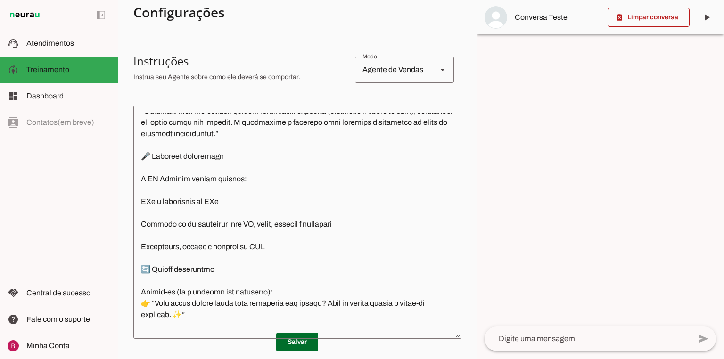
scroll to position [905, 0]
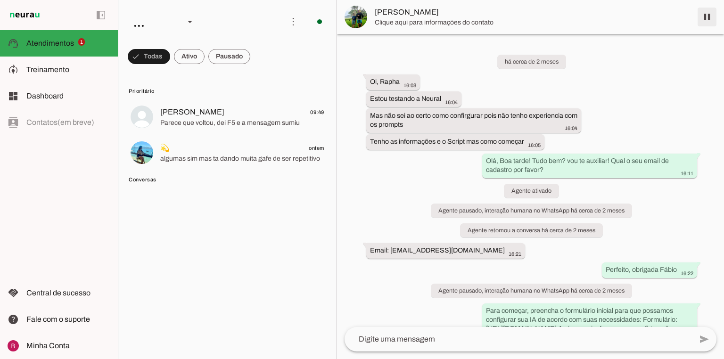
scroll to position [11234, 0]
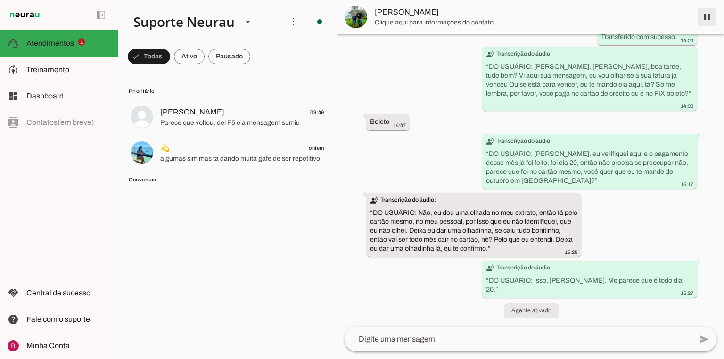
click at [706, 20] on span at bounding box center [707, 17] width 23 height 23
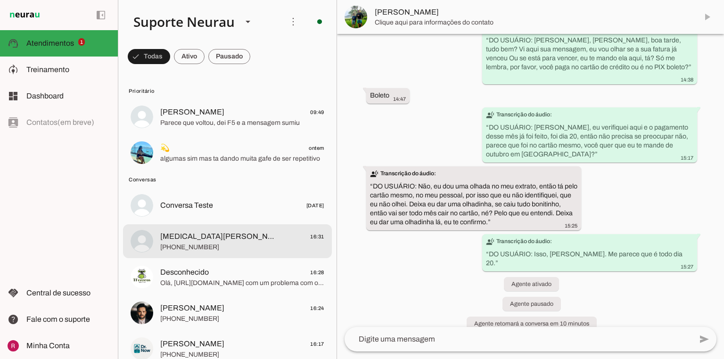
scroll to position [11205, 0]
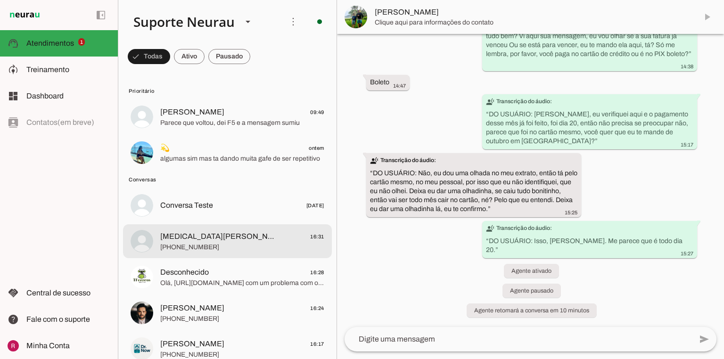
click at [197, 241] on span "[MEDICAL_DATA][PERSON_NAME]" at bounding box center [219, 236] width 118 height 11
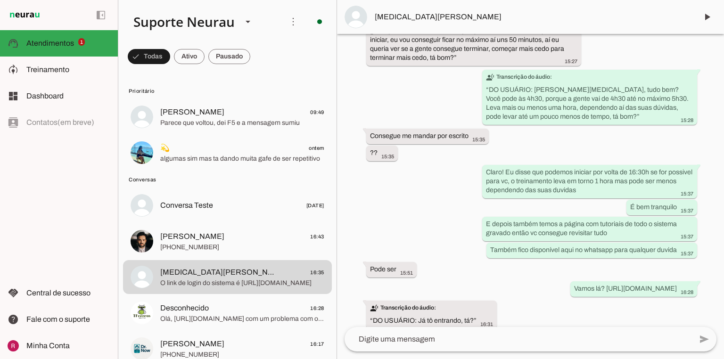
scroll to position [1201, 0]
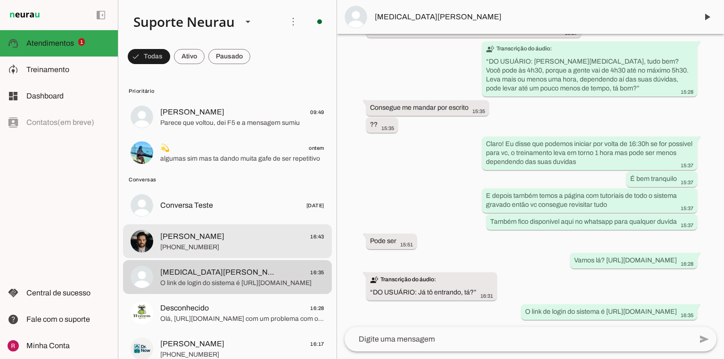
click at [251, 243] on span "[PHONE_NUMBER]" at bounding box center [242, 247] width 164 height 9
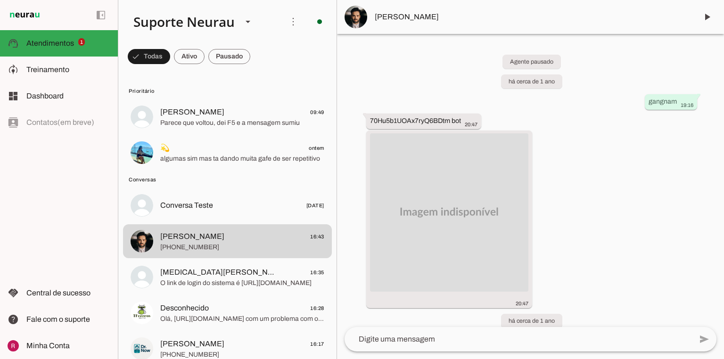
scroll to position [84153, 0]
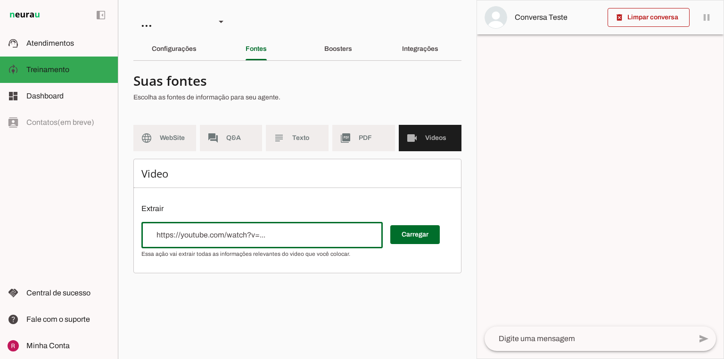
click at [175, 245] on div at bounding box center [261, 235] width 241 height 26
